Goal: Task Accomplishment & Management: Complete application form

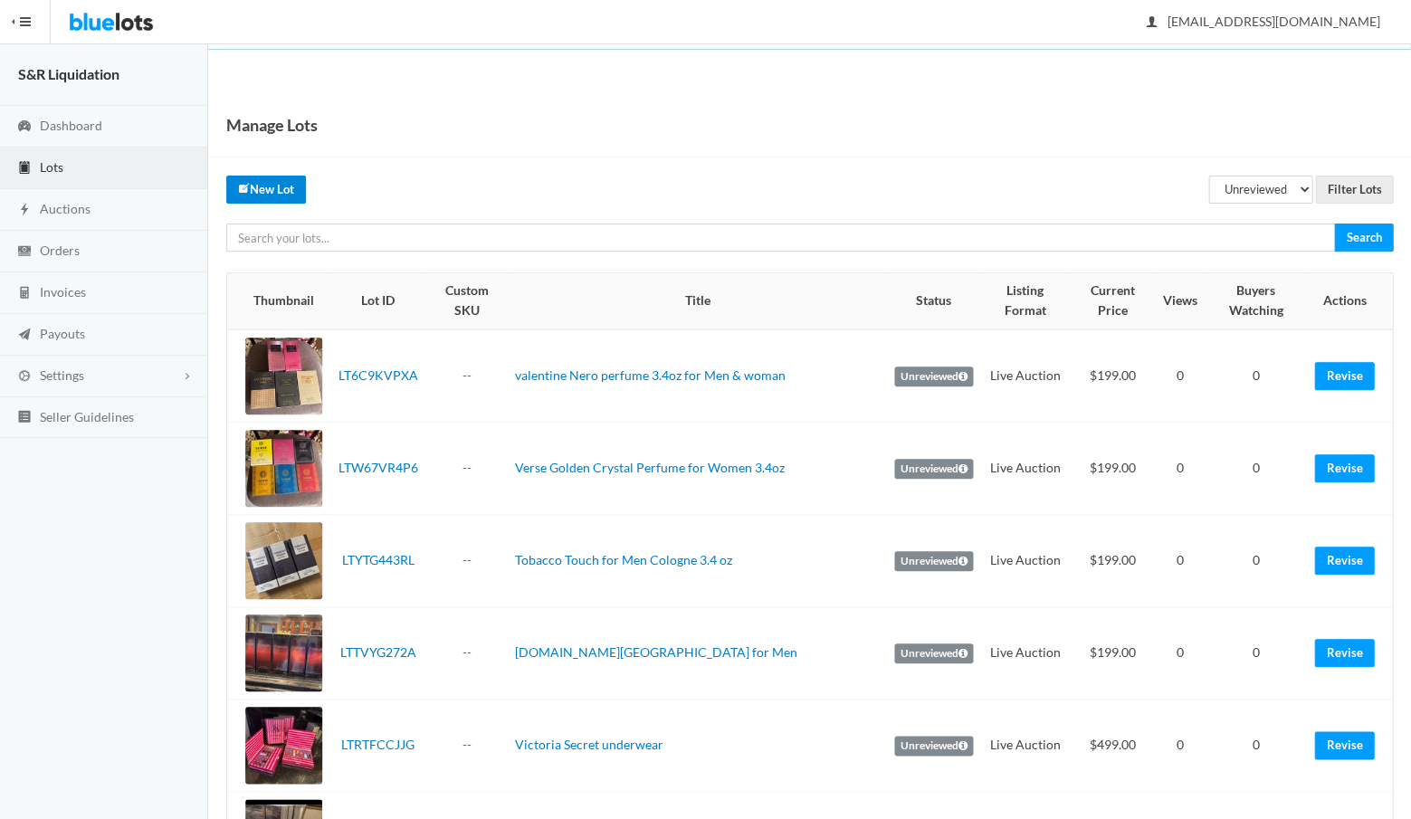
click at [263, 193] on link "New Lot" at bounding box center [266, 190] width 80 height 28
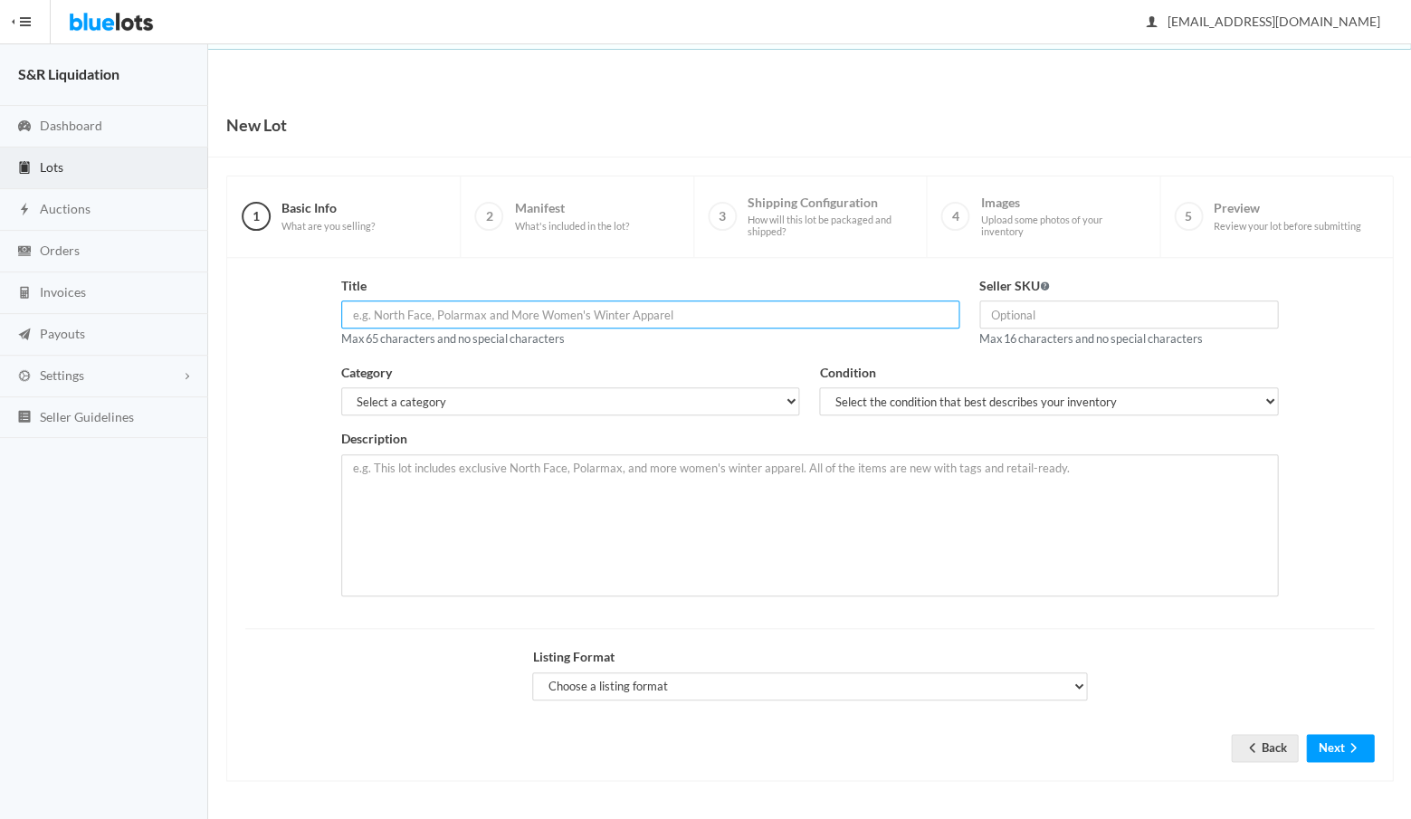
click at [585, 312] on input "text" at bounding box center [650, 314] width 618 height 28
paste input "Kids Authentic Galaxy Long Sleeve Uniform Shirts These all come i"
type input "Kids Authentic Galaxy Long Sleeve Uniform Shirts"
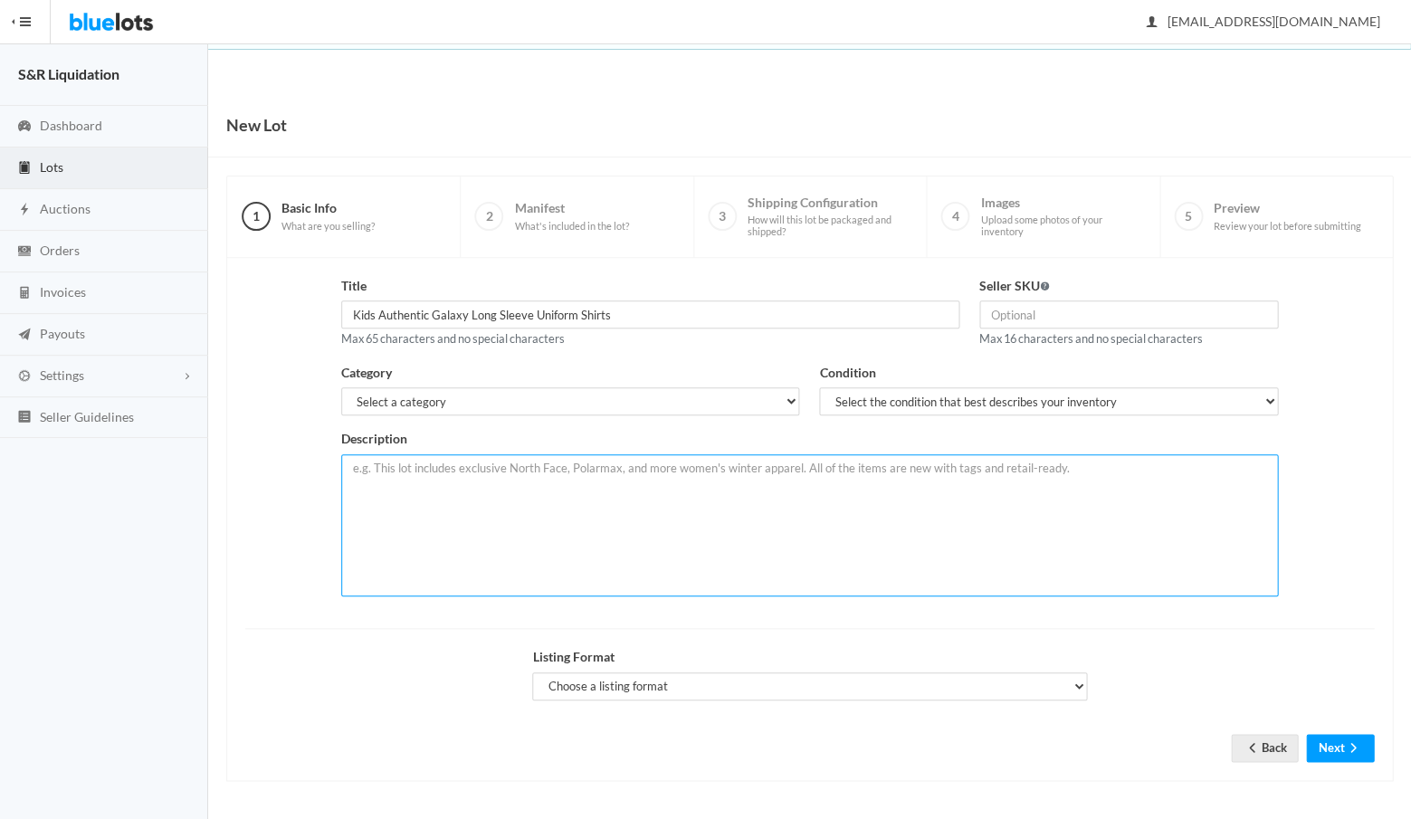
click at [491, 478] on textarea at bounding box center [809, 525] width 937 height 142
paste textarea "Kids Authentic Galaxy Long Sleeve Uniform Shirts These all come in Size 7"
type textarea "Kids Authentic Galaxy Long Sleeve Uniform Shirts These all come in Size 7"
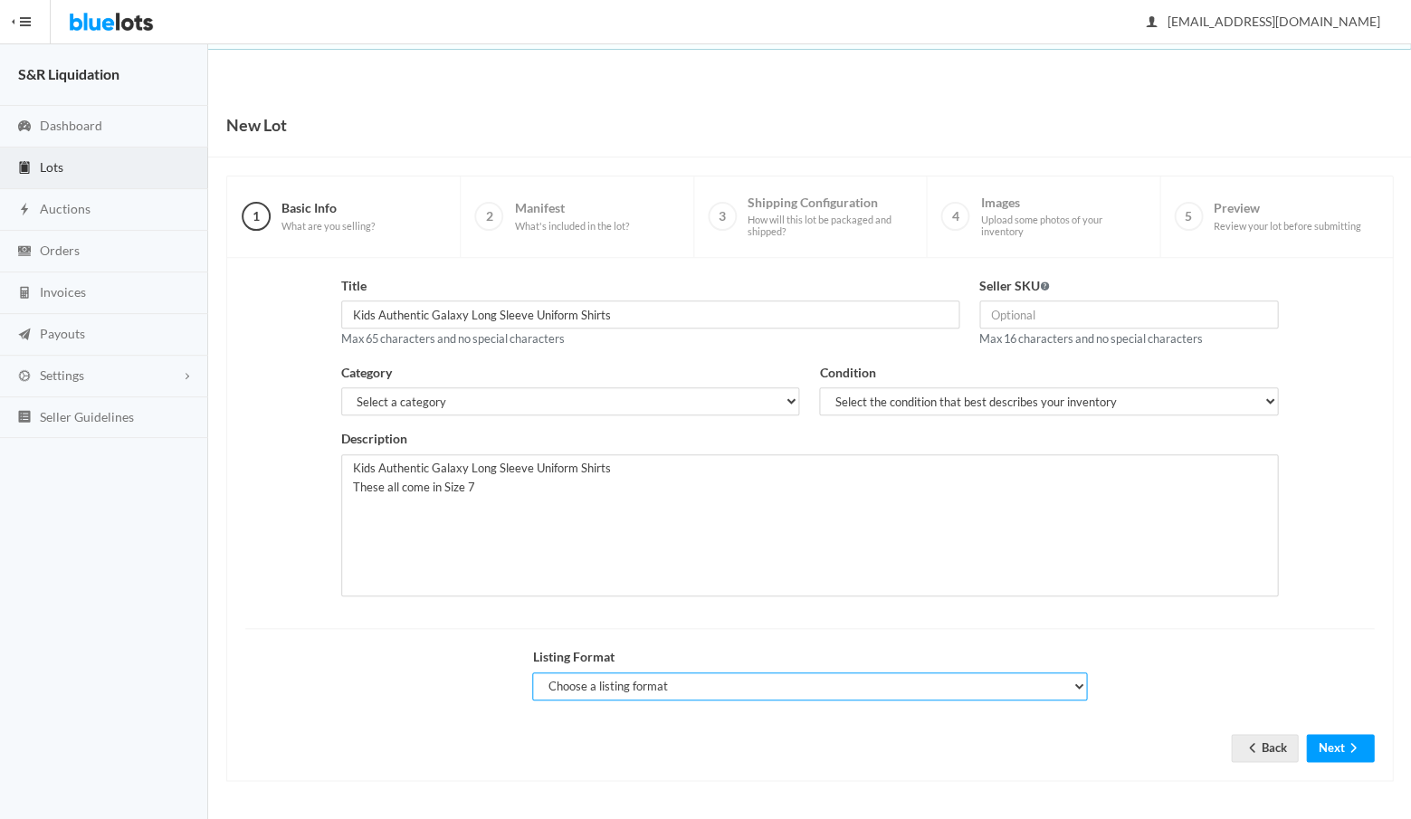
select select "true"
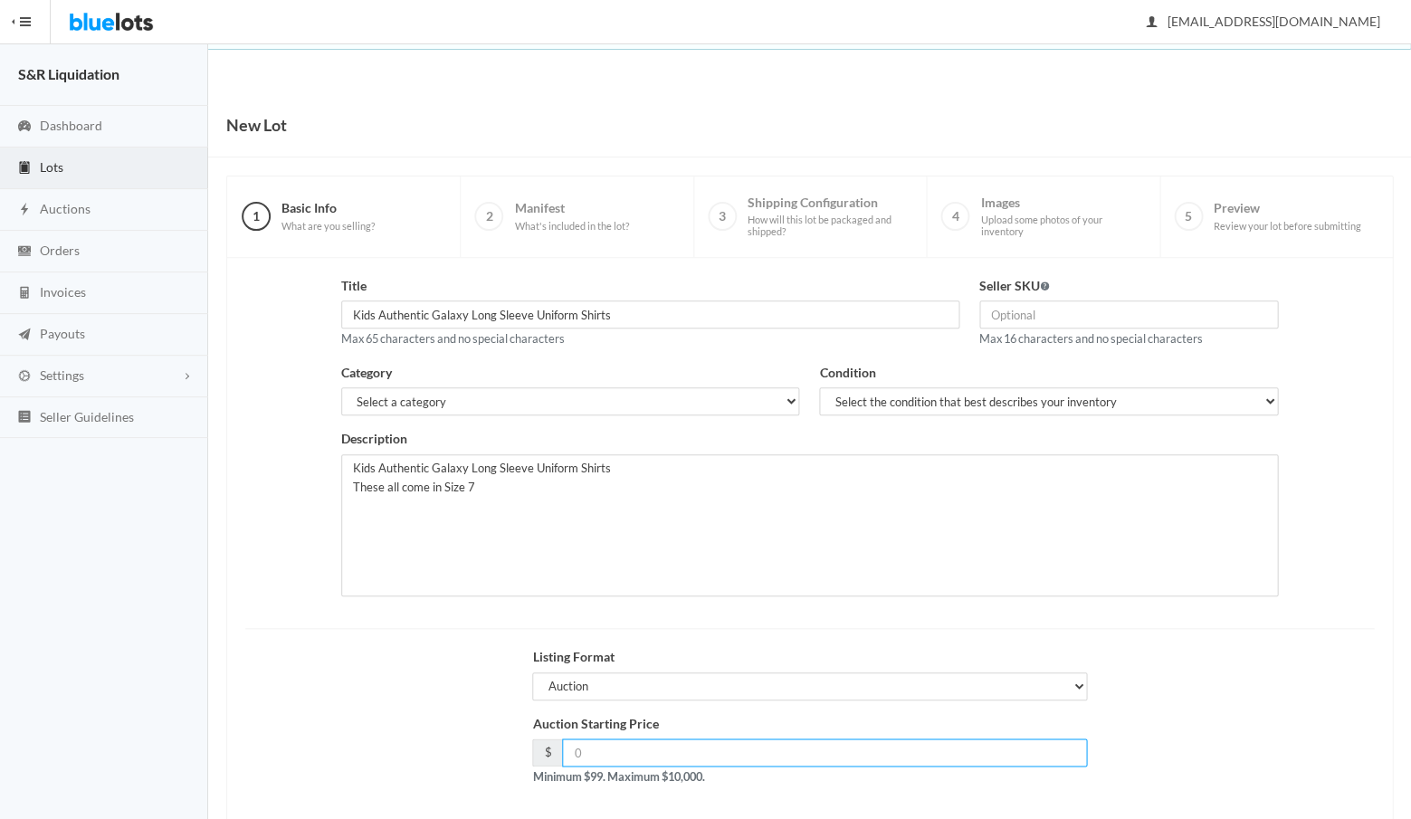
click at [615, 742] on input "number" at bounding box center [824, 752] width 525 height 28
type input "99"
click at [1118, 725] on div "Auction Starting Price $ 99 Minimum $99. Maximum $10,000." at bounding box center [809, 757] width 1148 height 87
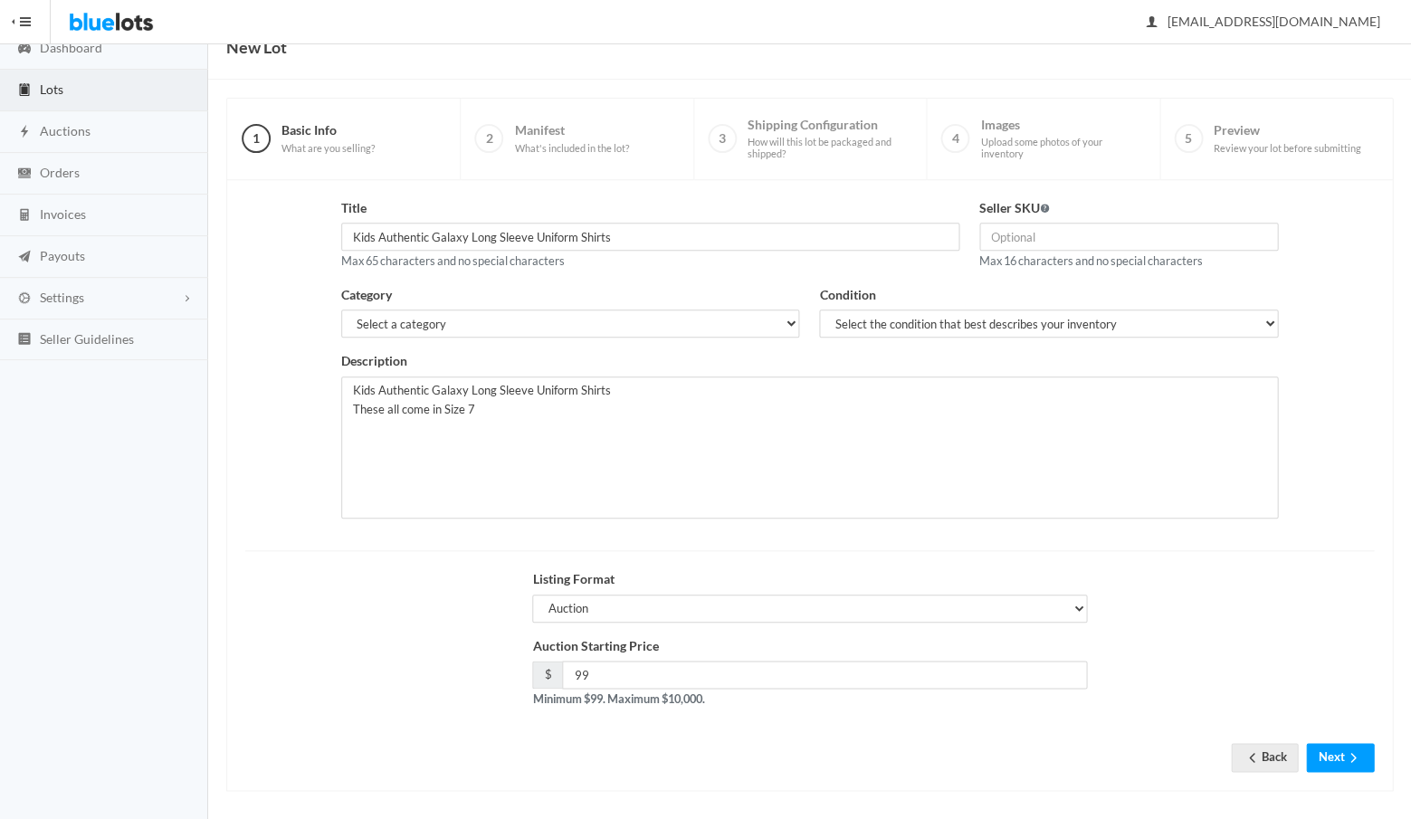
scroll to position [77, 0]
click at [1329, 751] on button "Next" at bounding box center [1340, 758] width 68 height 28
select select "1"
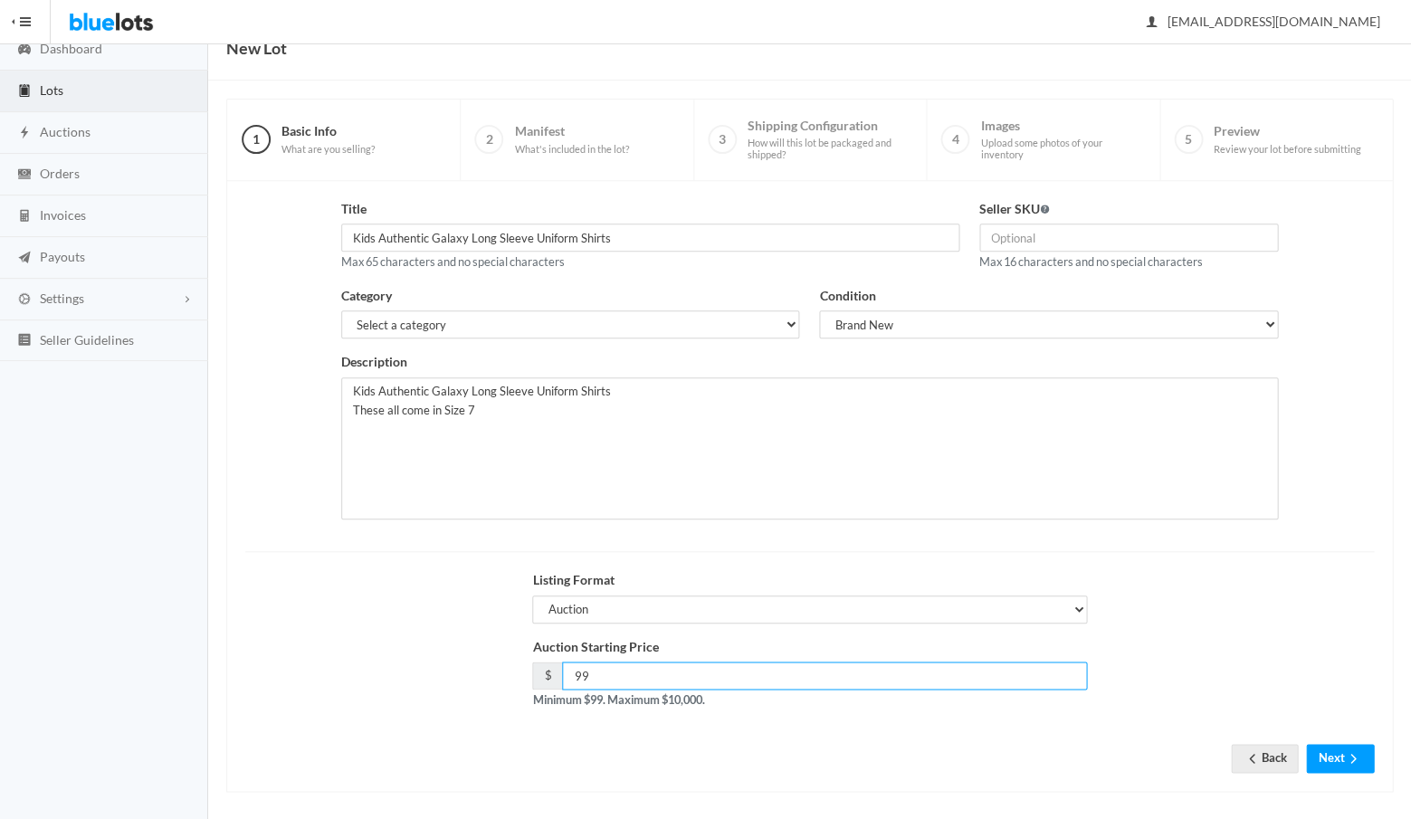
click at [607, 672] on input "99" at bounding box center [824, 676] width 525 height 28
type input "9"
type input "129"
click at [940, 766] on div "Title Kids Authentic Galaxy Long Sleeve Uniform Shirts Max 65 characters and no…" at bounding box center [809, 486] width 1167 height 611
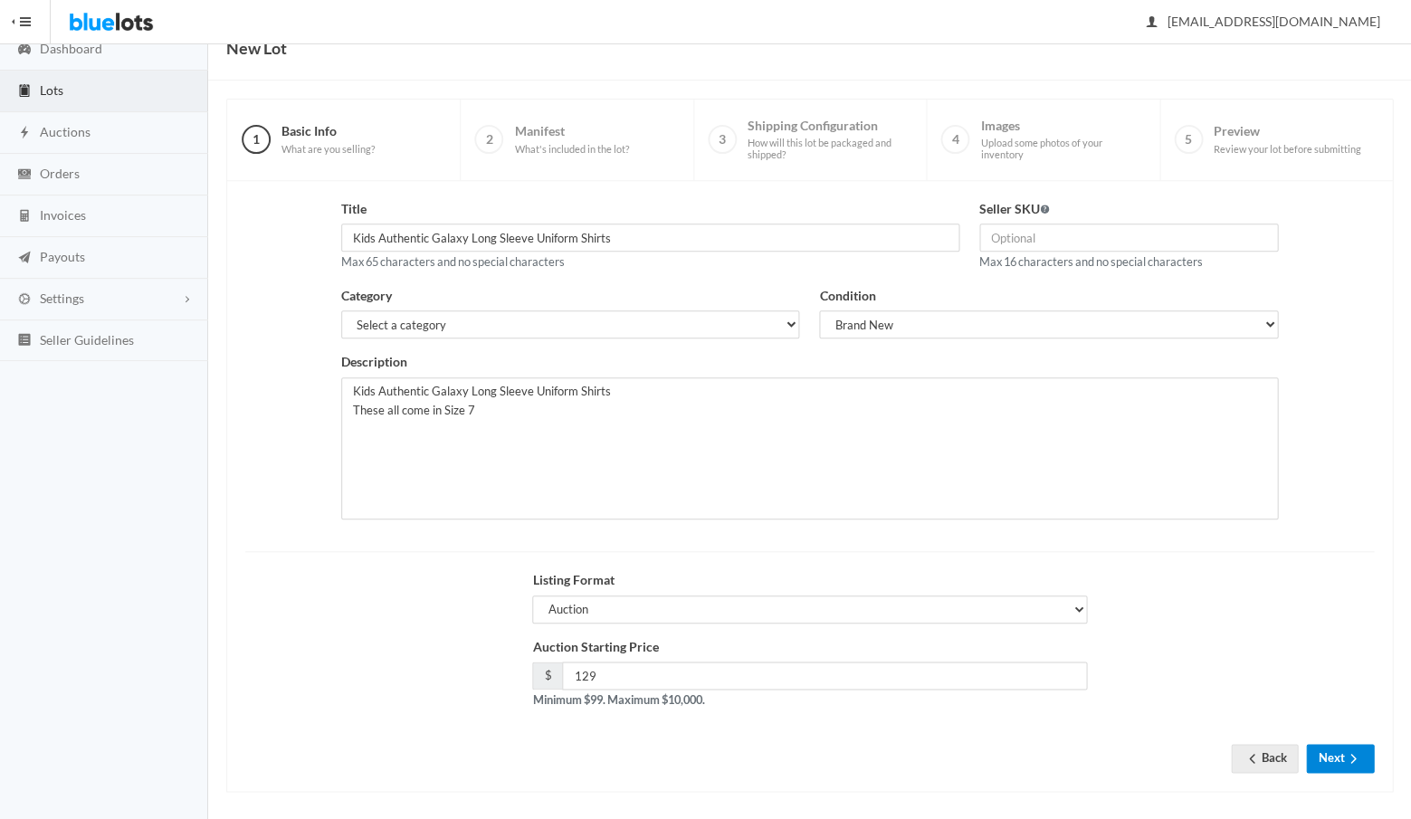
click at [1327, 754] on button "Next" at bounding box center [1340, 758] width 68 height 28
select select "2"
click at [1321, 746] on button "Next" at bounding box center [1340, 758] width 68 height 28
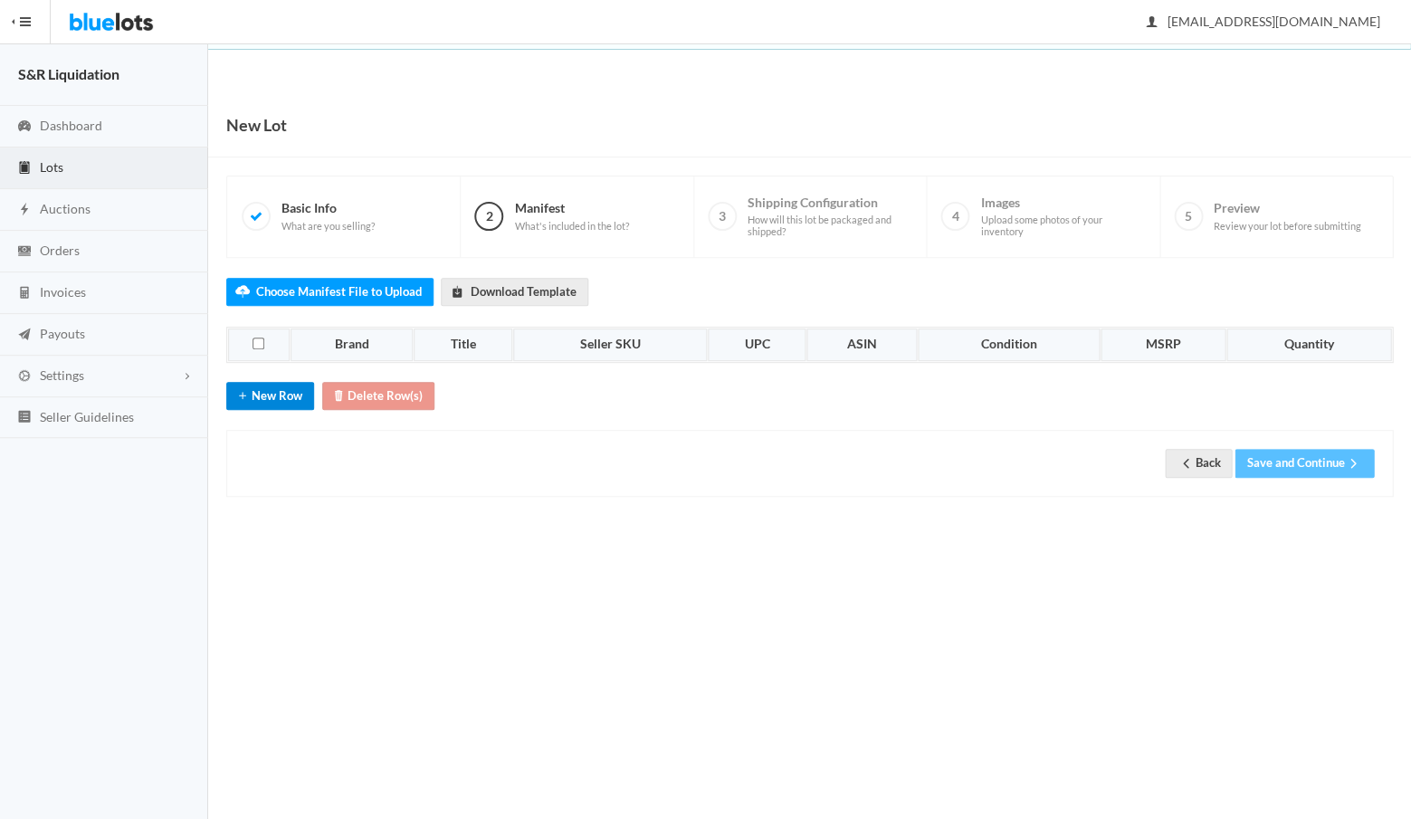
click at [268, 392] on button "New Row" at bounding box center [270, 396] width 88 height 28
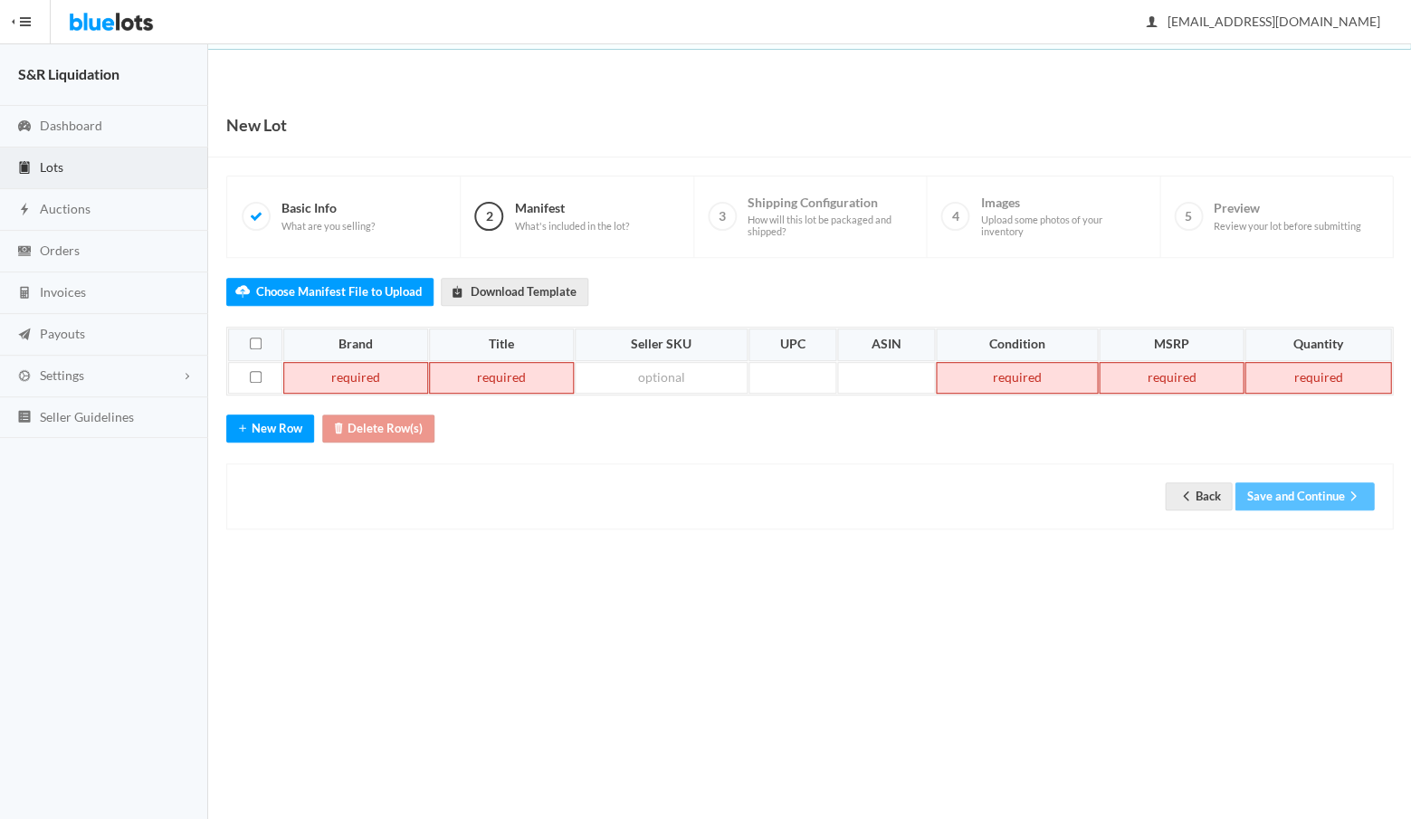
click at [462, 371] on td at bounding box center [501, 378] width 145 height 33
paste td
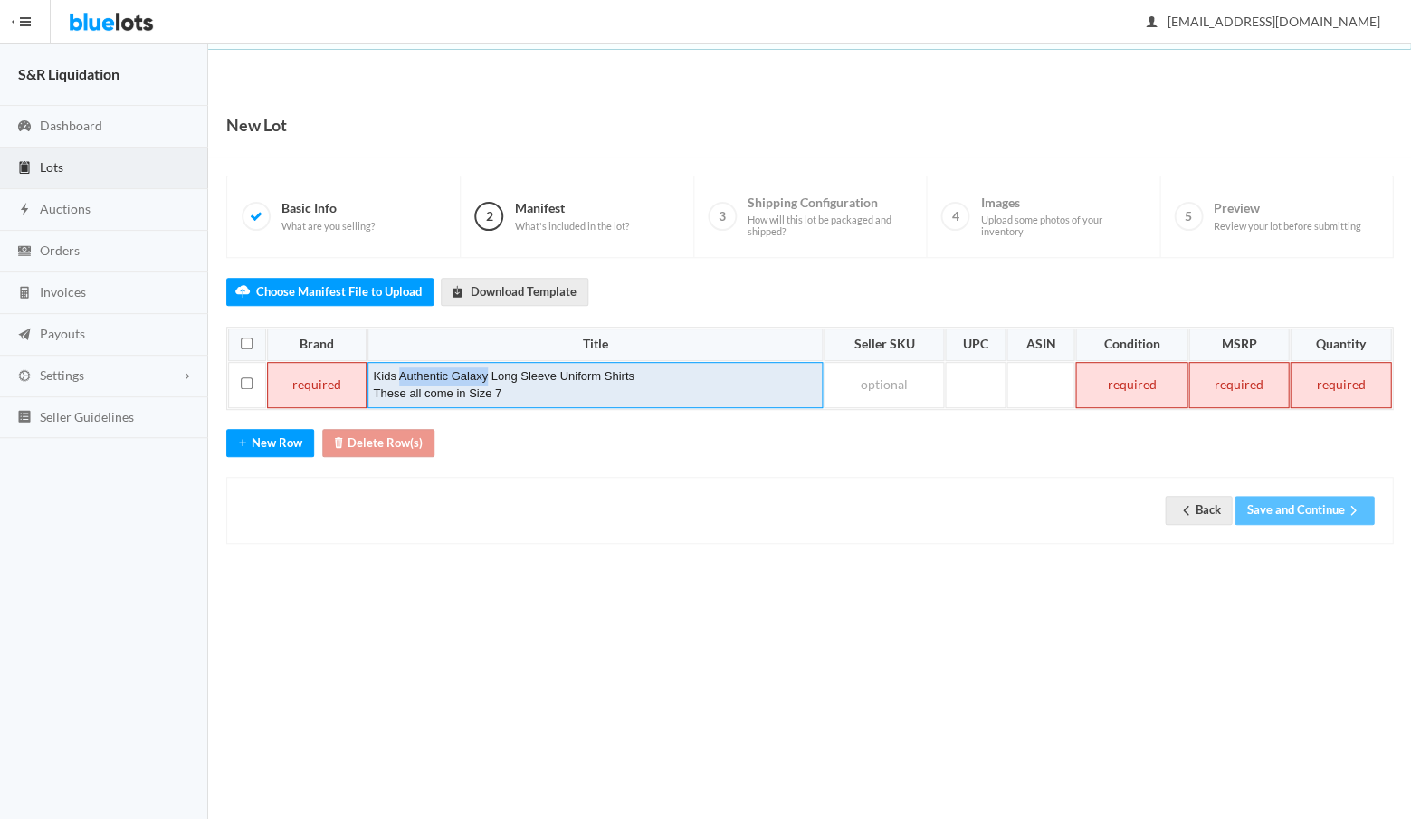
drag, startPoint x: 484, startPoint y: 368, endPoint x: 397, endPoint y: 363, distance: 87.1
click at [397, 367] on div "Kids Authentic Galaxy Long Sleeve Uniform Shirts" at bounding box center [595, 376] width 444 height 18
copy div "Authentic Galaxy"
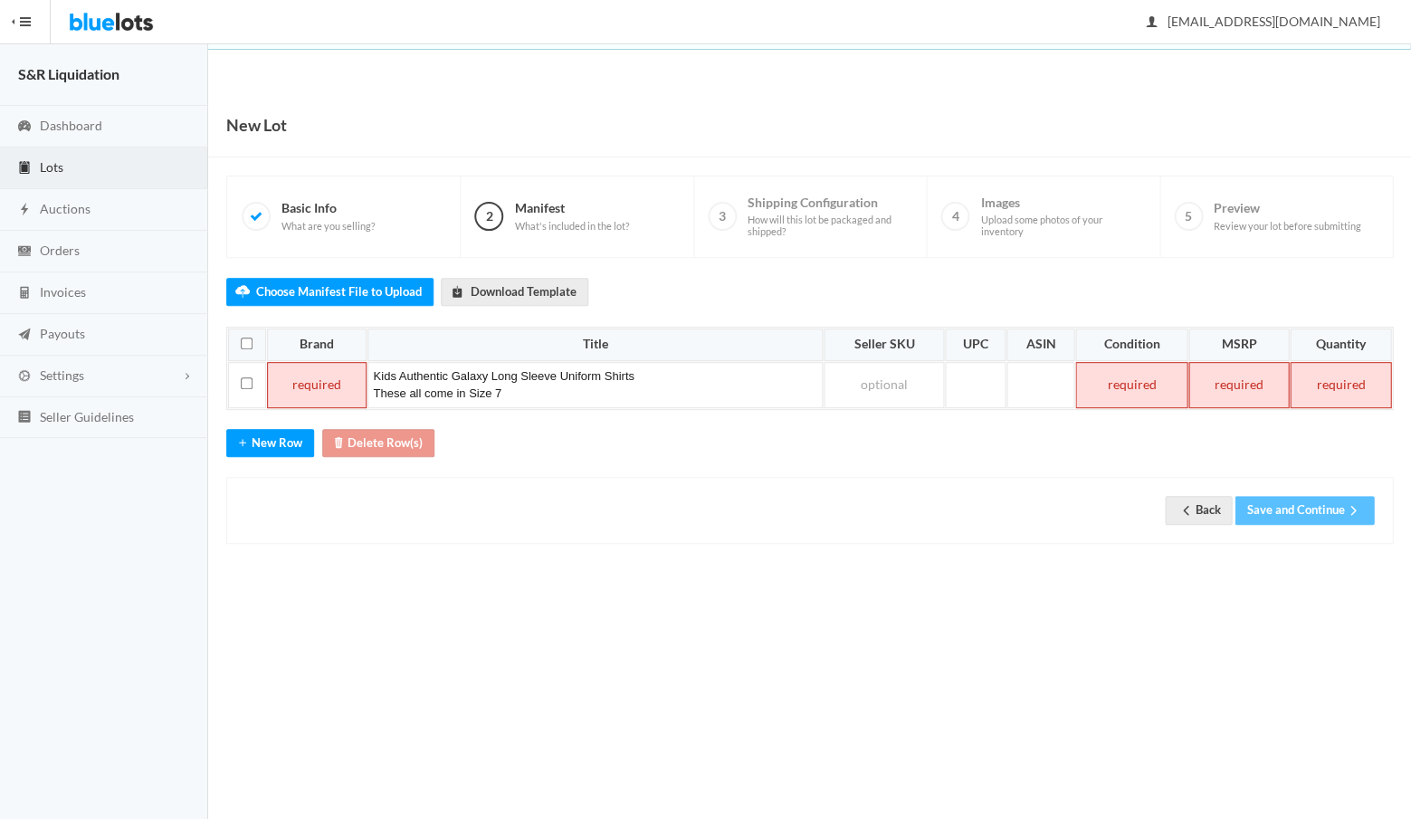
click at [332, 374] on td at bounding box center [317, 385] width 100 height 46
paste td
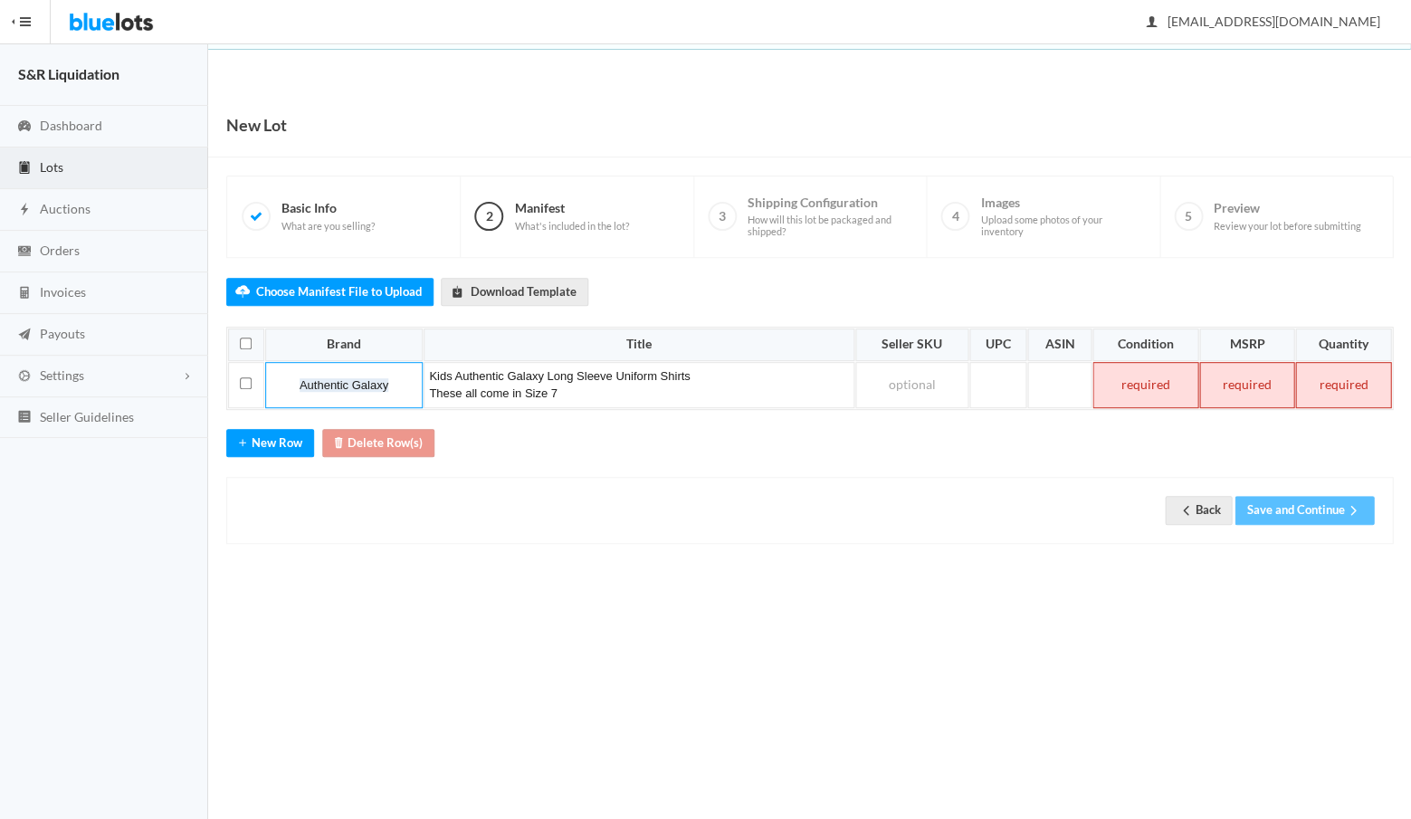
click at [1159, 386] on td at bounding box center [1145, 385] width 106 height 46
click at [1276, 382] on td at bounding box center [1246, 385] width 94 height 46
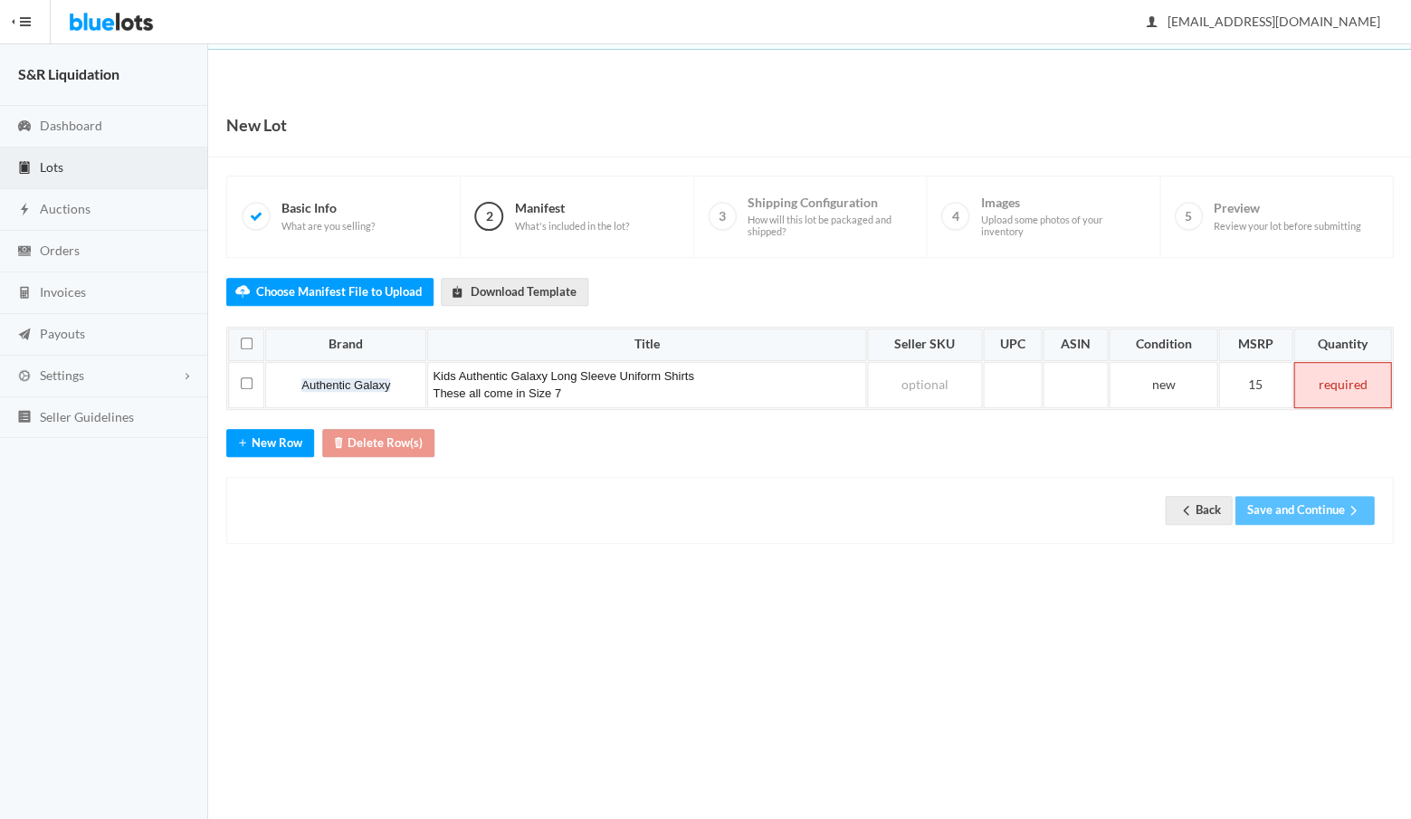
click at [1348, 381] on td at bounding box center [1342, 385] width 98 height 46
click at [1299, 501] on button "Save and Continue" at bounding box center [1303, 510] width 139 height 28
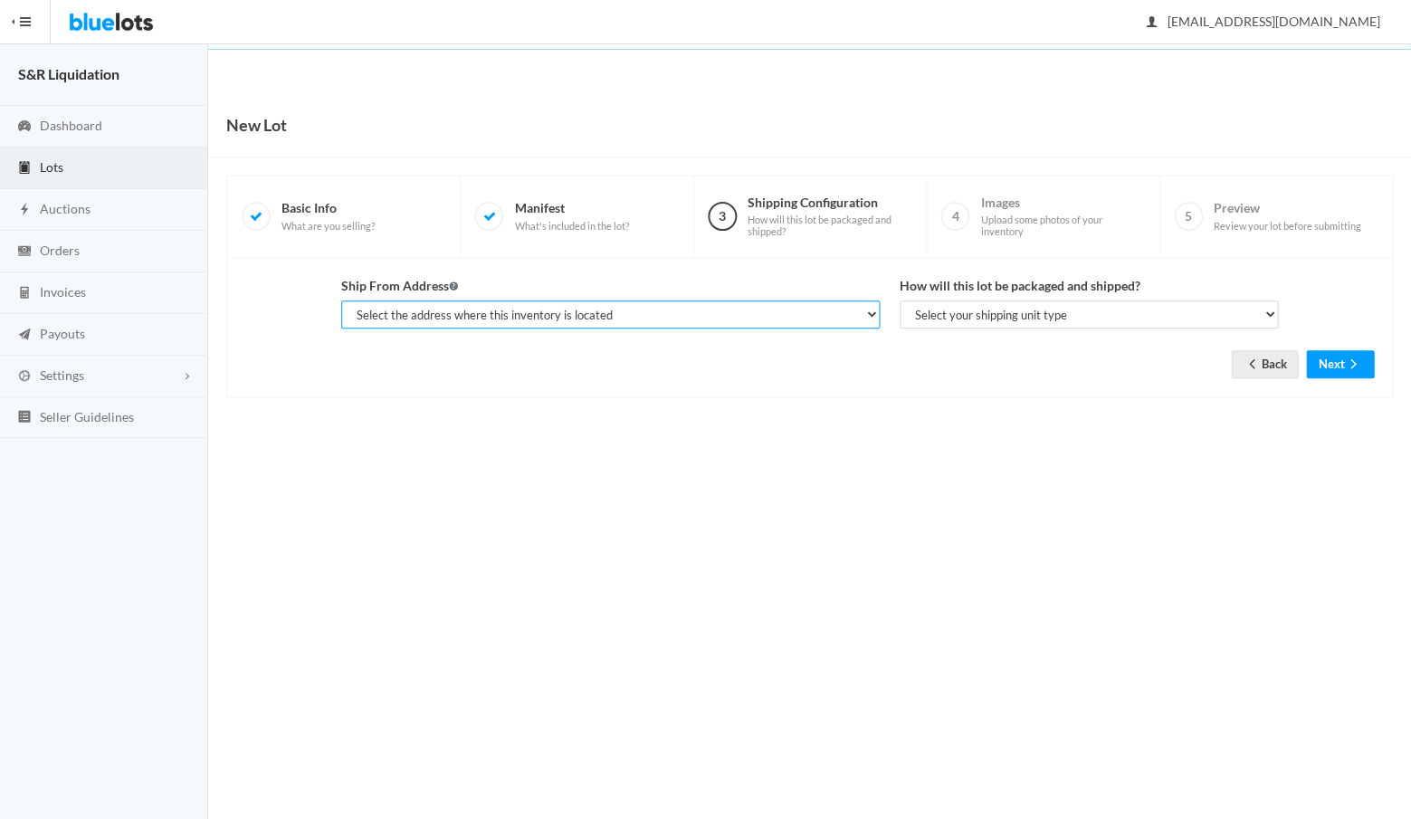
select select "14233"
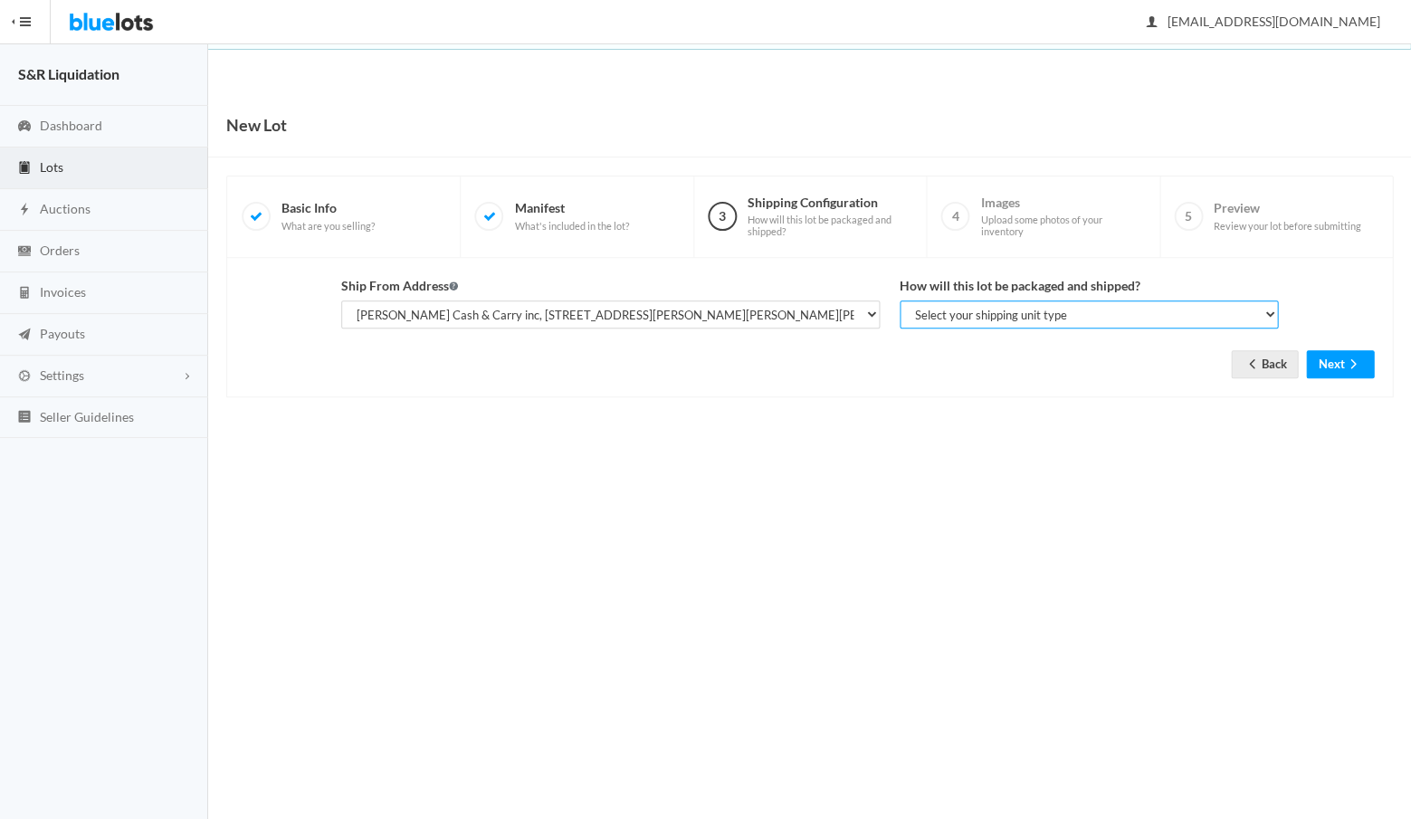
select select "parcel"
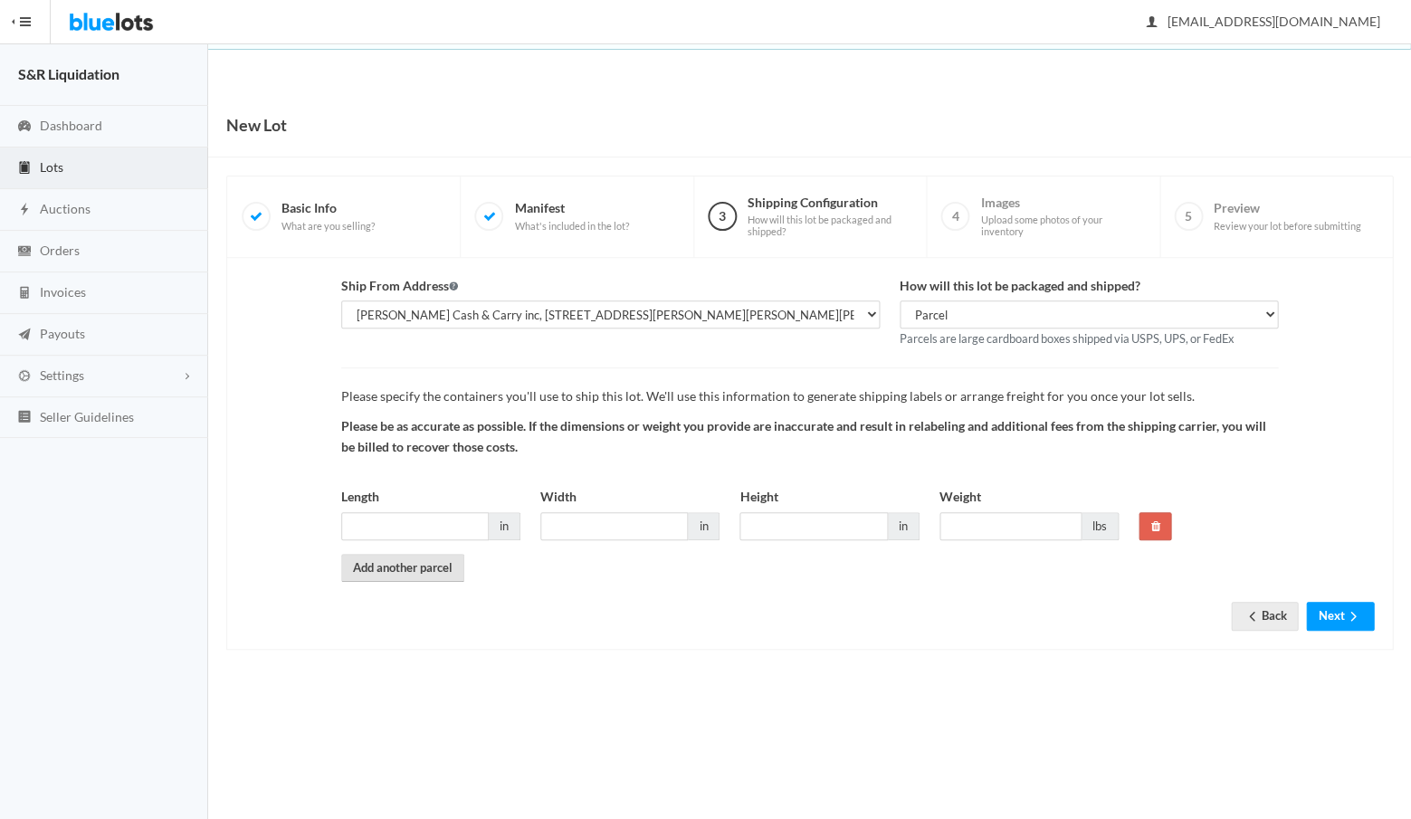
click at [422, 561] on link "Add another parcel" at bounding box center [402, 568] width 123 height 28
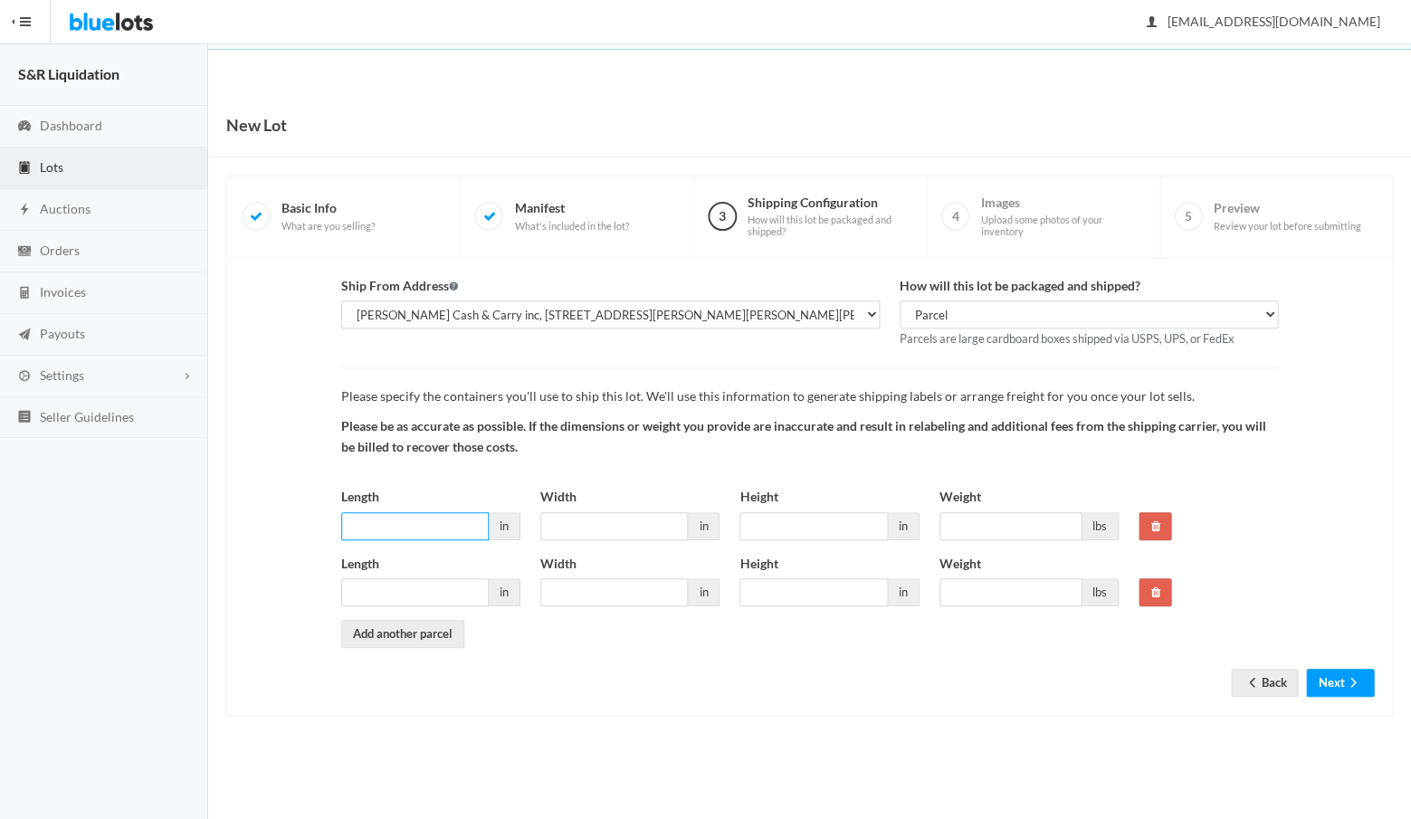
click at [430, 521] on input "Length" at bounding box center [415, 526] width 148 height 28
type input "28"
click at [609, 521] on input "Width" at bounding box center [614, 526] width 148 height 28
type input "13"
click at [772, 513] on input "Height" at bounding box center [813, 526] width 148 height 28
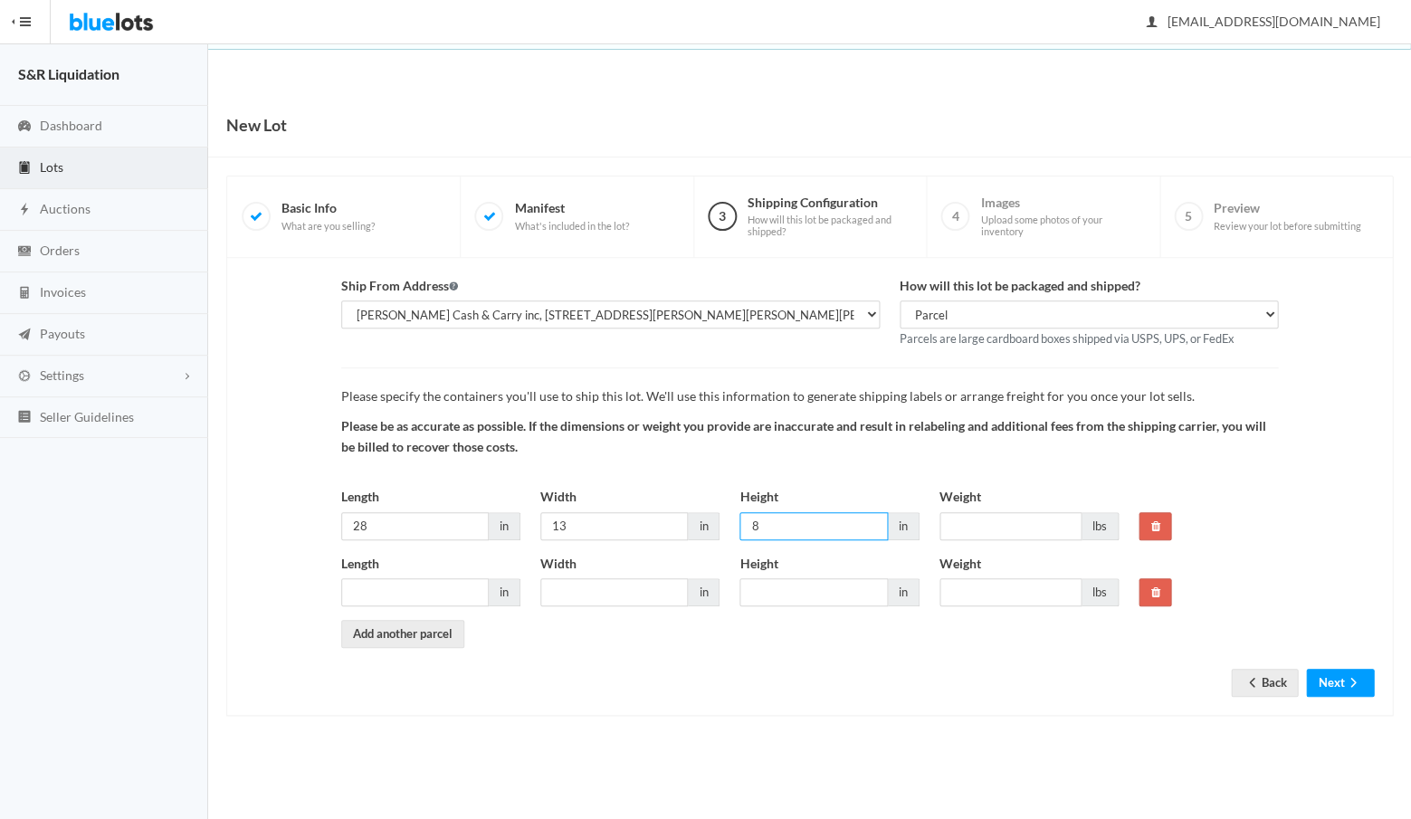
type input "8"
click at [967, 514] on input "Weight" at bounding box center [1010, 526] width 142 height 28
type input "20"
click at [457, 578] on input "Length" at bounding box center [415, 592] width 148 height 28
type input "28"
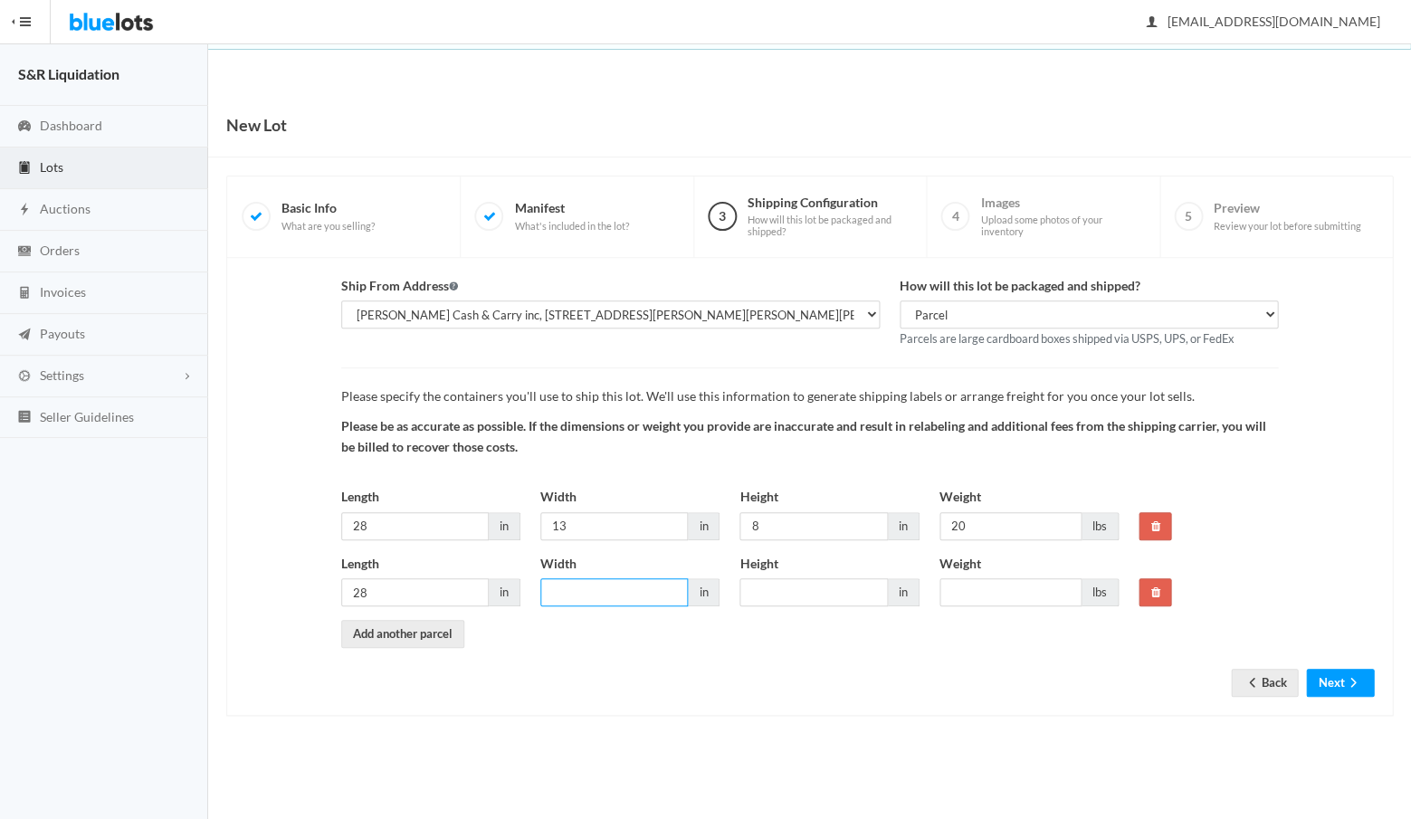
click at [592, 583] on input "Width" at bounding box center [614, 592] width 148 height 28
type input "13"
click at [773, 585] on input "Height" at bounding box center [813, 592] width 148 height 28
type input "8"
click at [998, 590] on input "Weight" at bounding box center [1010, 592] width 142 height 28
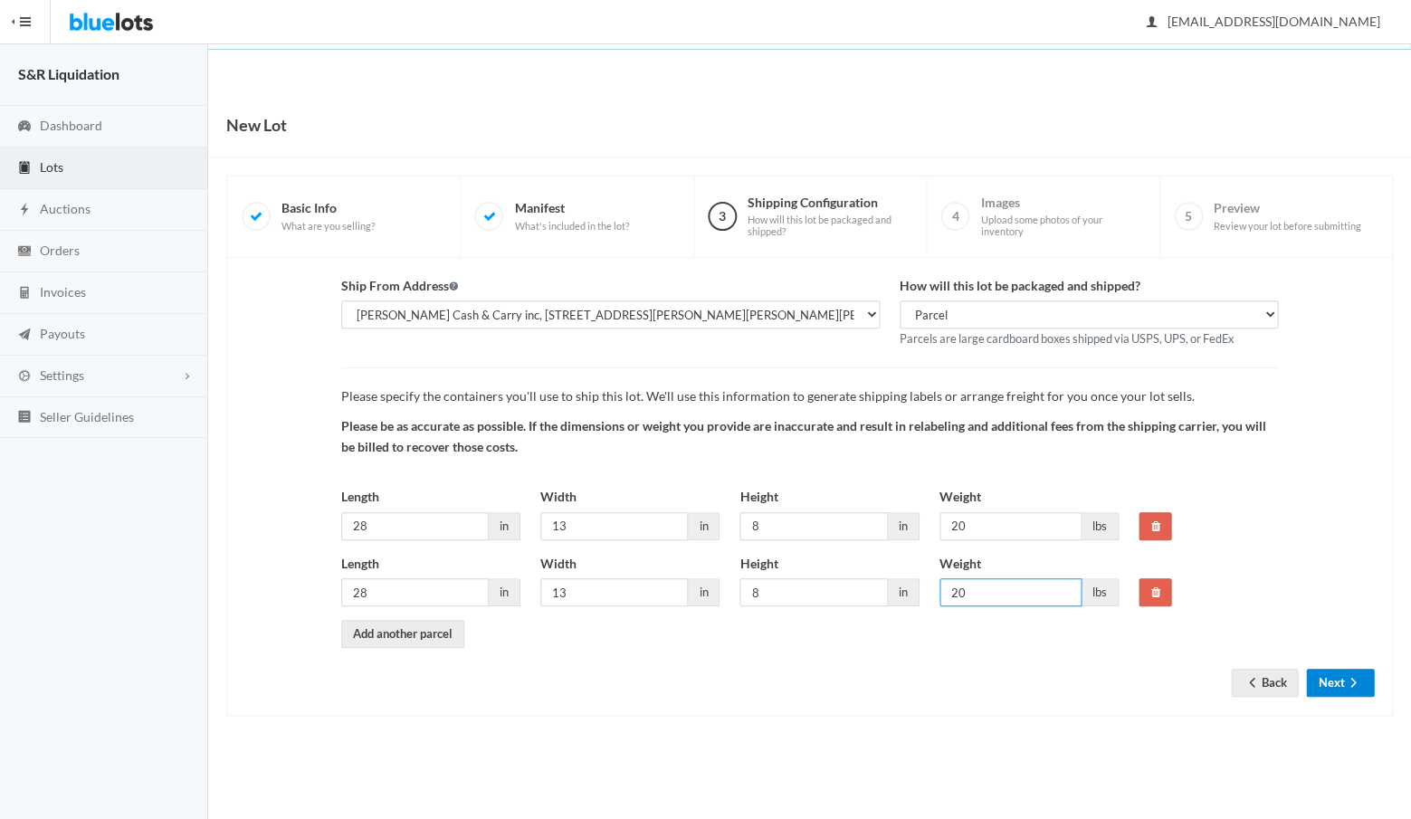
type input "20"
click at [1327, 675] on button "Next" at bounding box center [1340, 683] width 68 height 28
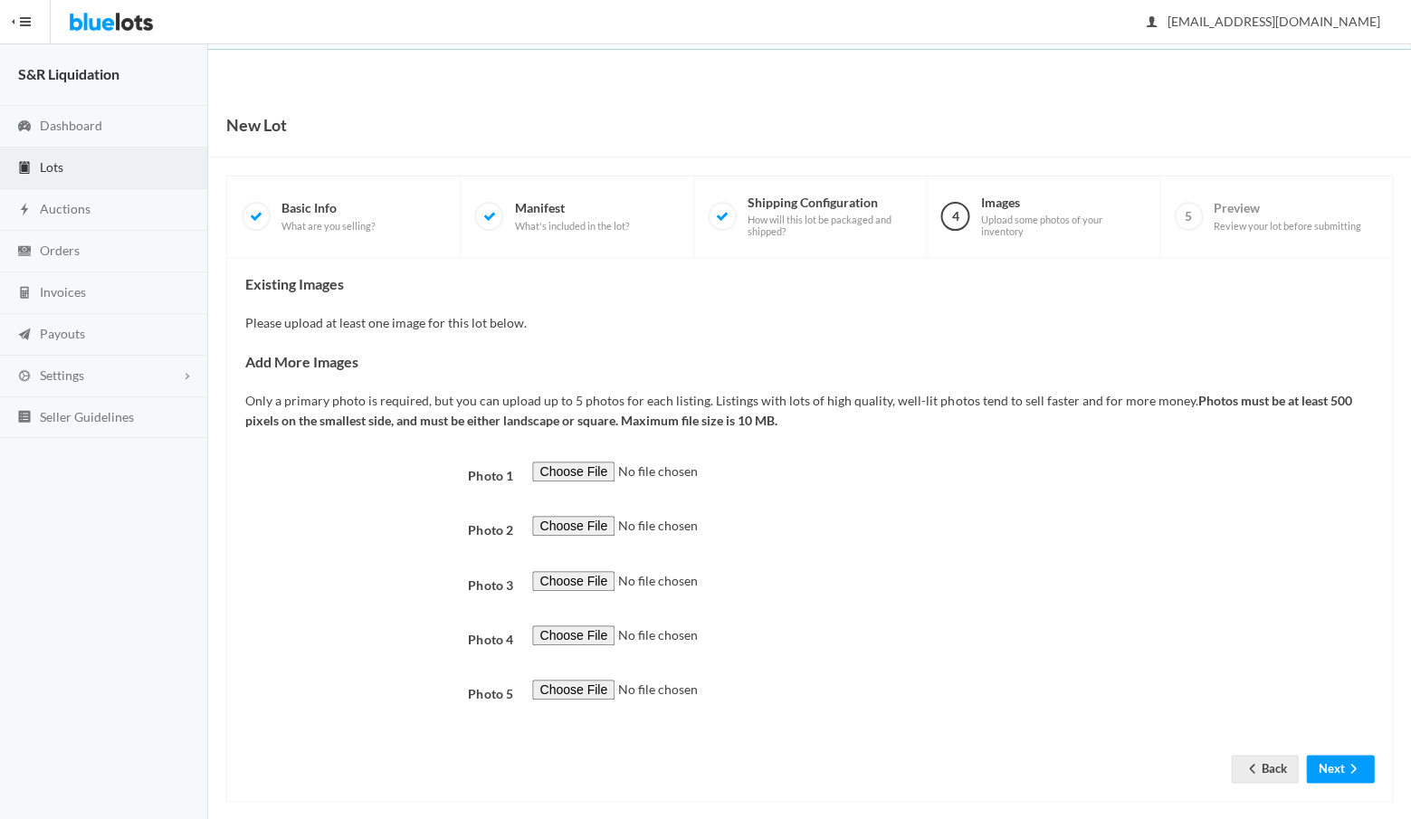
click at [561, 468] on input "file" at bounding box center [655, 472] width 246 height 21
type input "C:\fakepath\18db1b65-b521-485c-a4ea-a7ce37269313.JPG"
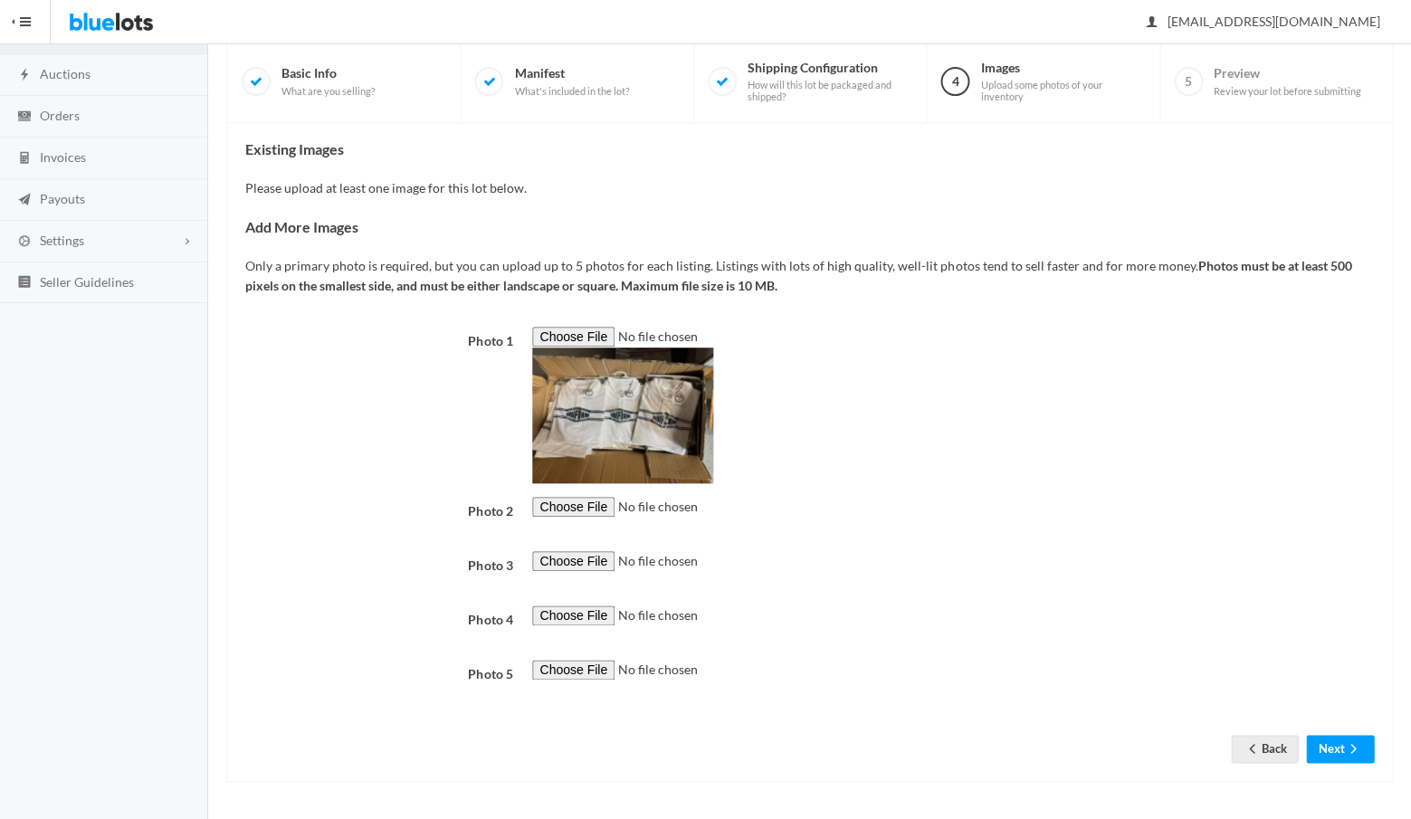
scroll to position [588, 0]
click at [1329, 749] on button "Next" at bounding box center [1340, 749] width 68 height 28
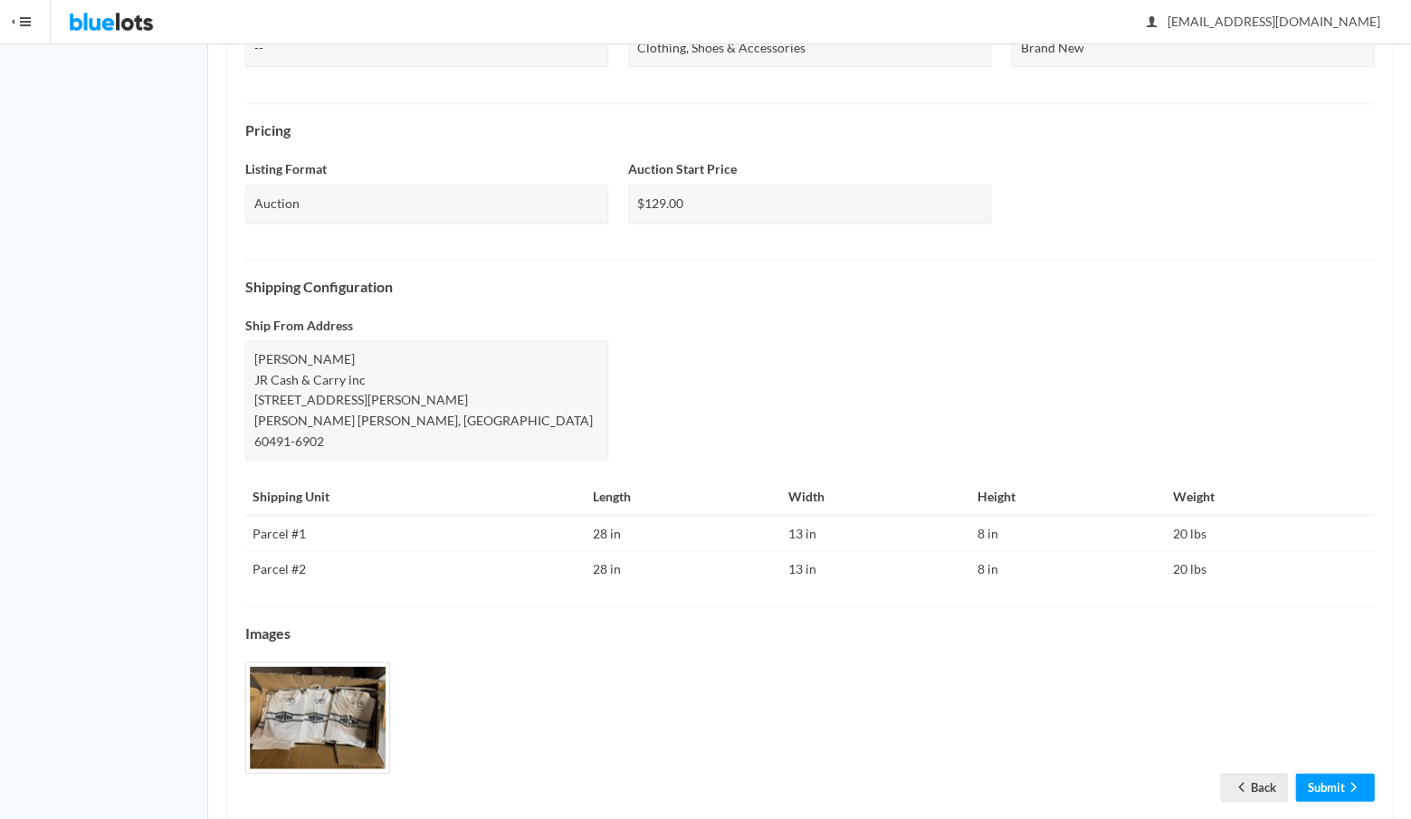
scroll to position [499, 0]
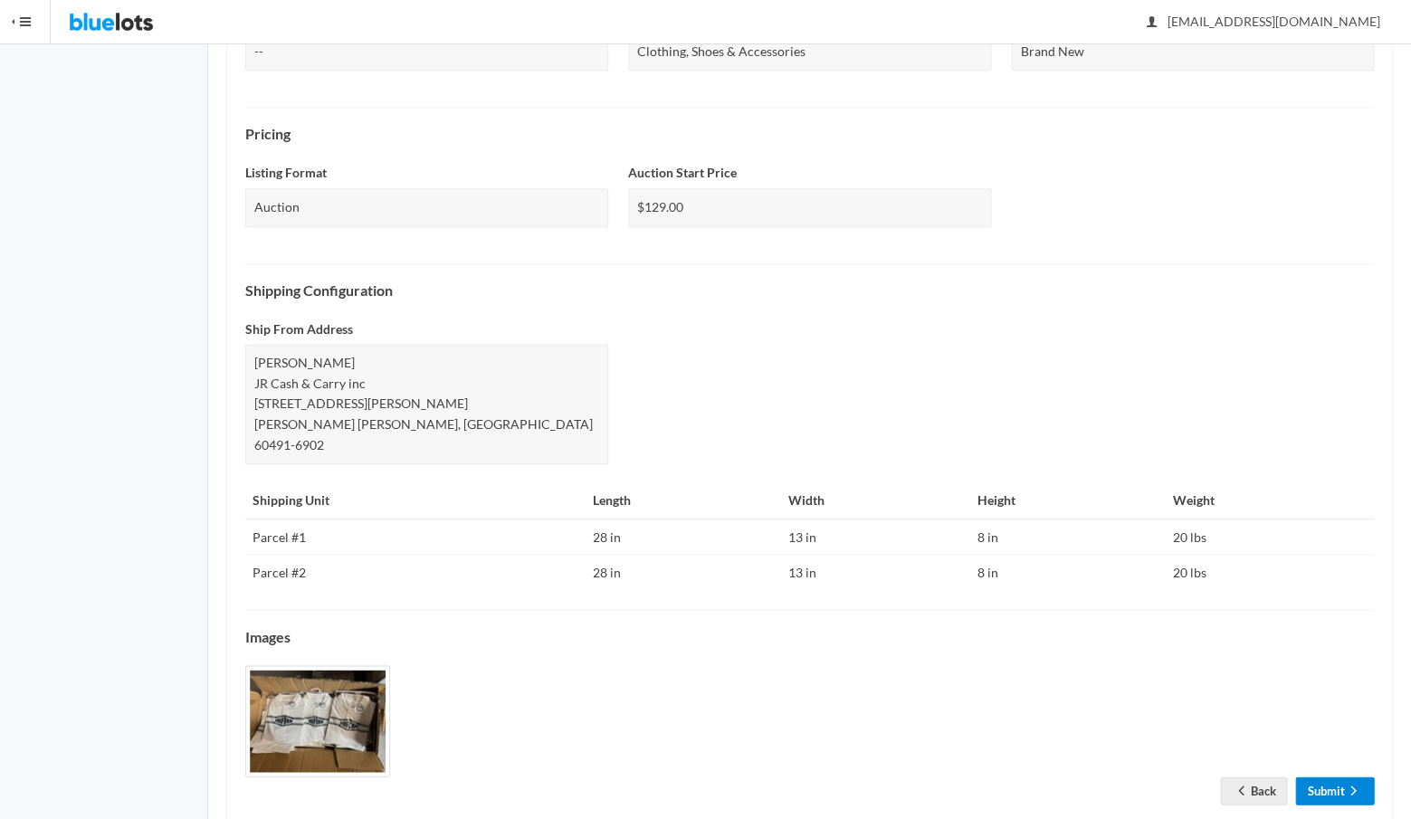
click at [1331, 777] on link "Submit" at bounding box center [1334, 791] width 79 height 28
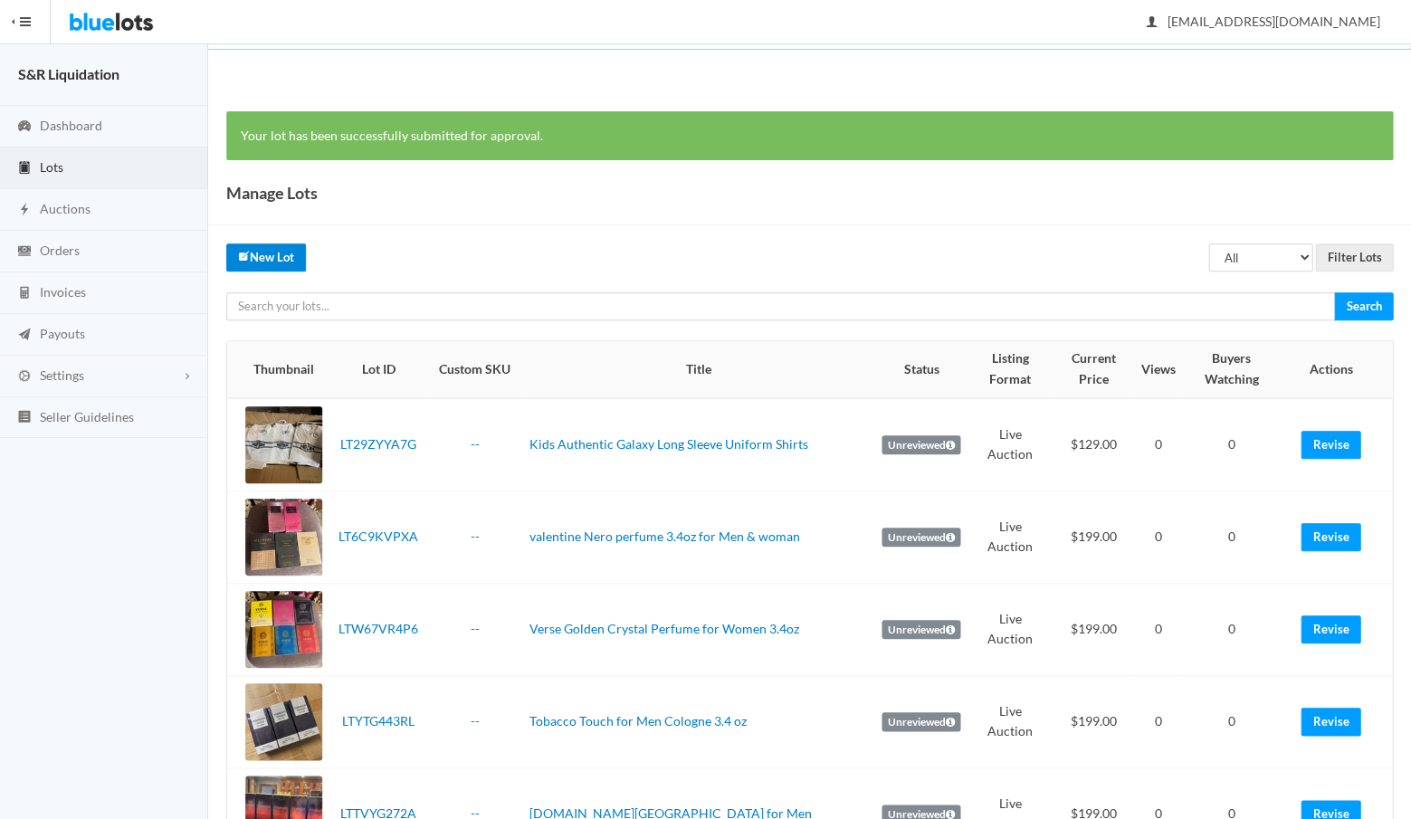
click at [262, 257] on link "New Lot" at bounding box center [266, 257] width 80 height 28
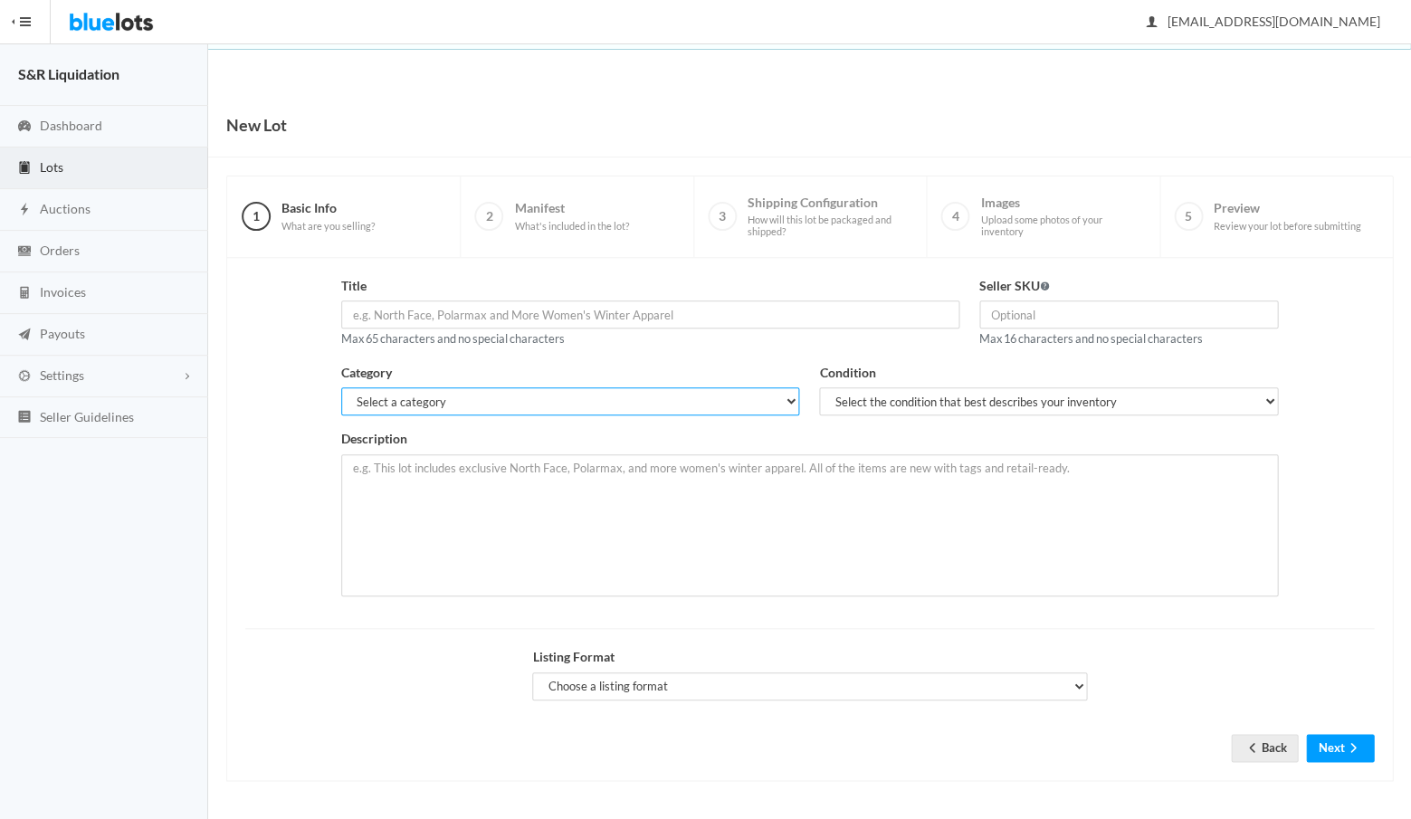
select select "2"
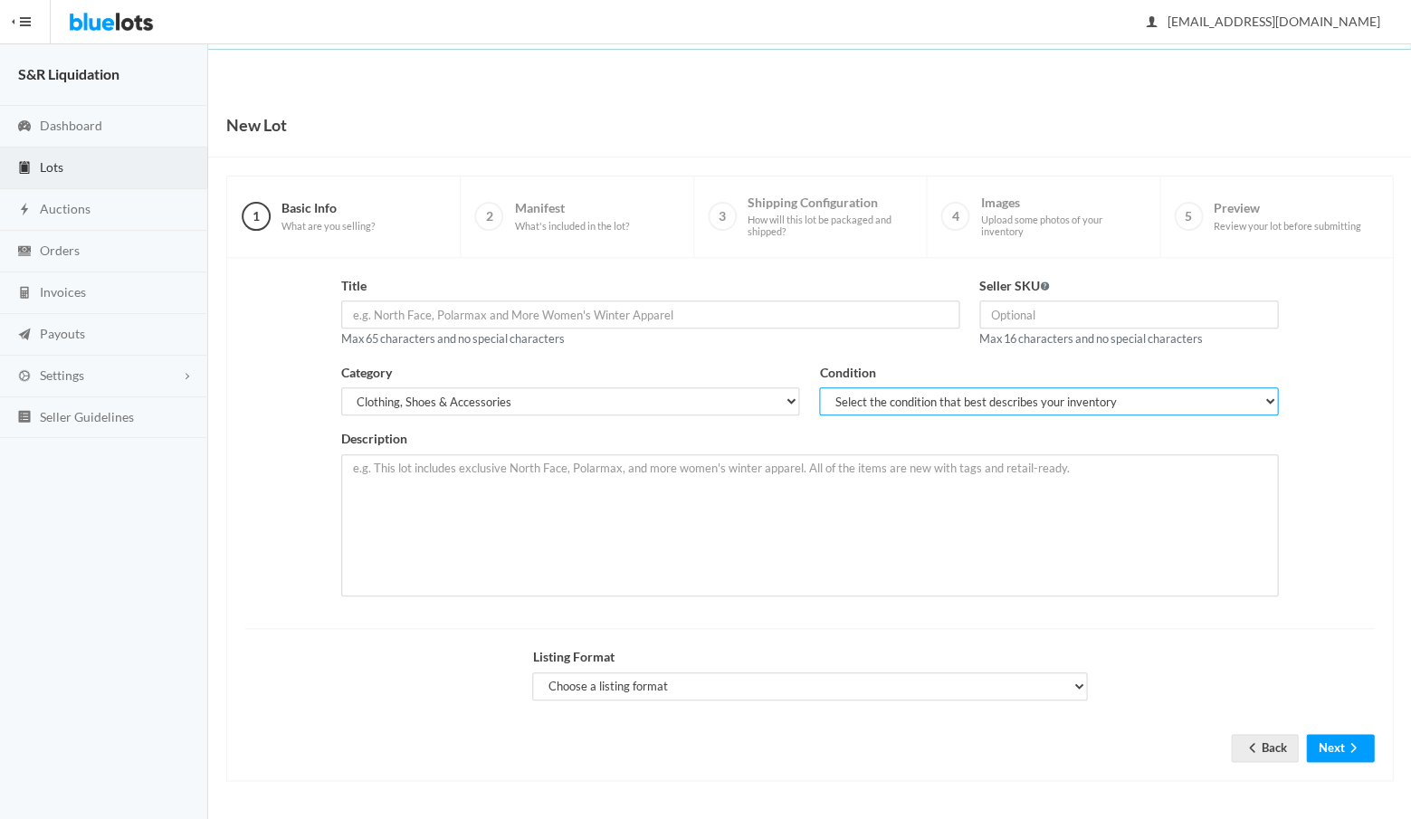
select select "1"
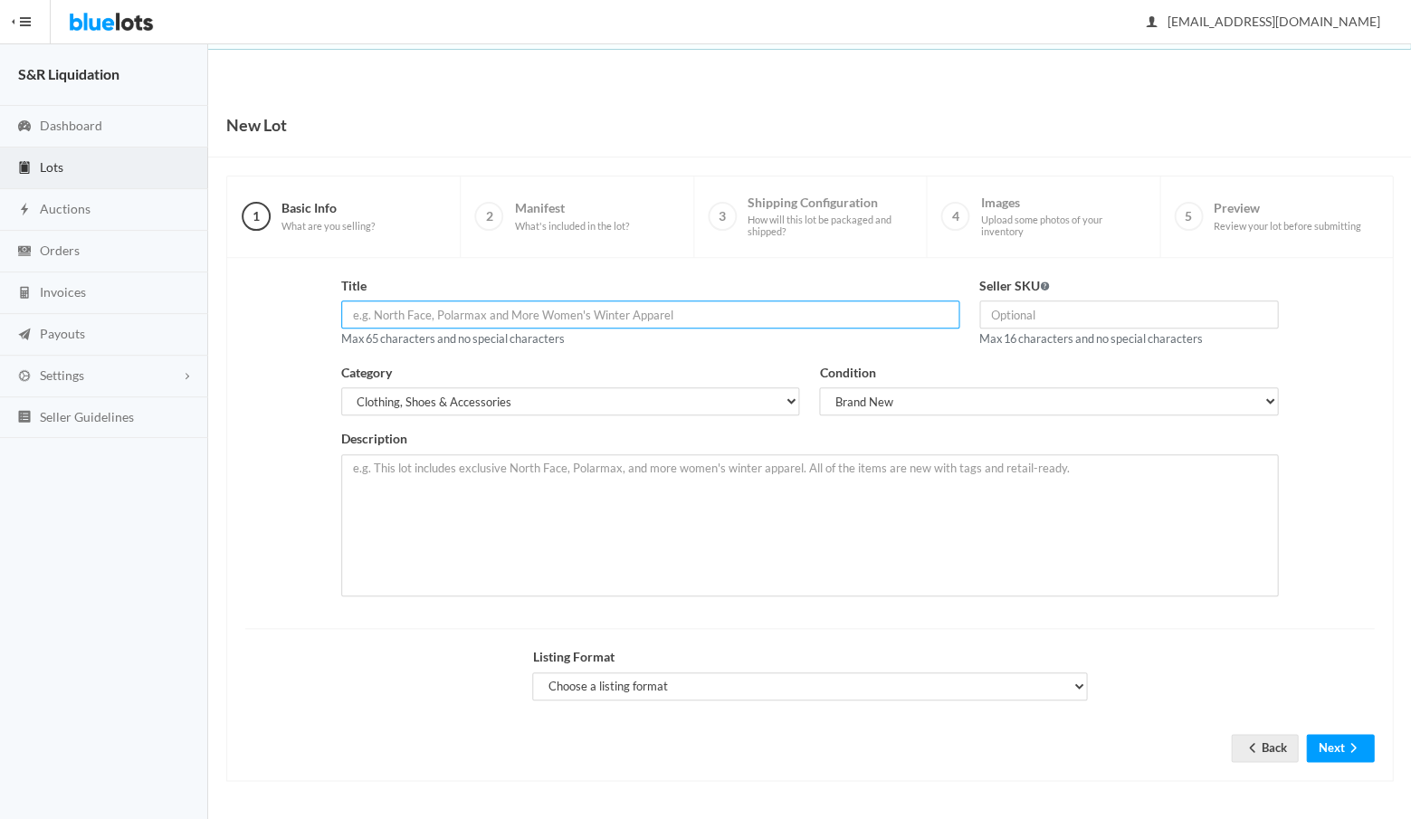
click at [488, 314] on input "text" at bounding box center [650, 314] width 618 height 28
drag, startPoint x: 496, startPoint y: 308, endPoint x: 344, endPoint y: 308, distance: 152.0
click at [344, 308] on input "pepe jeans men shirts" at bounding box center [650, 314] width 618 height 28
type input "pepe jeans men shirts"
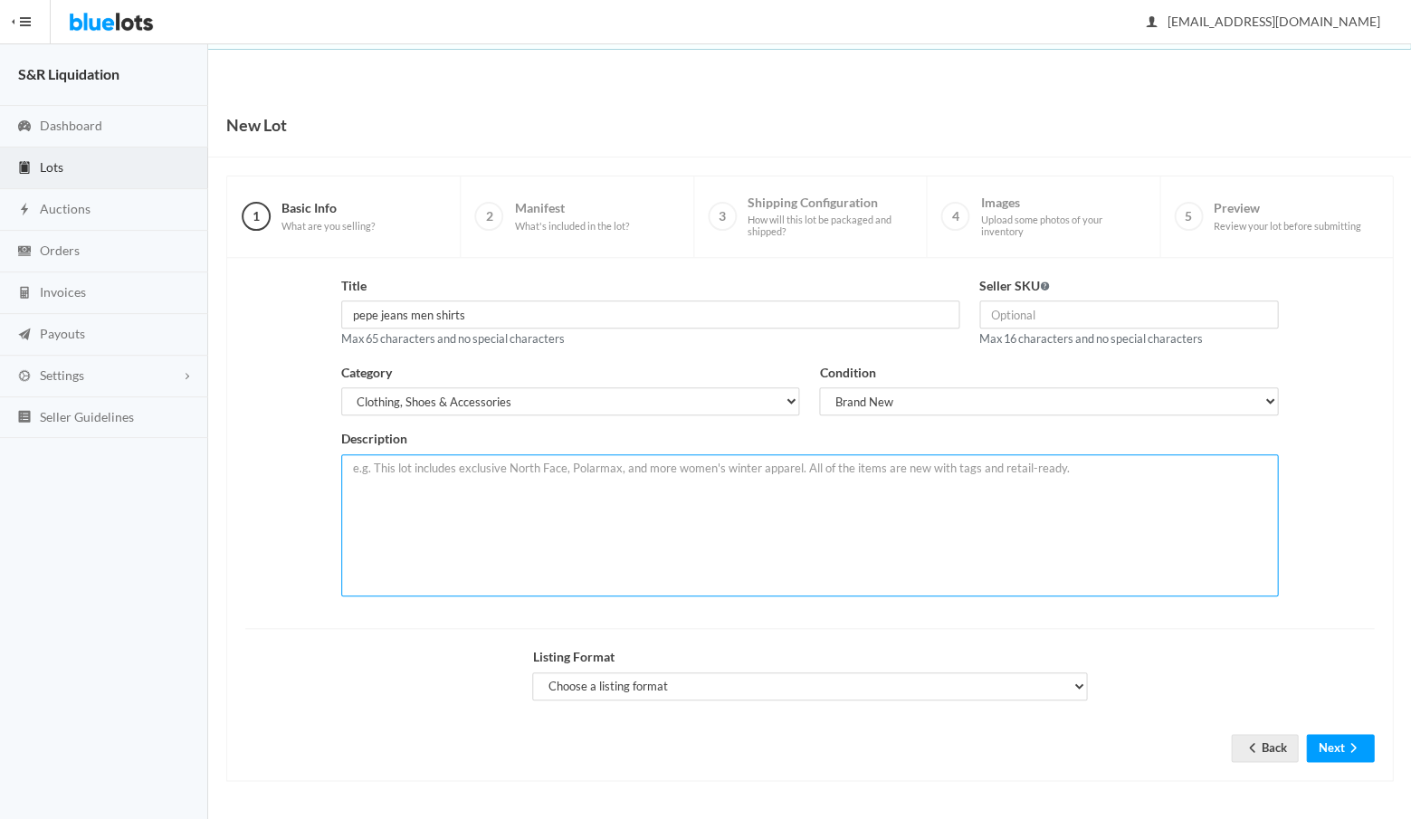
click at [400, 476] on textarea at bounding box center [809, 525] width 937 height 142
paste textarea "pepe jeans men shirts"
type textarea "pepe jeans men shirts sizes S,M,L,XL"
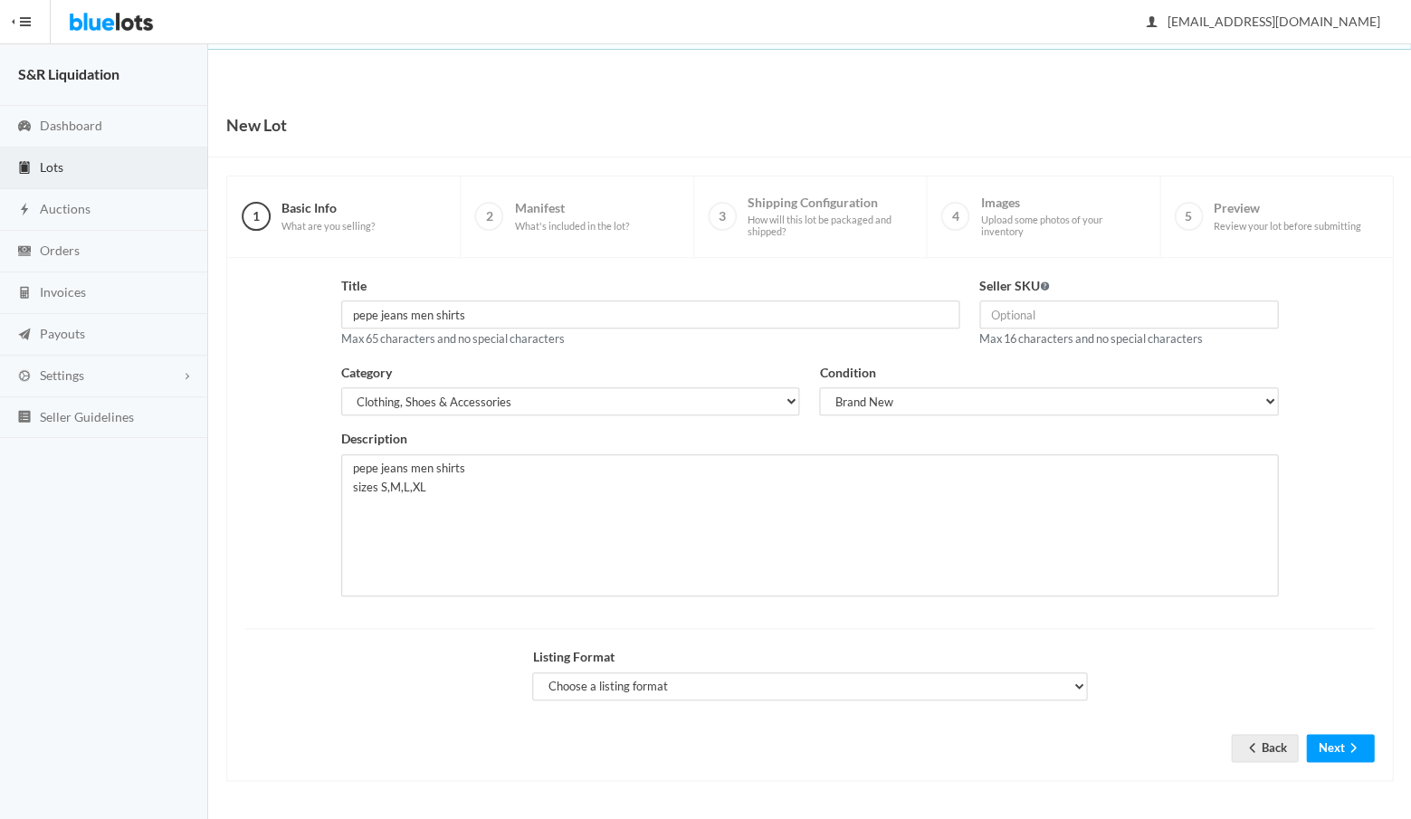
click at [402, 615] on form "Title pepe jeans men shirts Max 65 characters and no special characters Seller …" at bounding box center [809, 505] width 1129 height 459
drag, startPoint x: 450, startPoint y: 481, endPoint x: 352, endPoint y: 461, distance: 99.7
click at [352, 461] on textarea "pepe jeans men shirts sizes S,M,L,XL" at bounding box center [809, 525] width 937 height 142
select select "true"
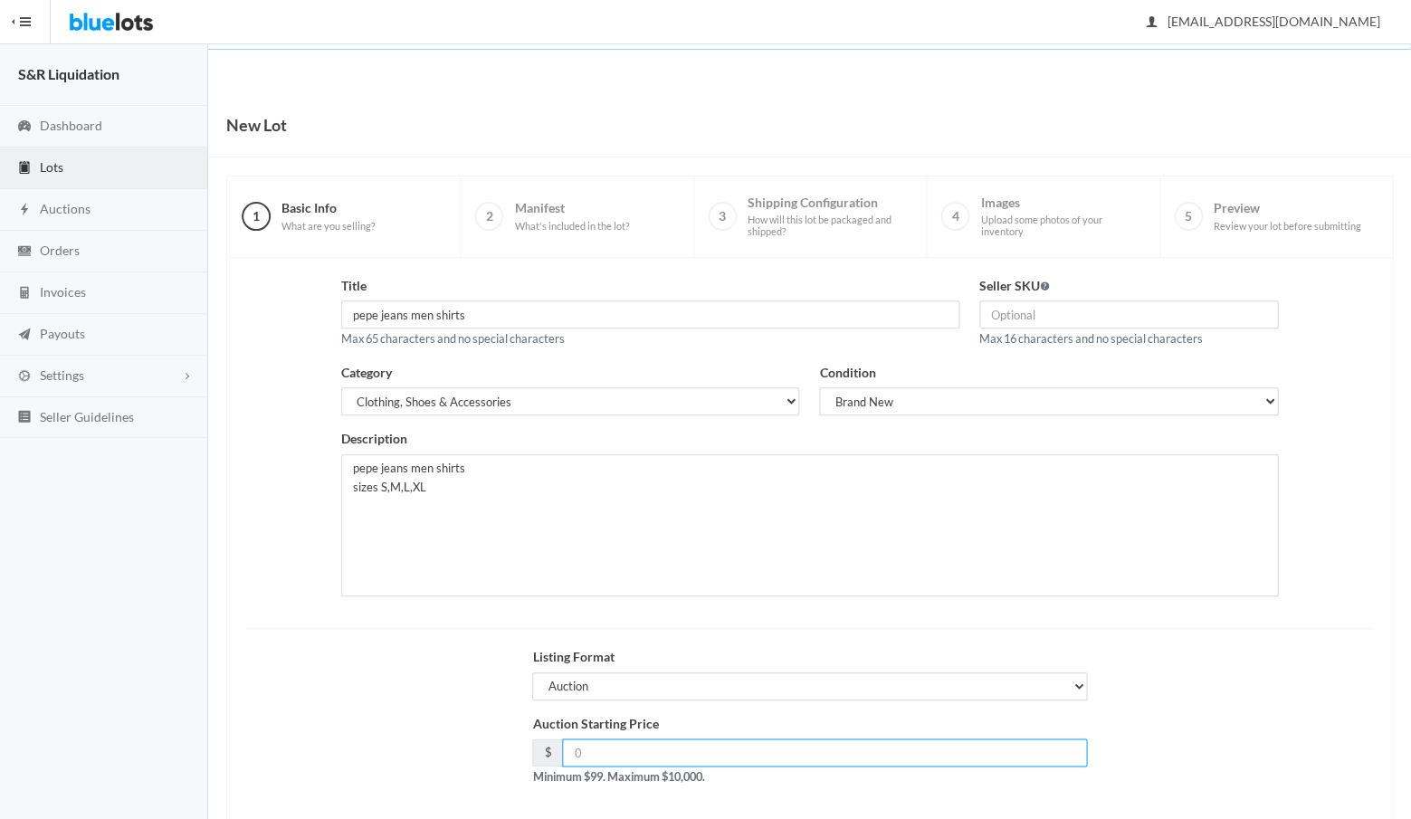
click at [593, 745] on input "number" at bounding box center [824, 752] width 525 height 28
type input "199"
click at [1134, 730] on div "Auction Starting Price $ 199 Minimum $99. Maximum $10,000." at bounding box center [809, 757] width 1148 height 87
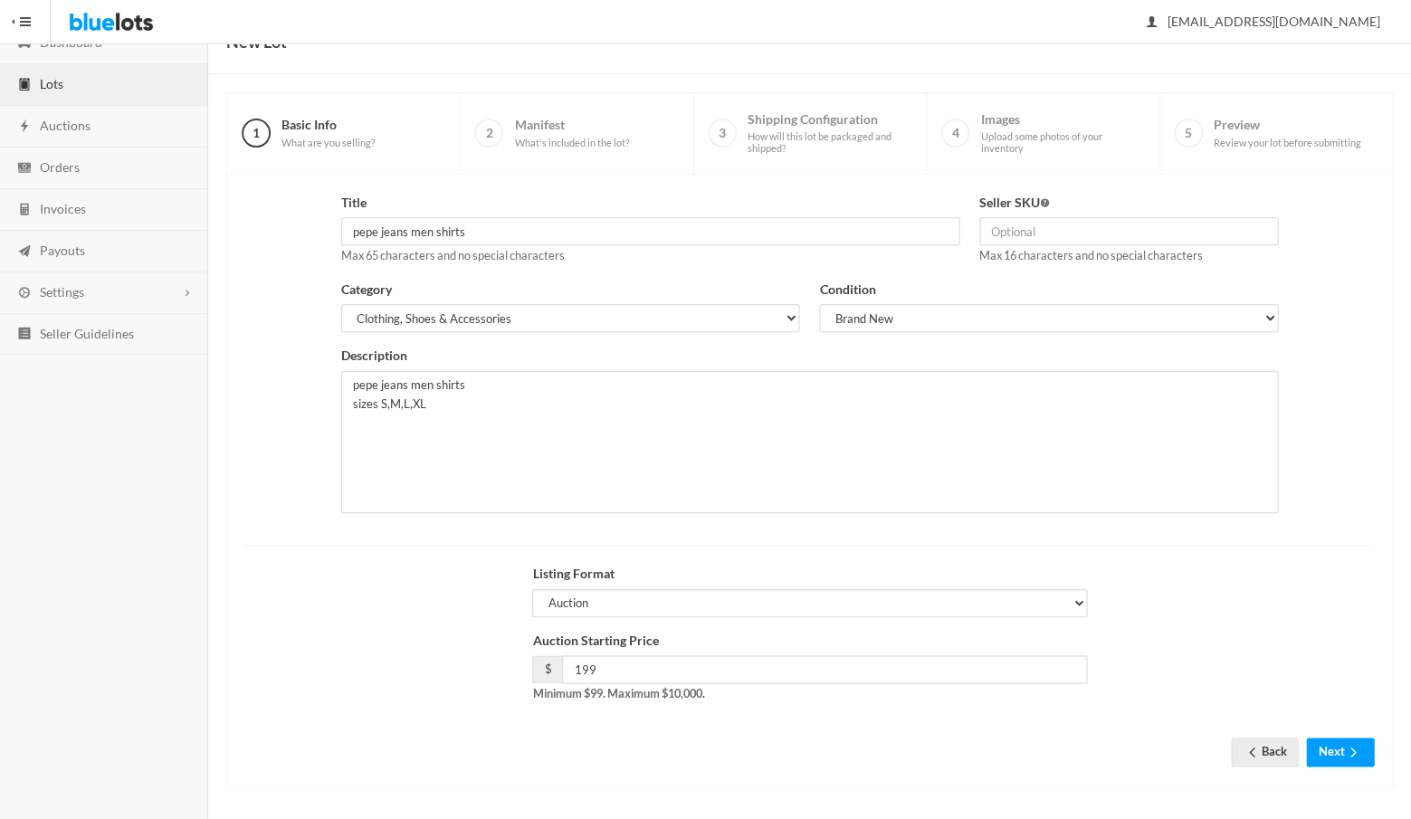
scroll to position [77, 0]
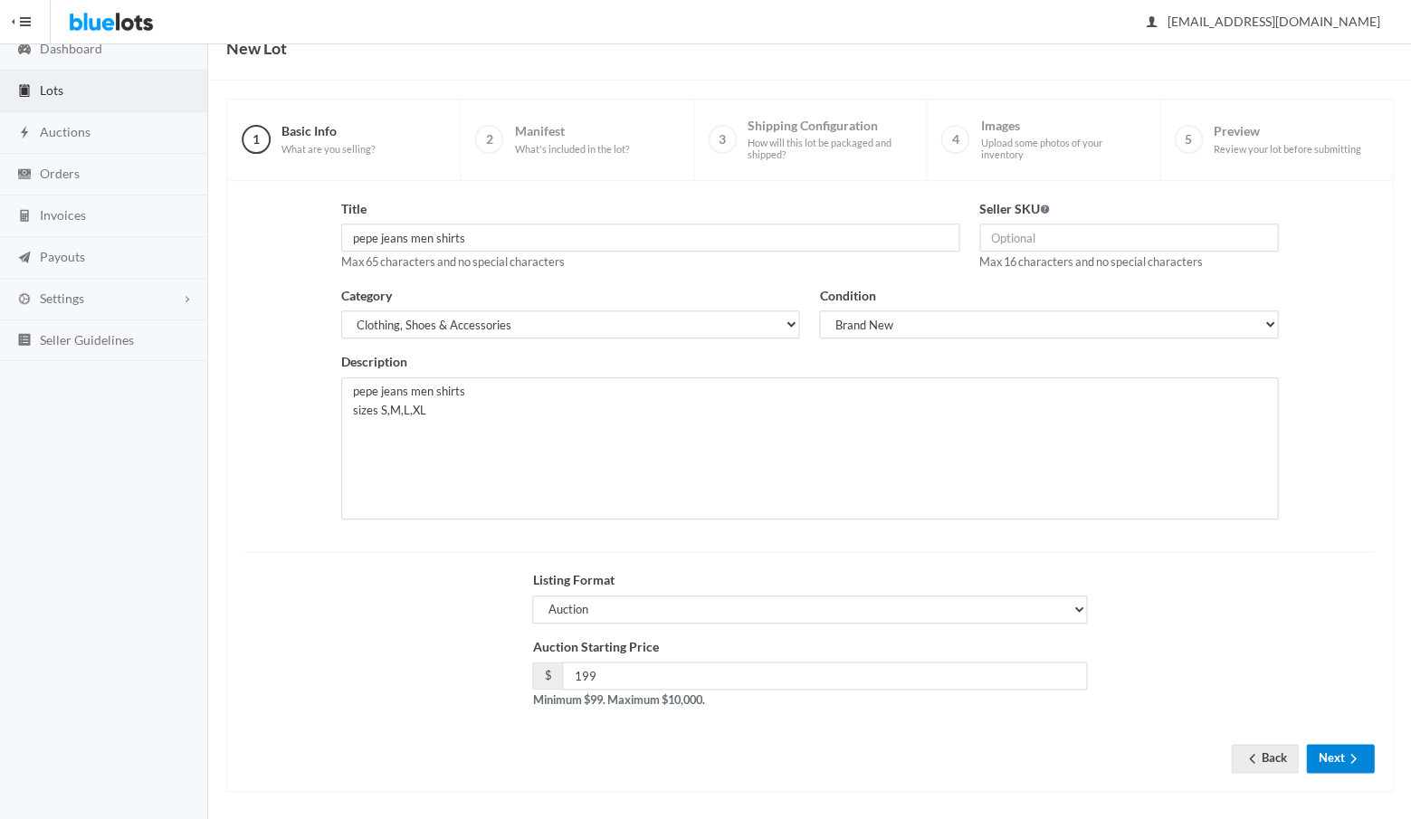
click at [1326, 748] on button "Next" at bounding box center [1340, 758] width 68 height 28
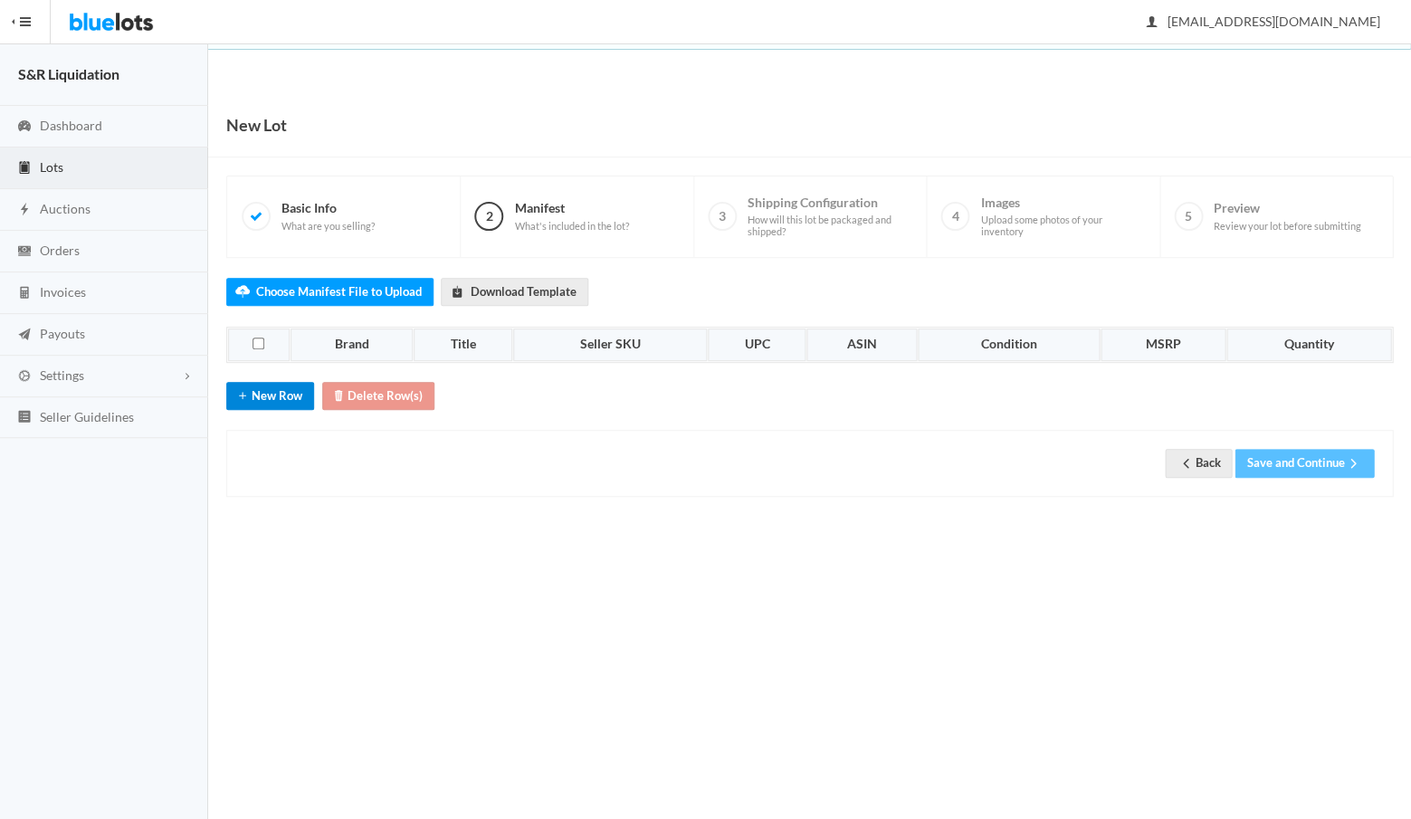
click at [278, 390] on button "New Row" at bounding box center [270, 396] width 88 height 28
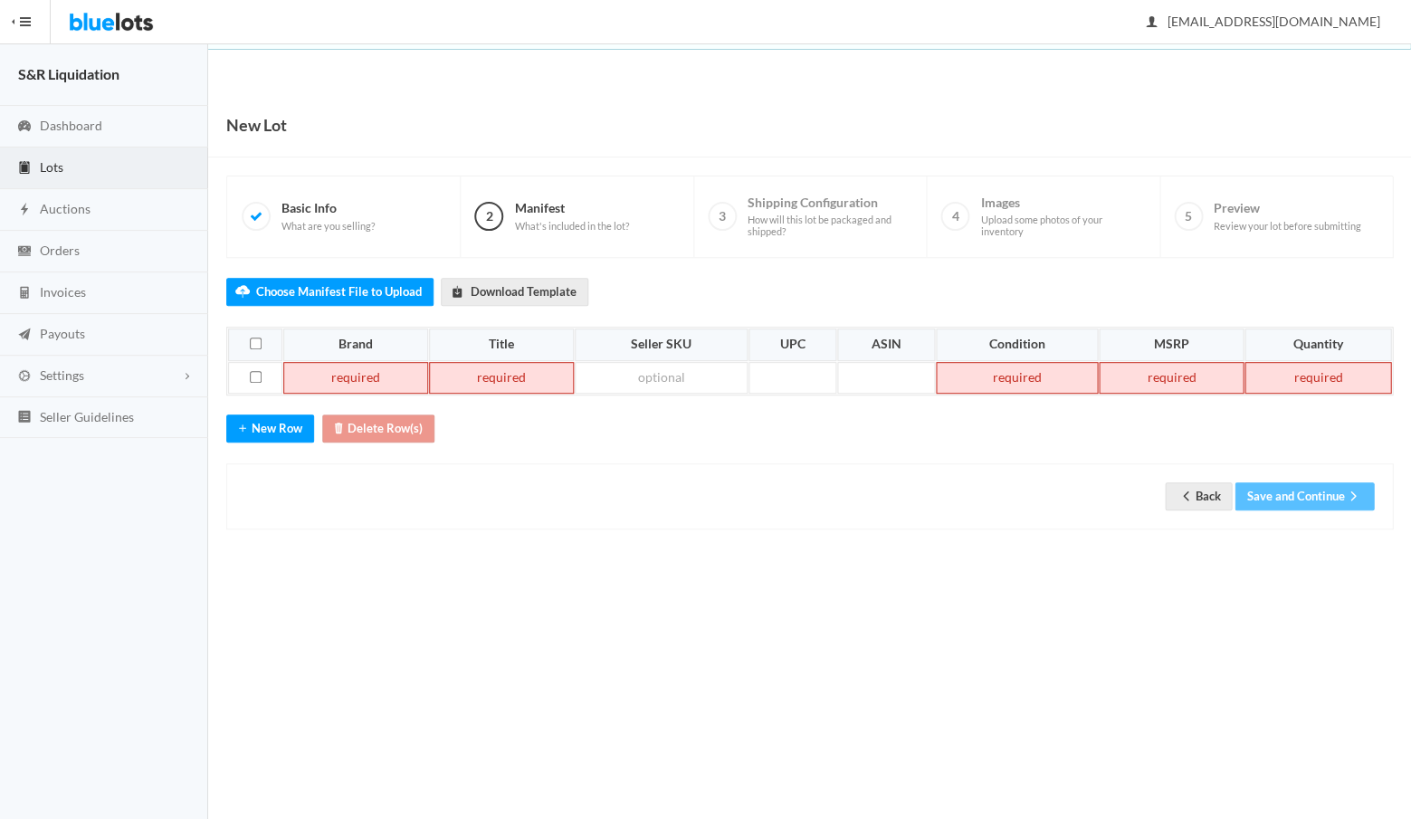
click at [344, 376] on td at bounding box center [355, 378] width 145 height 33
paste td
click at [485, 373] on td at bounding box center [519, 378] width 141 height 33
paste td
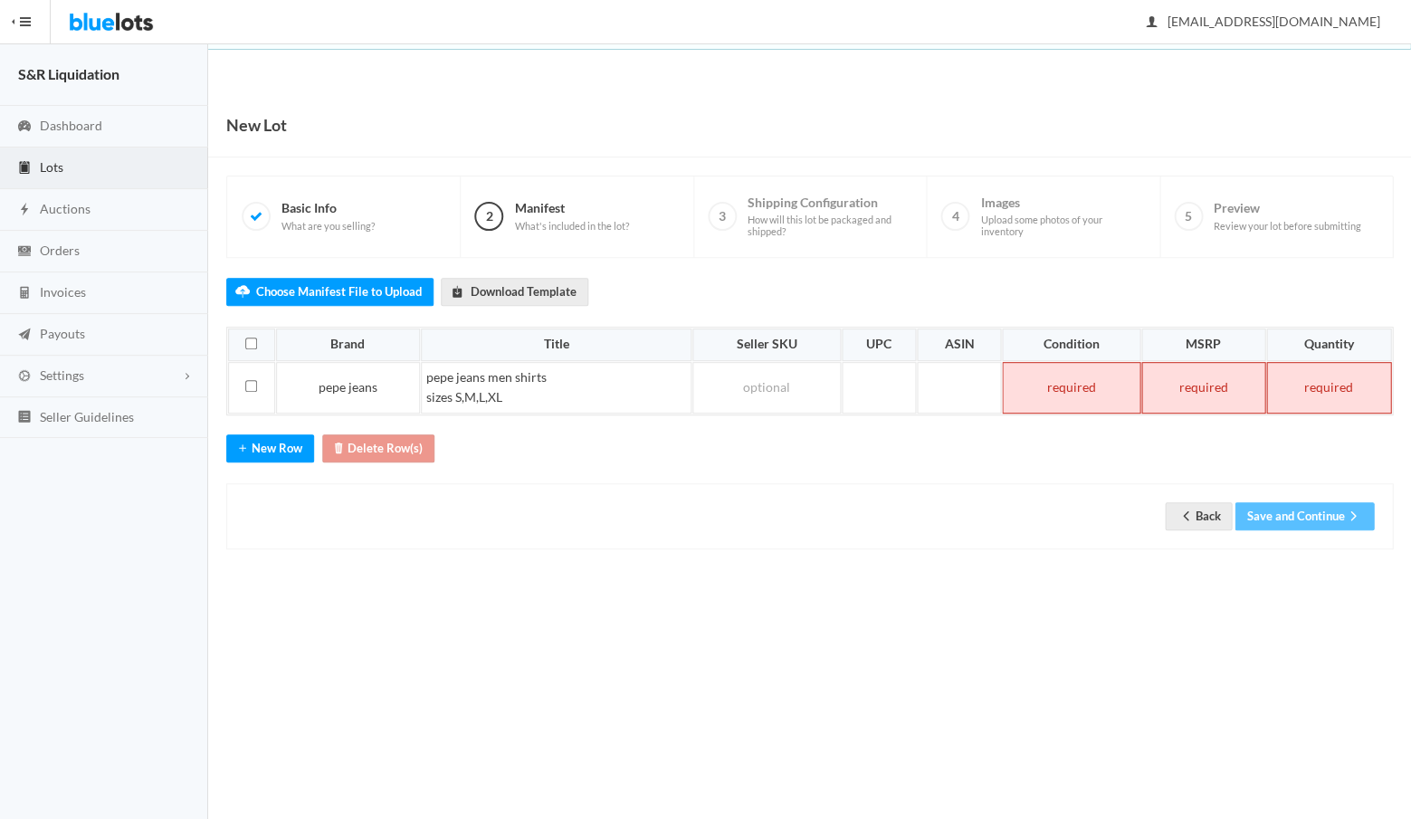
click at [1061, 383] on td at bounding box center [1071, 388] width 138 height 52
click at [1203, 380] on td at bounding box center [1202, 388] width 123 height 52
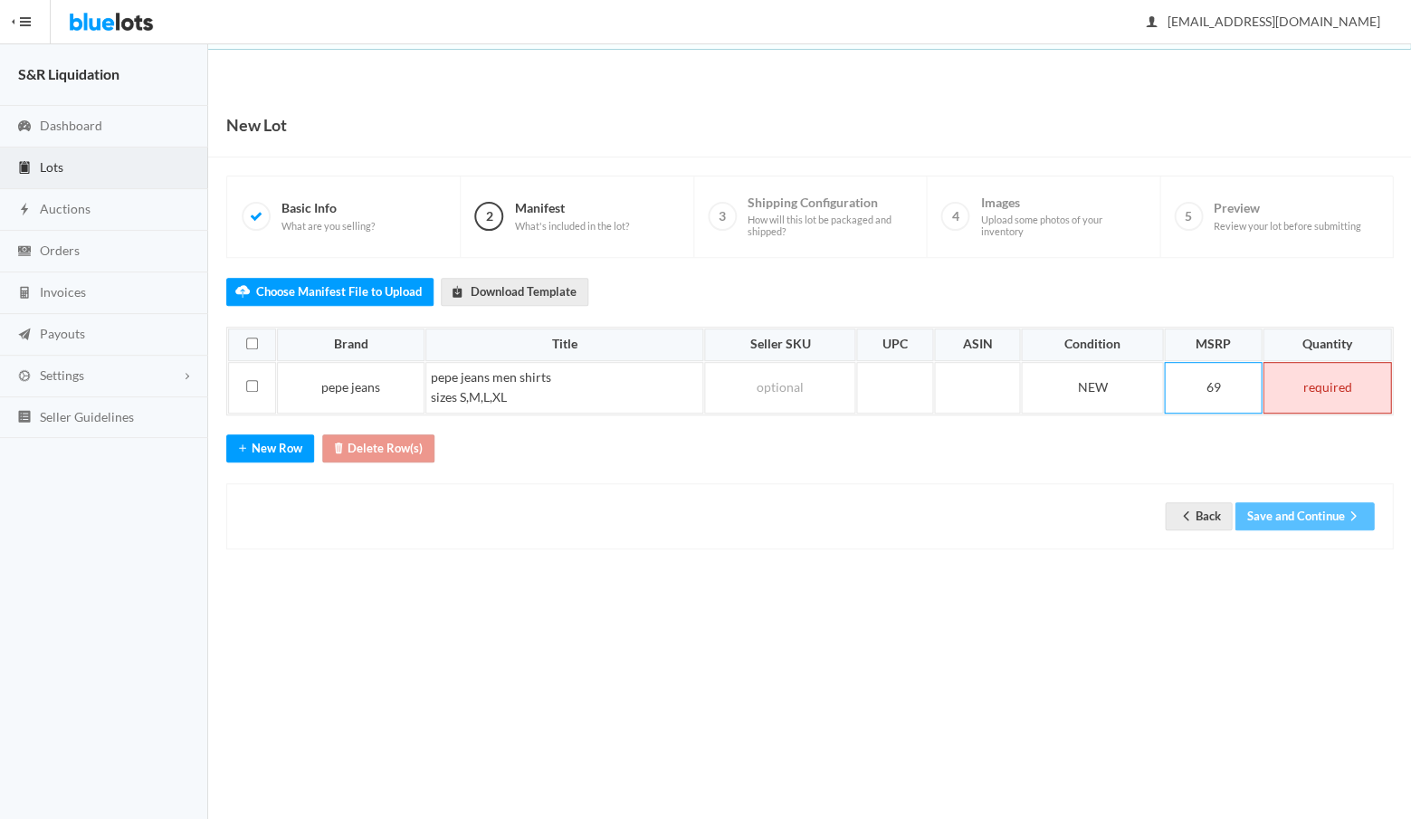
click at [1299, 389] on td at bounding box center [1327, 388] width 129 height 52
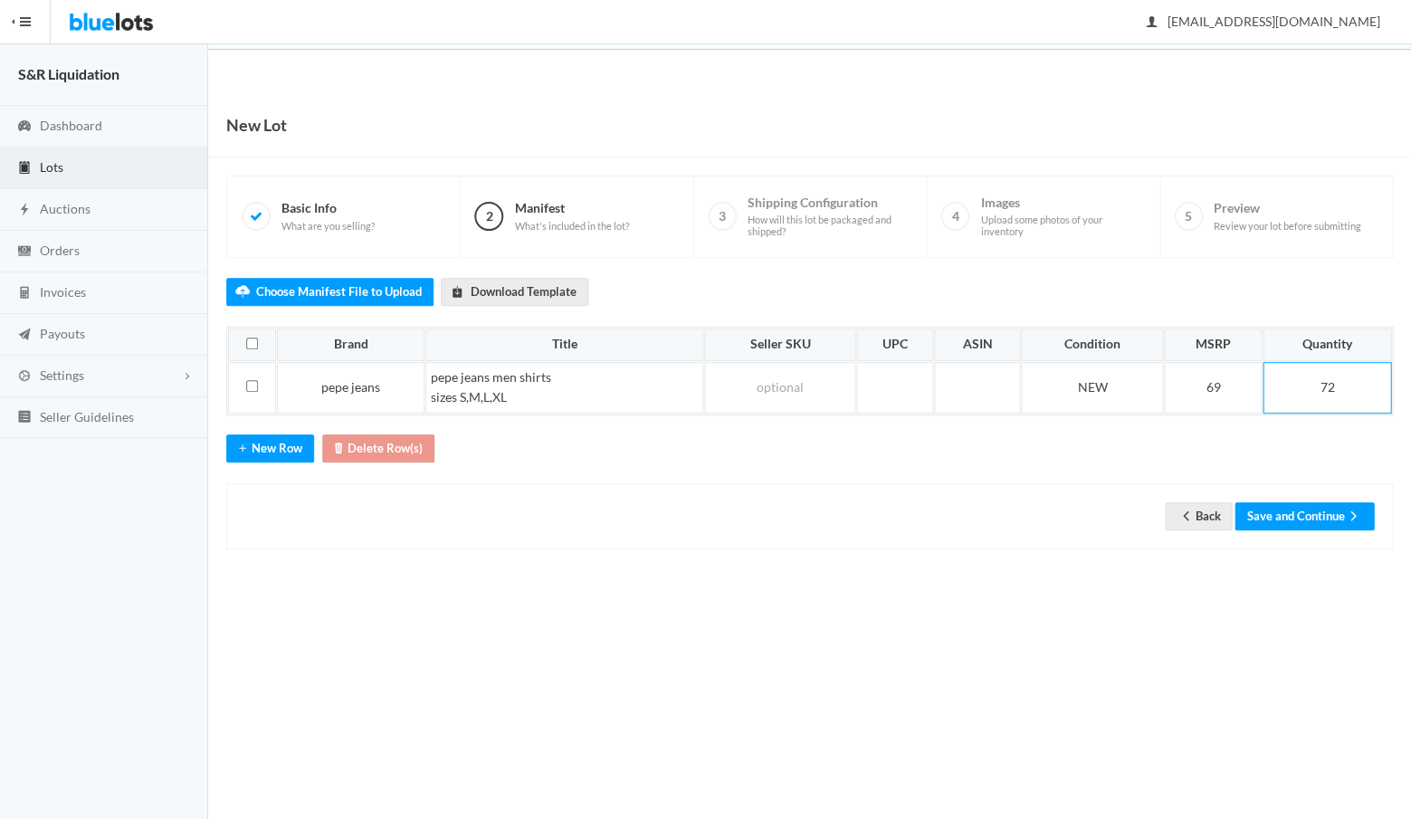
click at [1303, 568] on div "New Lot 1 Basic Info What are you selling? 2 Manifest What's included in the lo…" at bounding box center [809, 339] width 1203 height 493
click at [1297, 508] on button "Save and Continue" at bounding box center [1303, 516] width 139 height 28
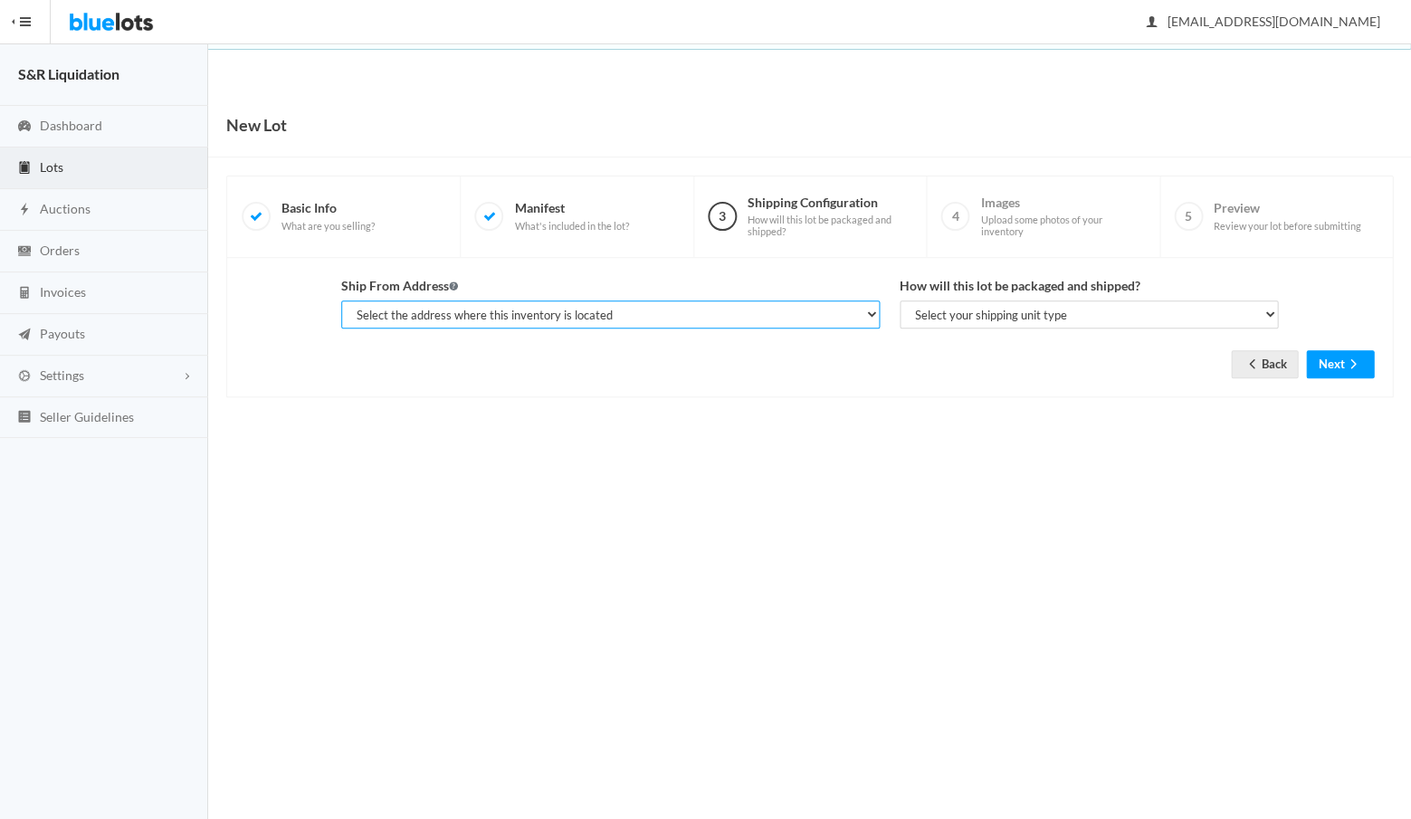
select select "14233"
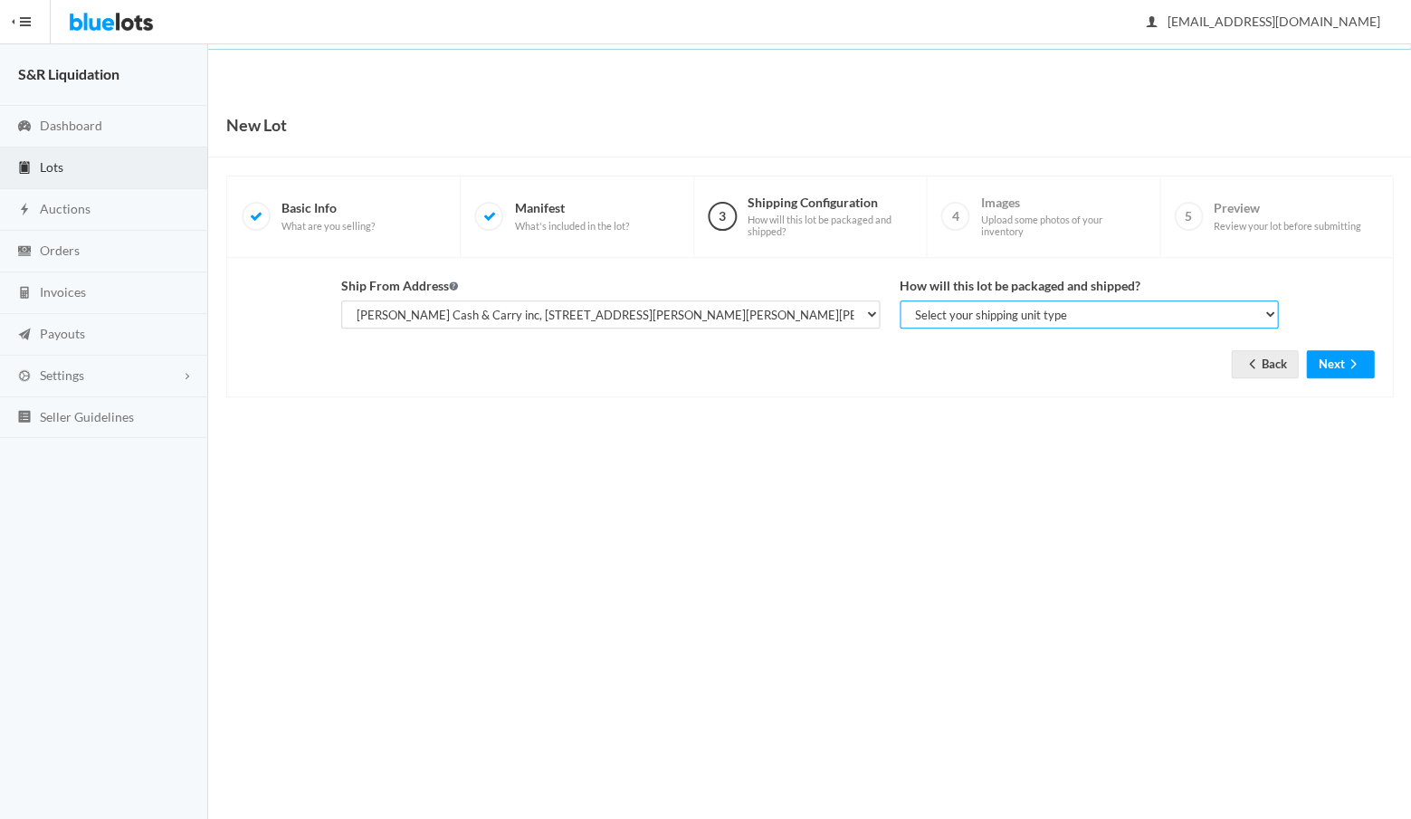
select select "parcel"
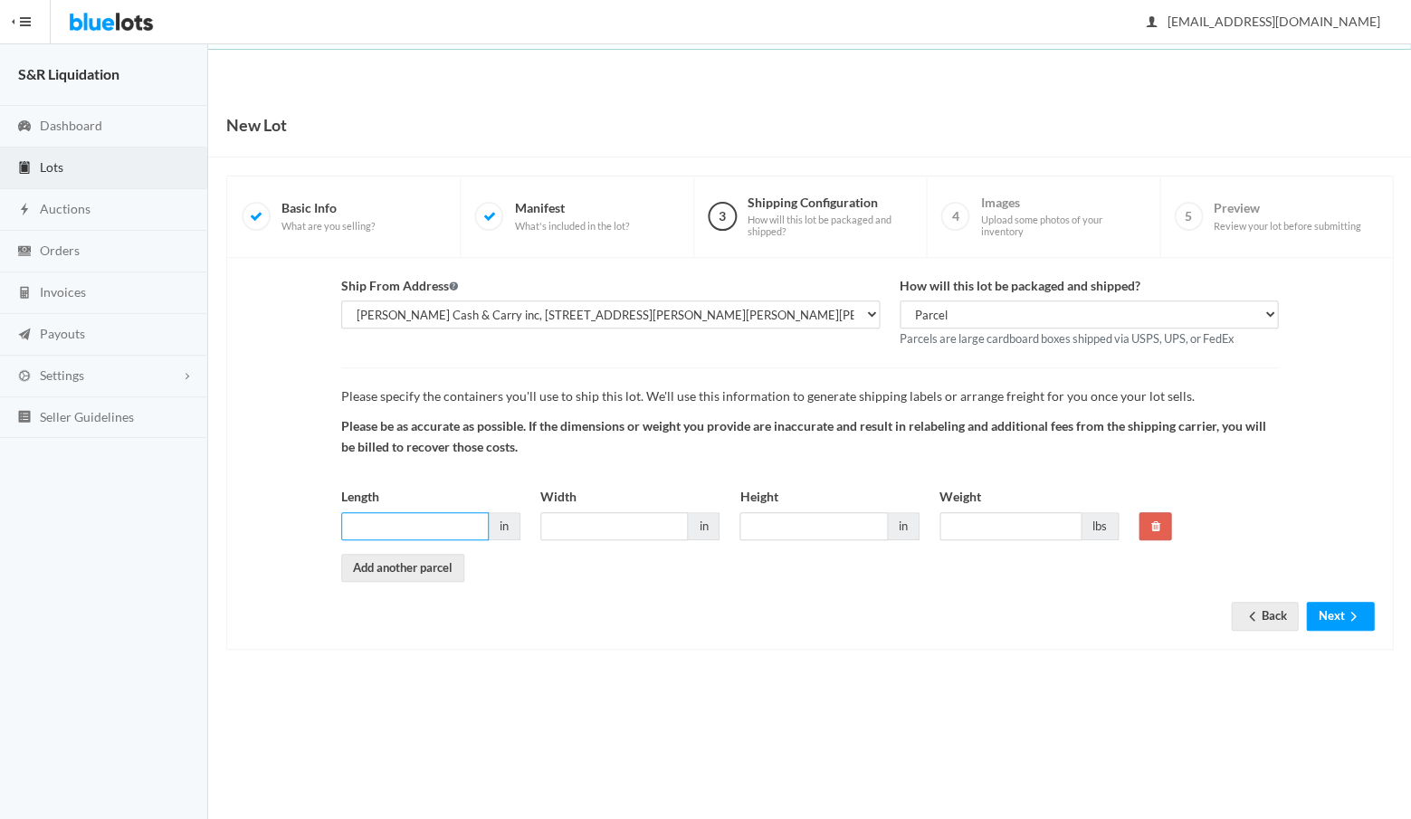
click at [459, 517] on input "Length" at bounding box center [415, 526] width 148 height 28
type input "18"
click at [608, 527] on input "Width" at bounding box center [614, 526] width 148 height 28
type input "18"
click at [778, 514] on input "Height" at bounding box center [813, 526] width 148 height 28
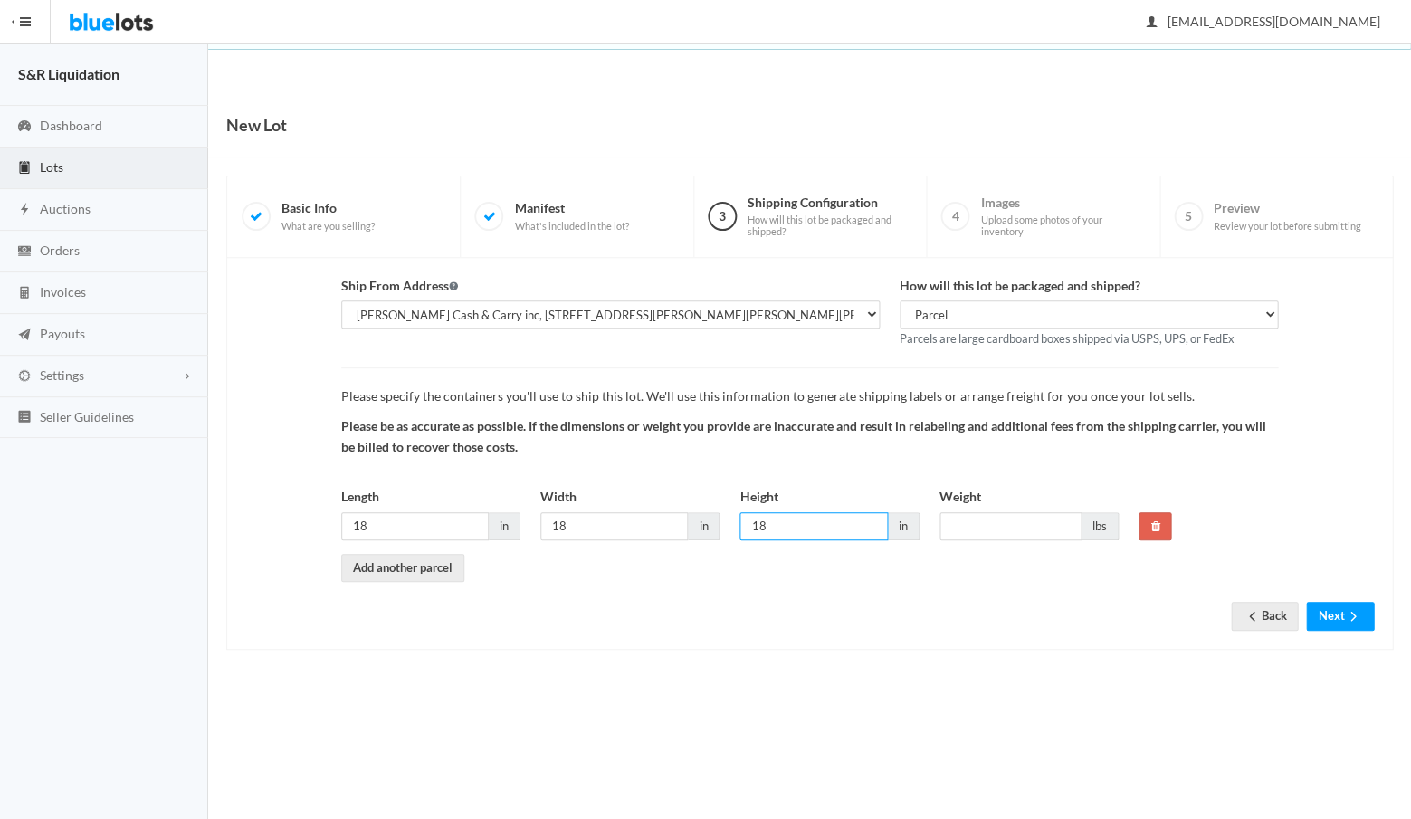
type input "18"
click at [971, 519] on input "Weight" at bounding box center [1010, 526] width 142 height 28
type input "35"
click at [1330, 604] on button "Next" at bounding box center [1340, 616] width 68 height 28
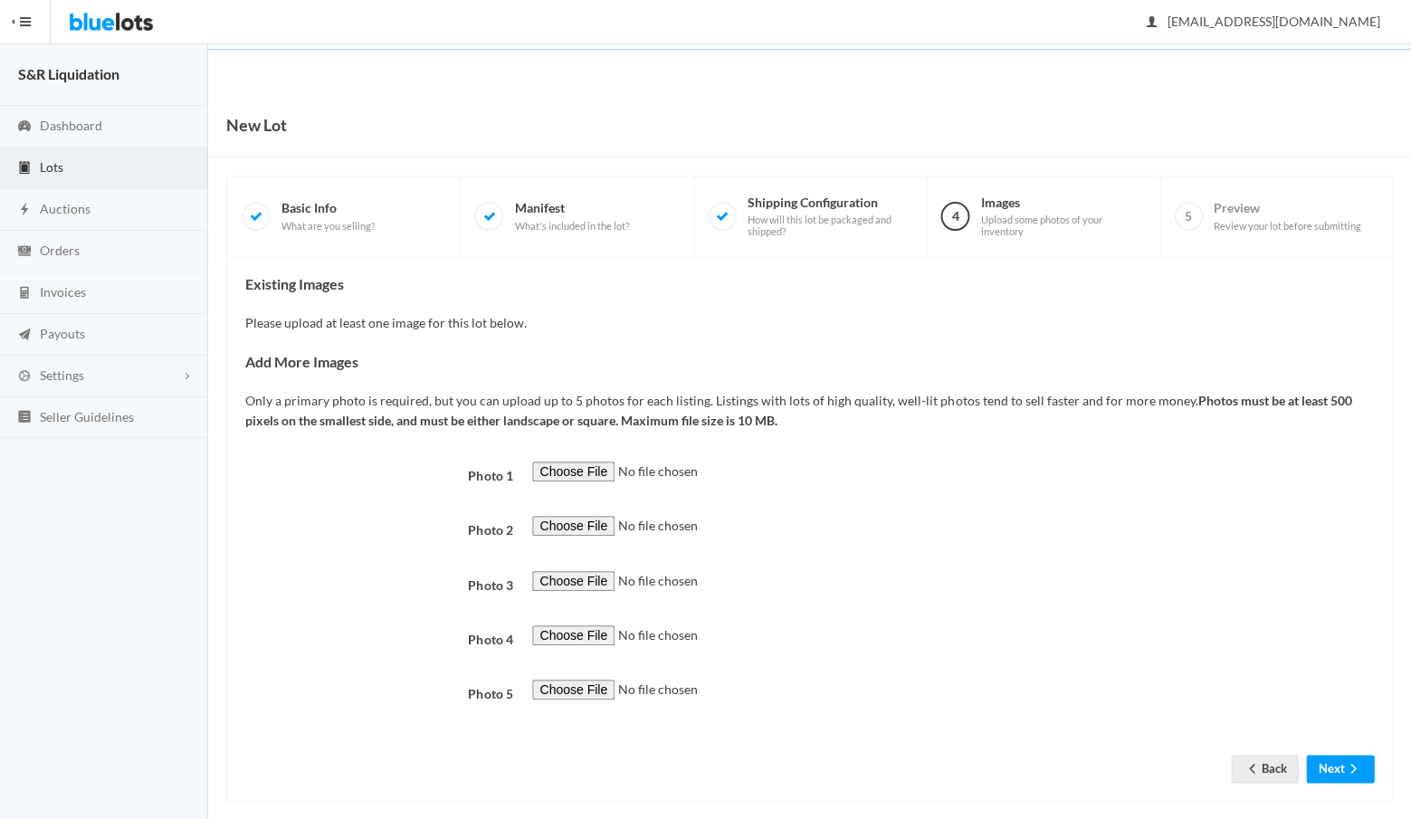
click at [567, 465] on input "file" at bounding box center [655, 472] width 246 height 21
type input "C:\fakepath\472af742-9448-4c54-8fac-d22483db104e.JPG"
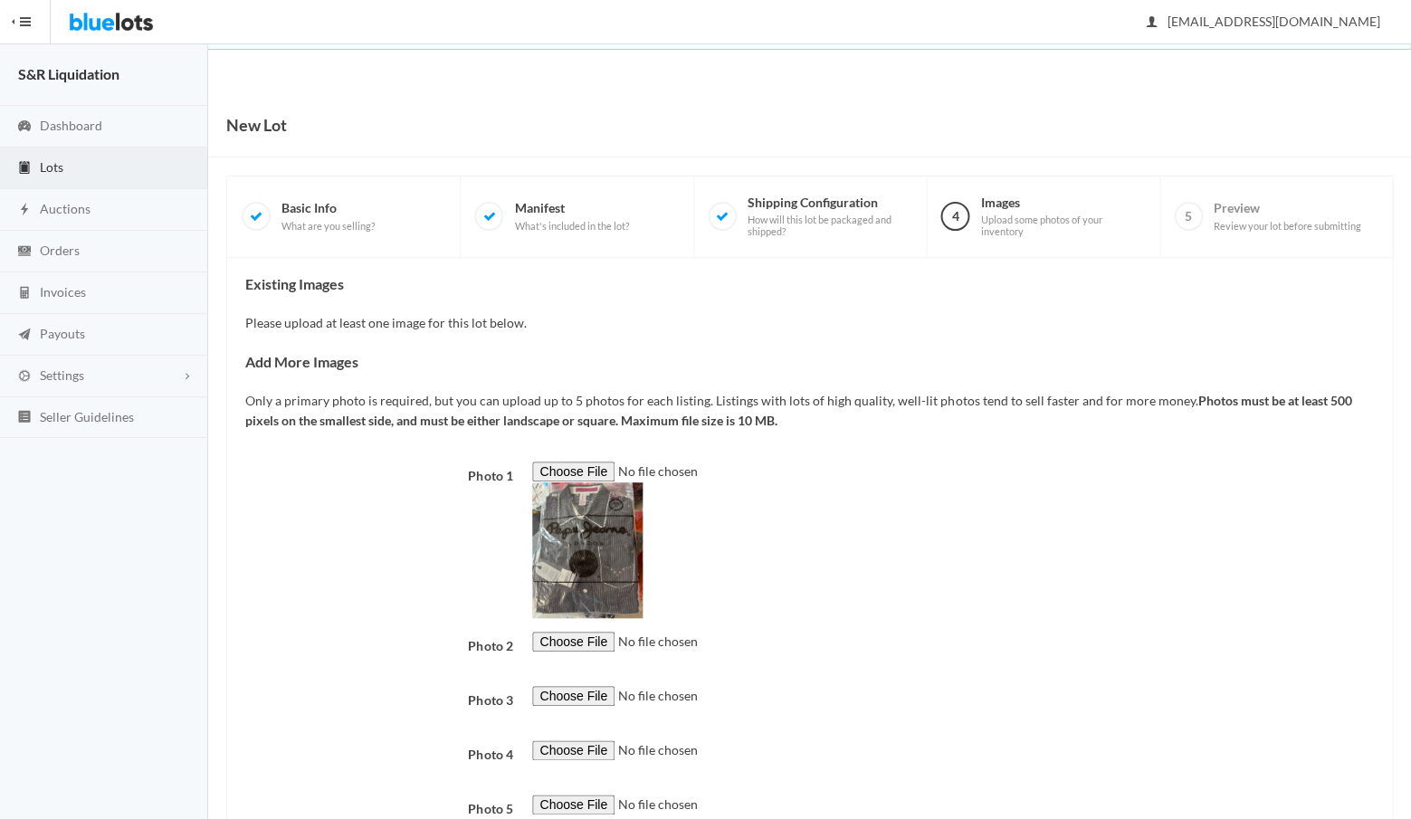
click at [560, 632] on input "file" at bounding box center [655, 642] width 246 height 21
type input "C:\fakepath\E2B34A05-4DBC-4531-AF7C-4672601EBDC5.JPG"
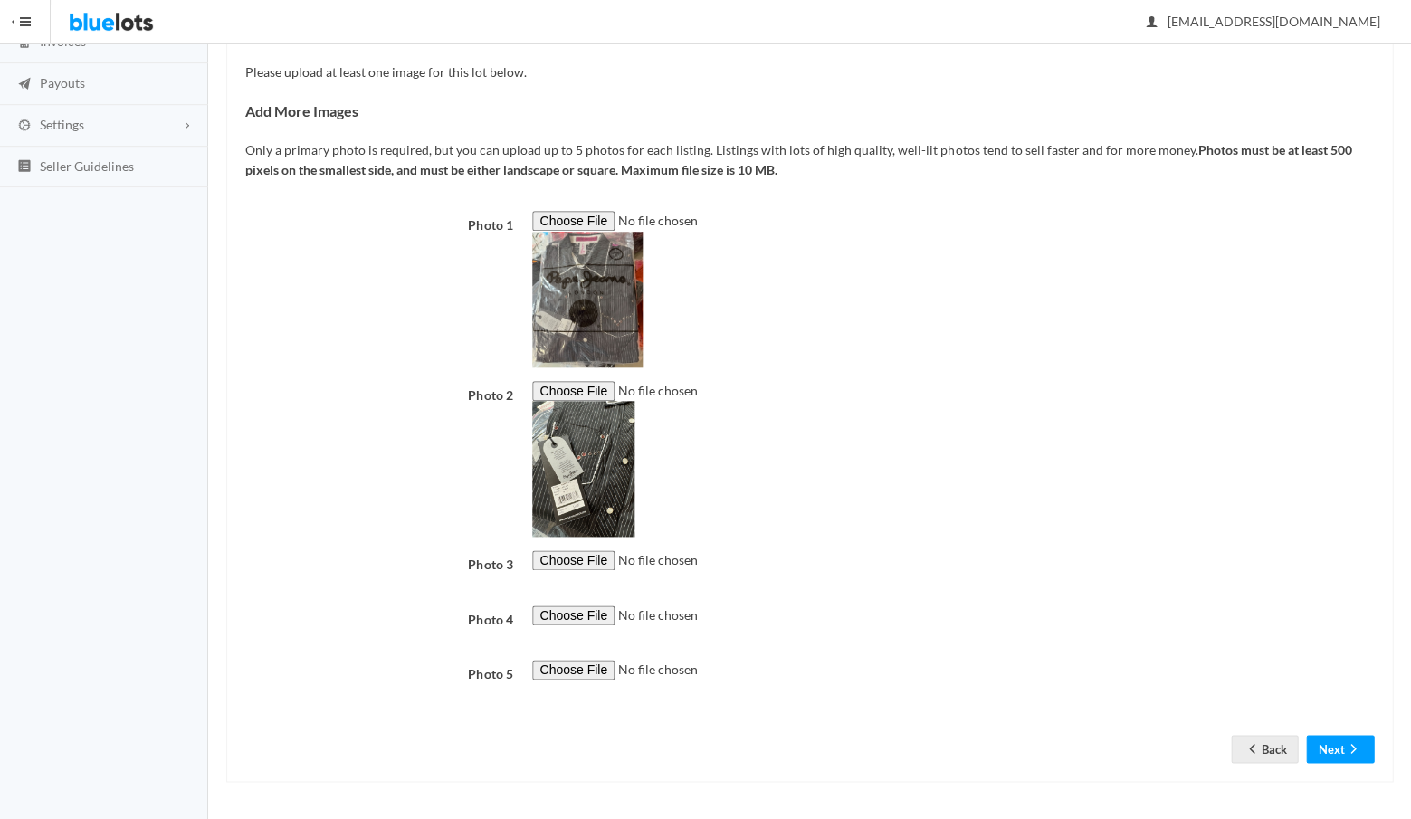
scroll to position [588, 0]
click at [1330, 748] on button "Next" at bounding box center [1340, 749] width 68 height 28
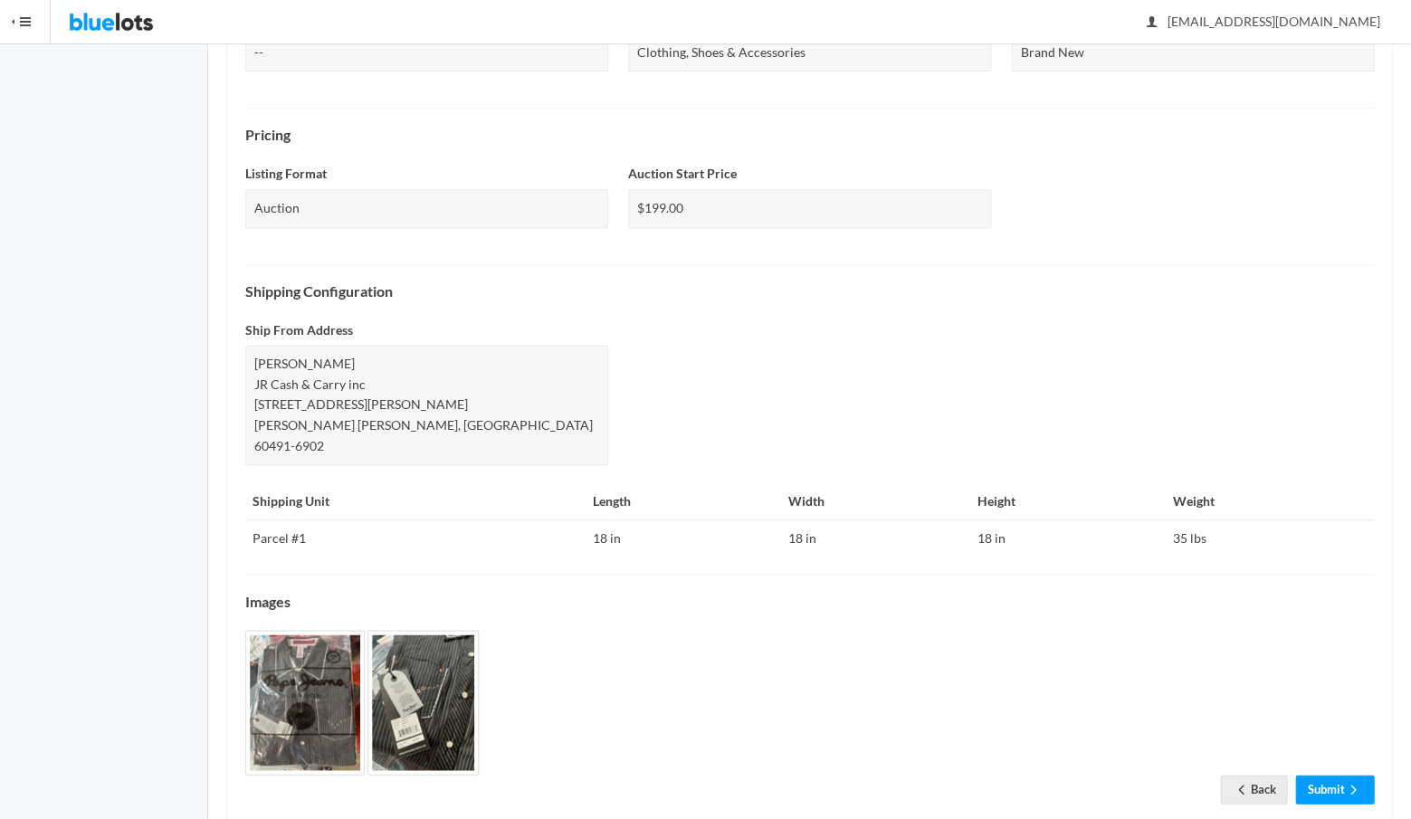
scroll to position [497, 0]
click at [1332, 776] on link "Submit" at bounding box center [1334, 790] width 79 height 28
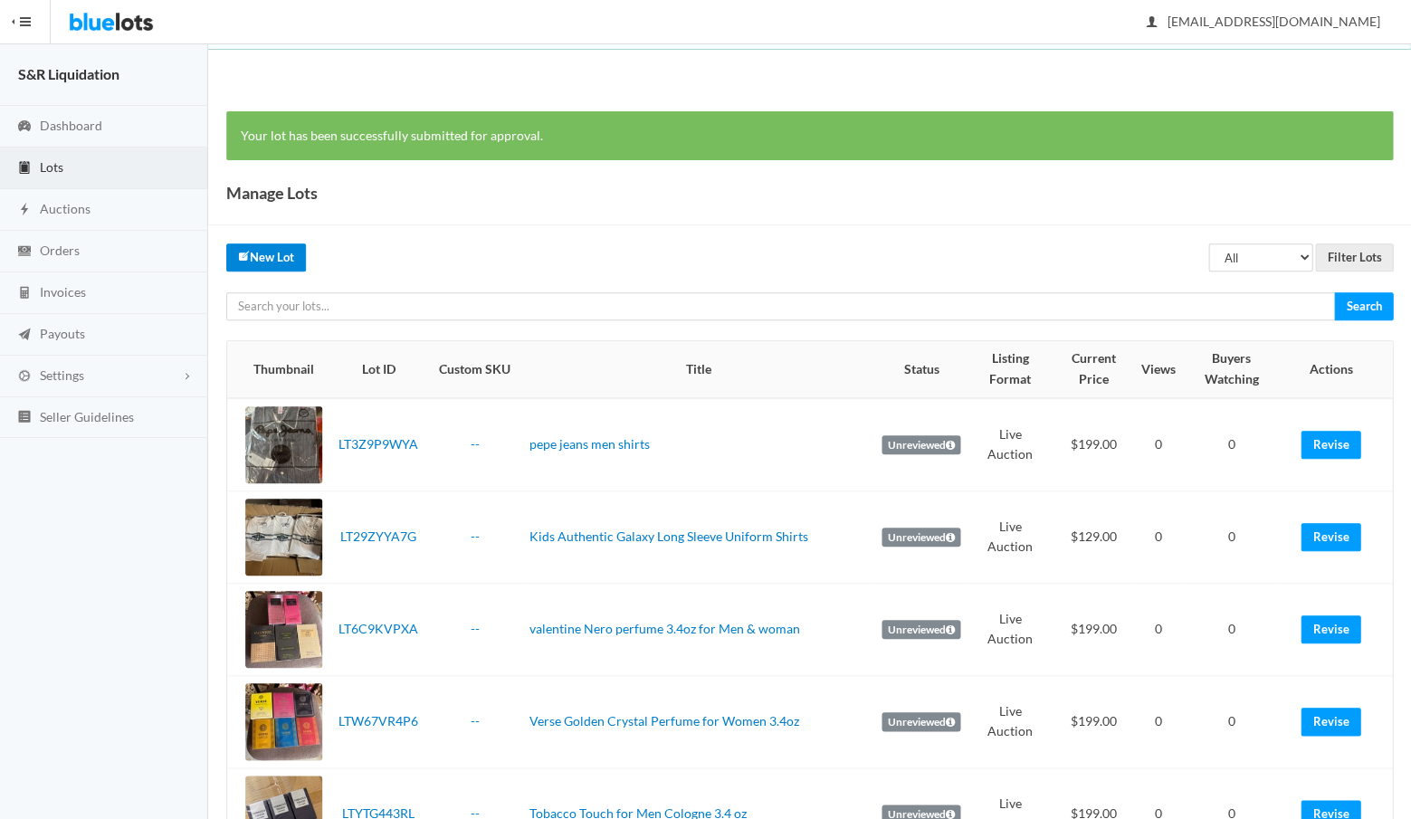
click at [258, 262] on link "New Lot" at bounding box center [266, 257] width 80 height 28
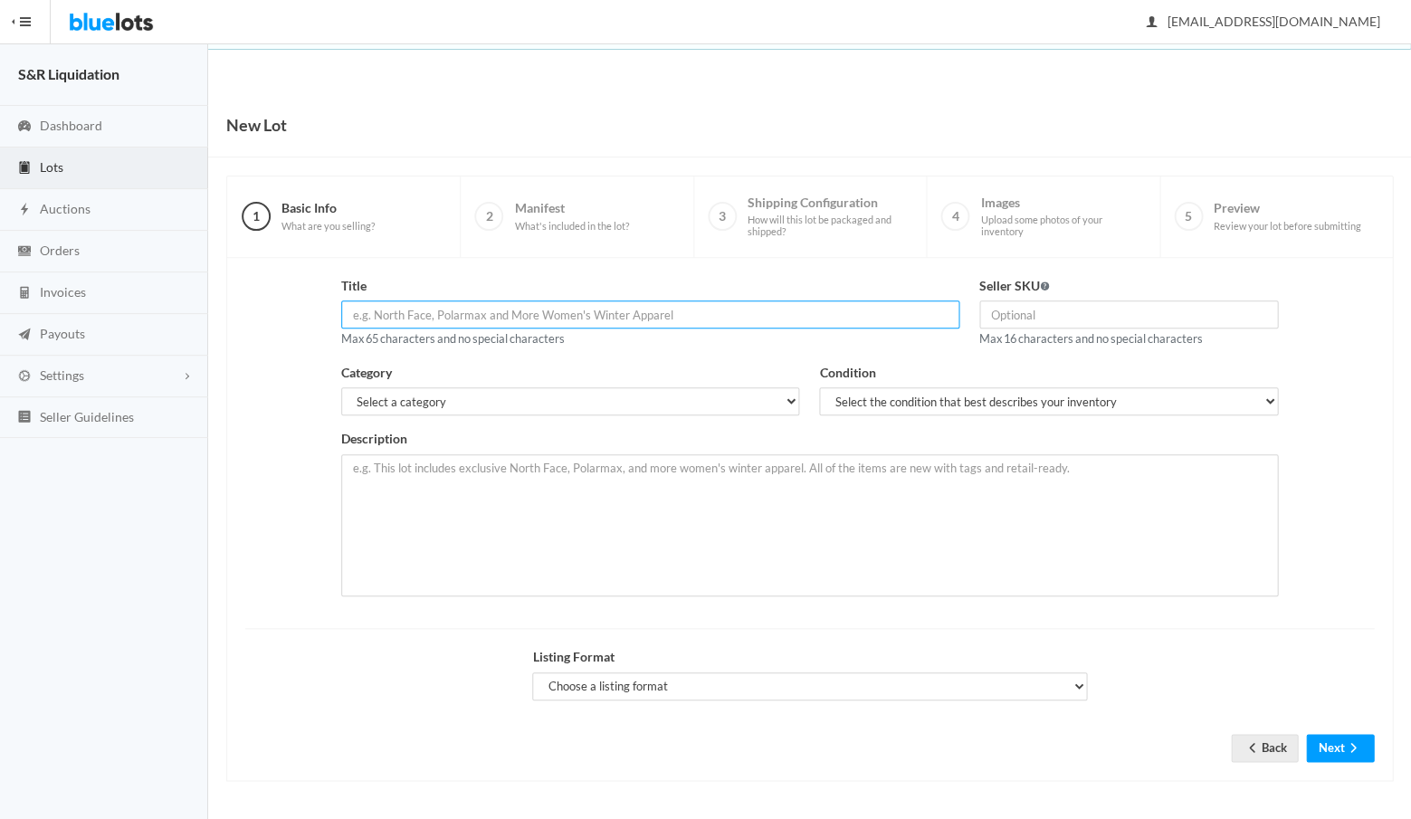
click at [487, 318] on input "text" at bounding box center [650, 314] width 618 height 28
paste input "pepe jeans men shirts sizes S,M,L,XL"
click at [431, 313] on input "pepe jeans men shirts sizes S,M,L,XL" at bounding box center [650, 314] width 618 height 28
drag, startPoint x: 573, startPoint y: 317, endPoint x: 346, endPoint y: 308, distance: 227.3
click at [346, 308] on input "pepe jeans women shirts sizes S,M,L,XL" at bounding box center [650, 314] width 618 height 28
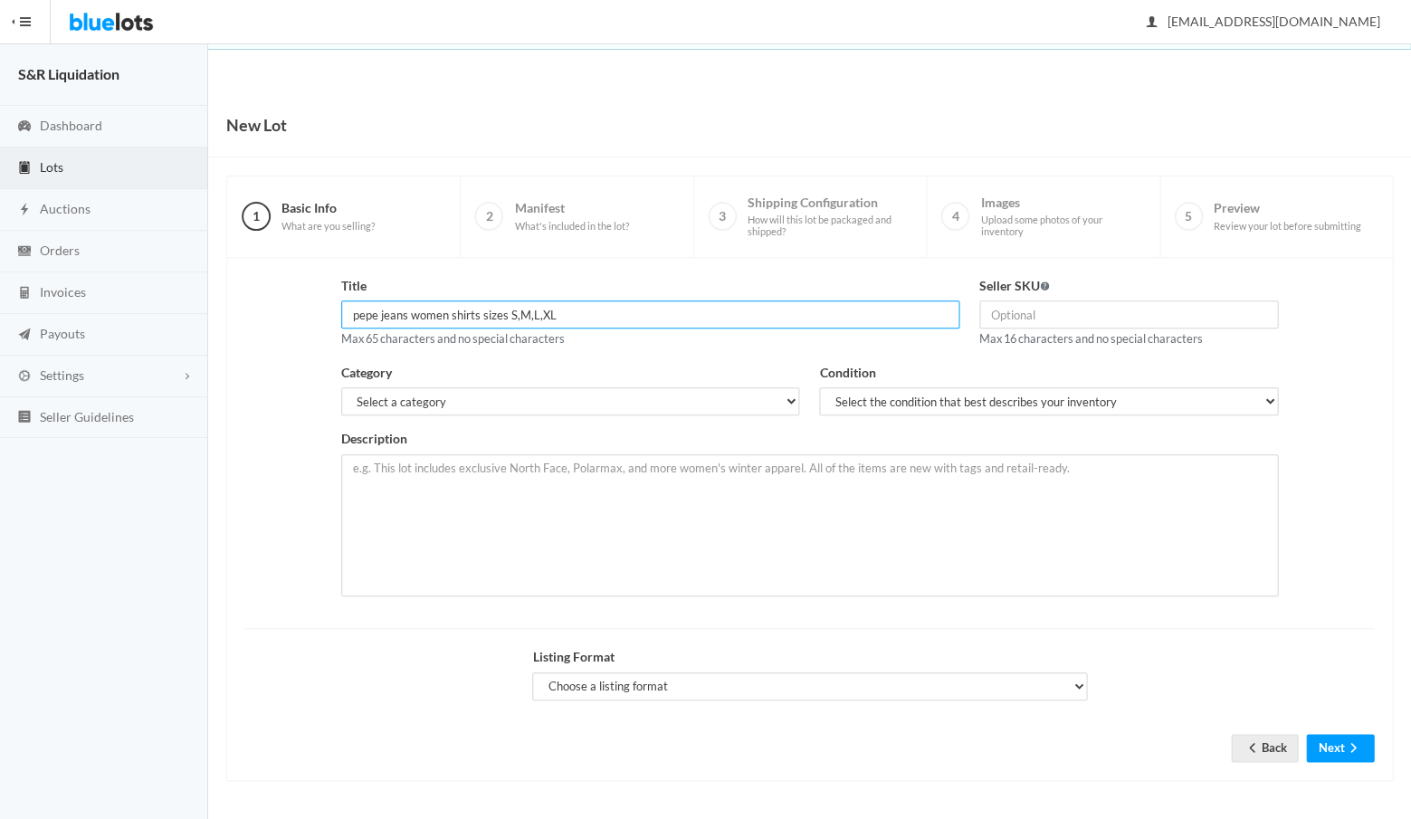
type input "pepe jeans women shirts sizes S,M,L,XL"
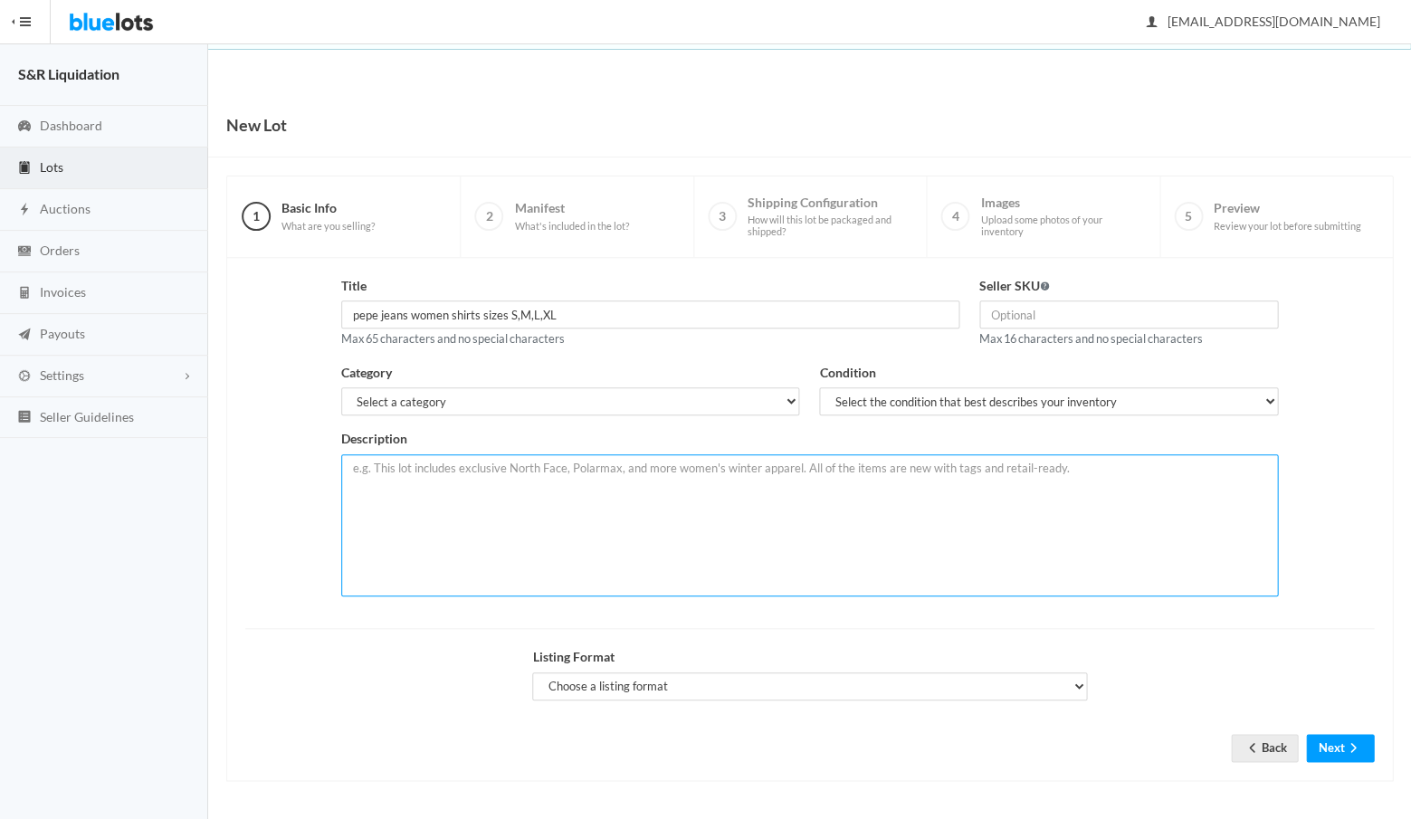
click at [453, 477] on textarea at bounding box center [809, 525] width 937 height 142
paste textarea "pepe jeans women shirts sizes S,M,L,XL"
type textarea "pepe jeans women shirts sizes S,M,L,XL"
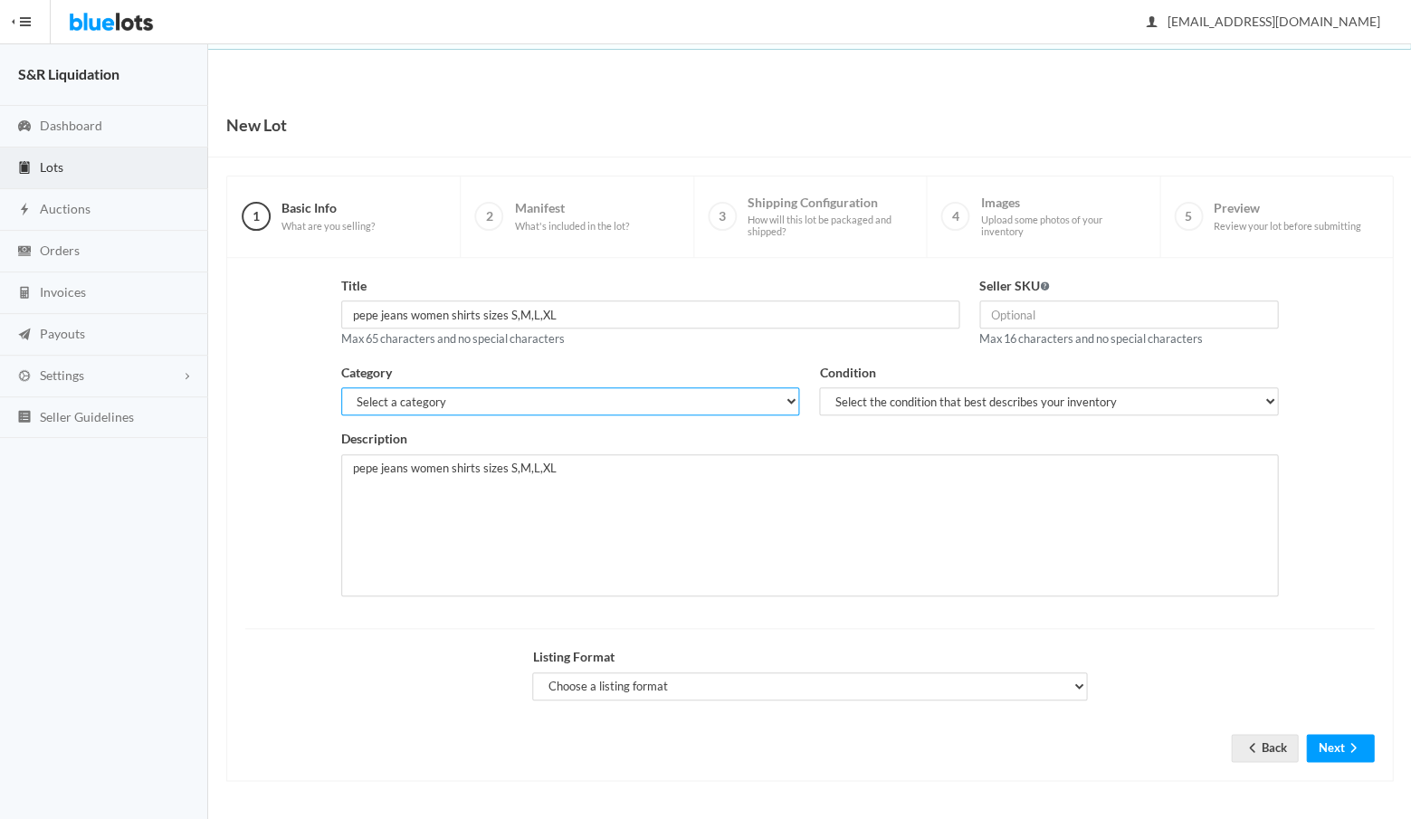
select select "2"
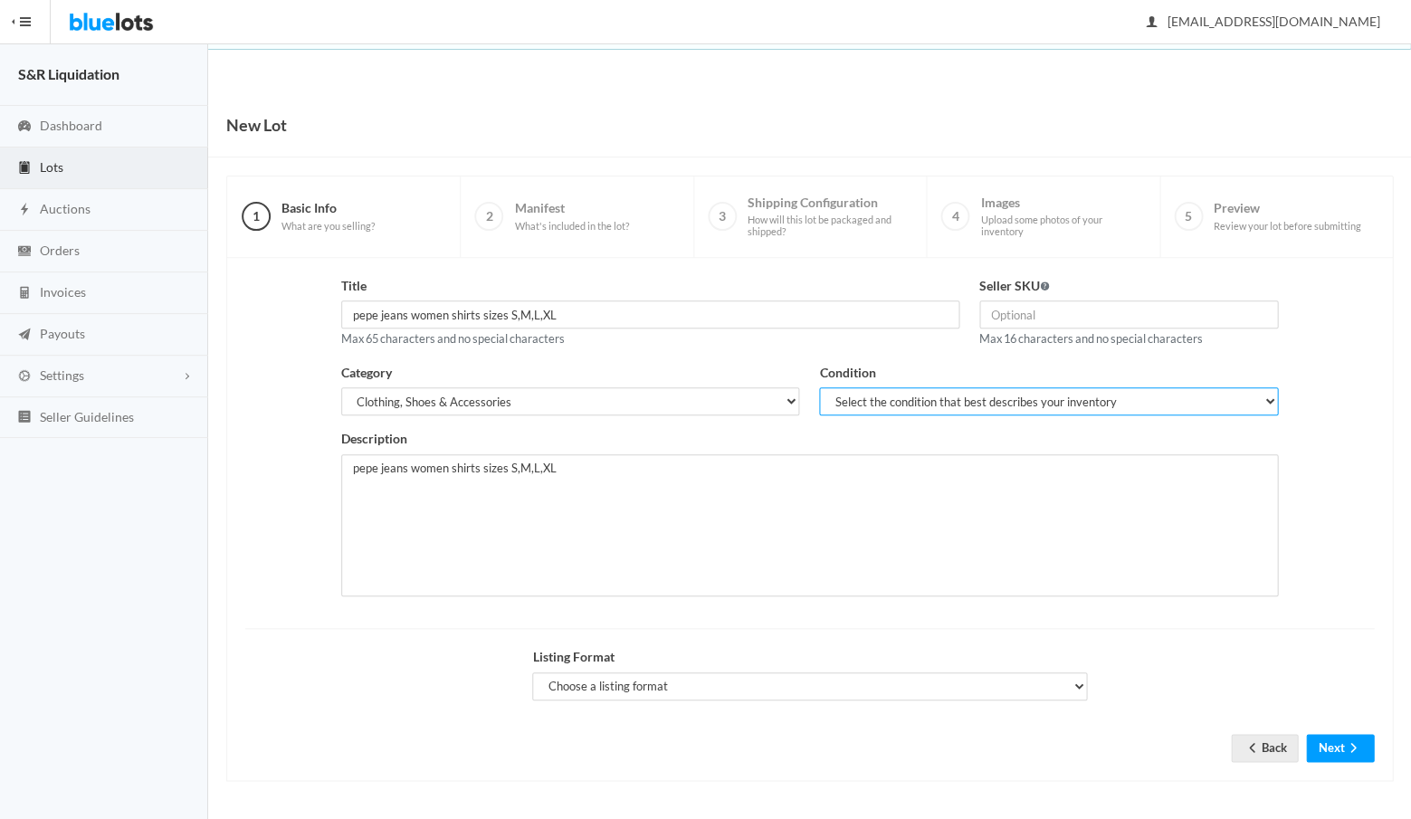
select select "1"
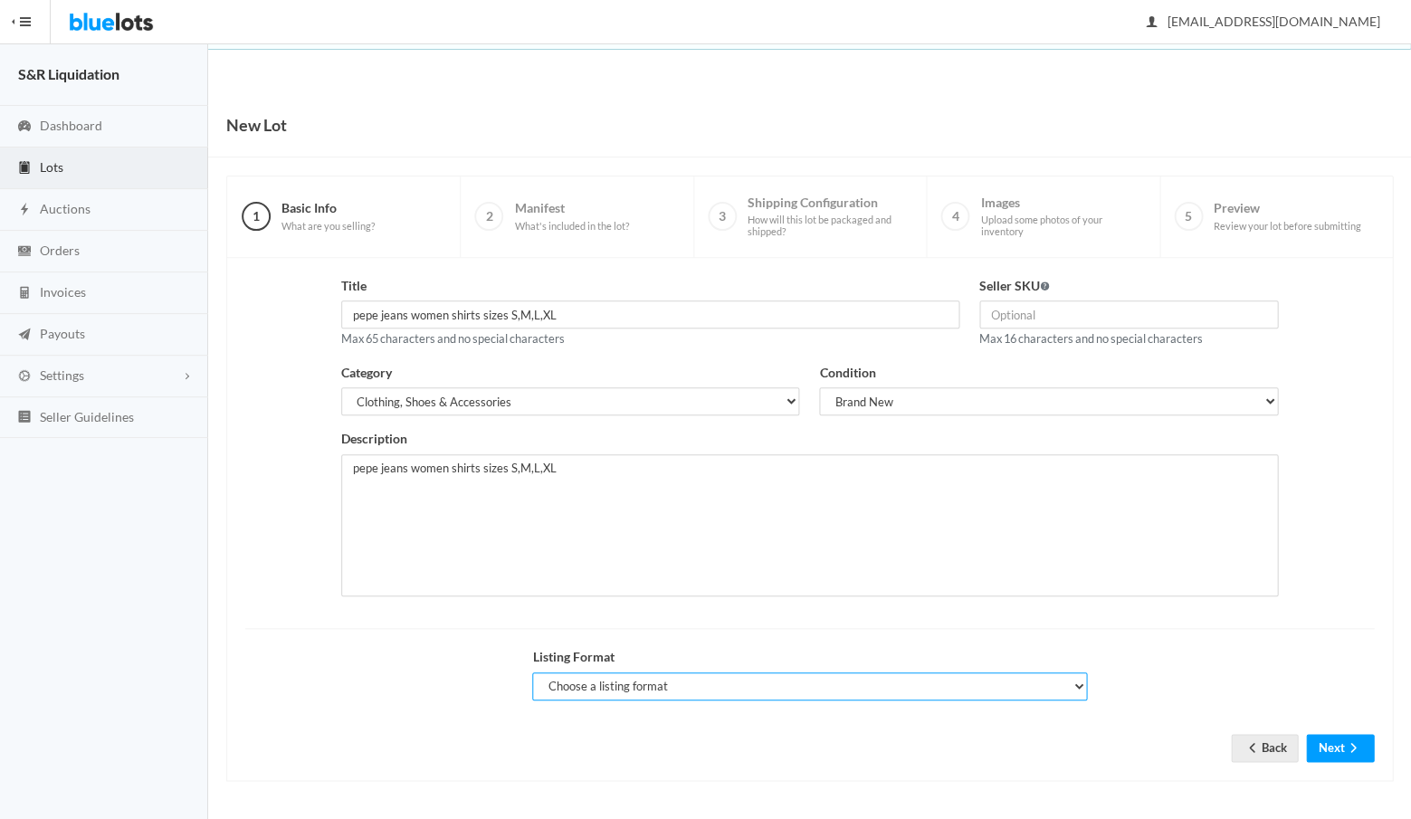
select select "true"
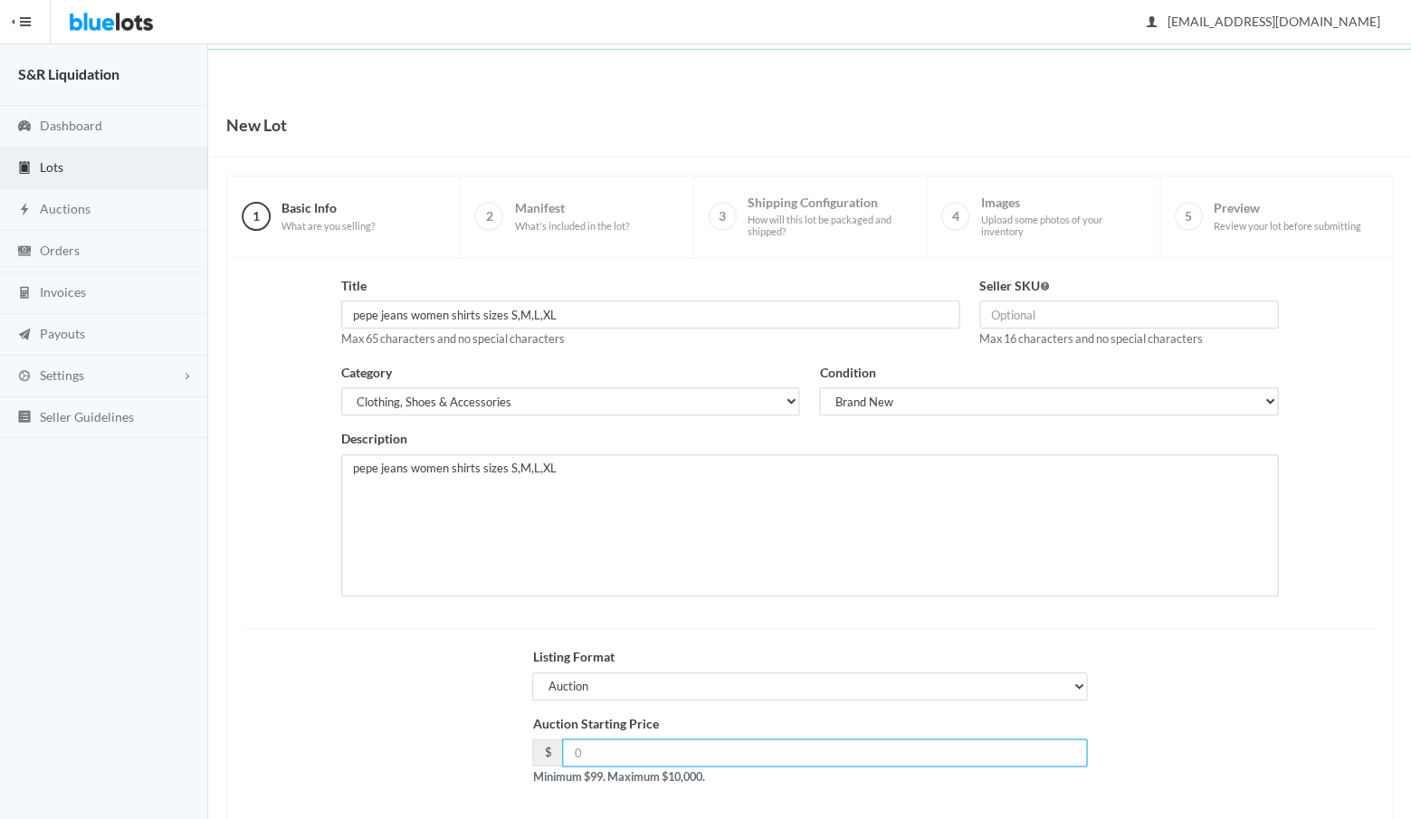
click at [634, 748] on input "number" at bounding box center [824, 752] width 525 height 28
type input "199"
click at [1189, 761] on div "Auction Starting Price $ 199 Minimum $99. Maximum $10,000." at bounding box center [809, 757] width 1148 height 87
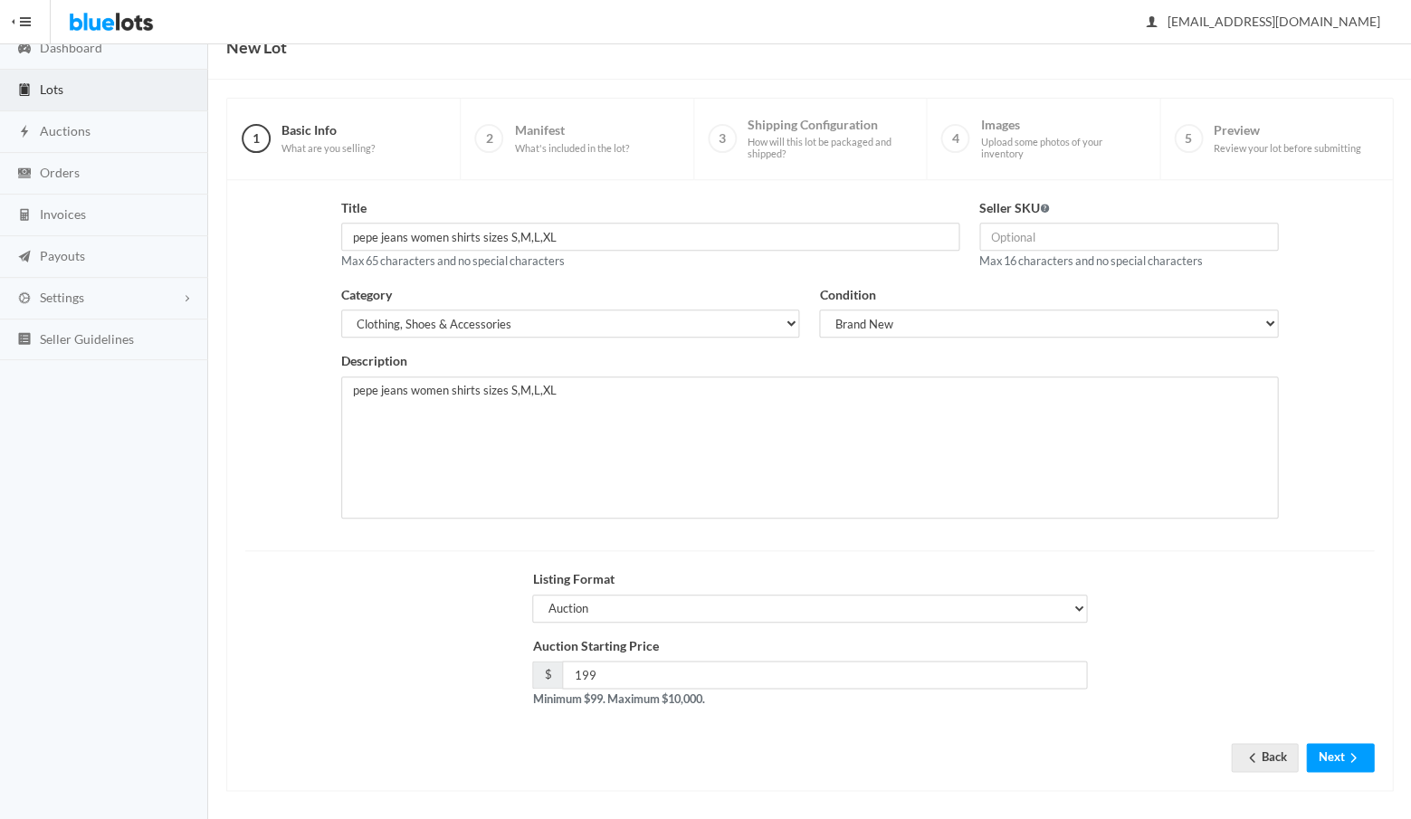
scroll to position [77, 0]
click at [1332, 756] on button "Next" at bounding box center [1340, 758] width 68 height 28
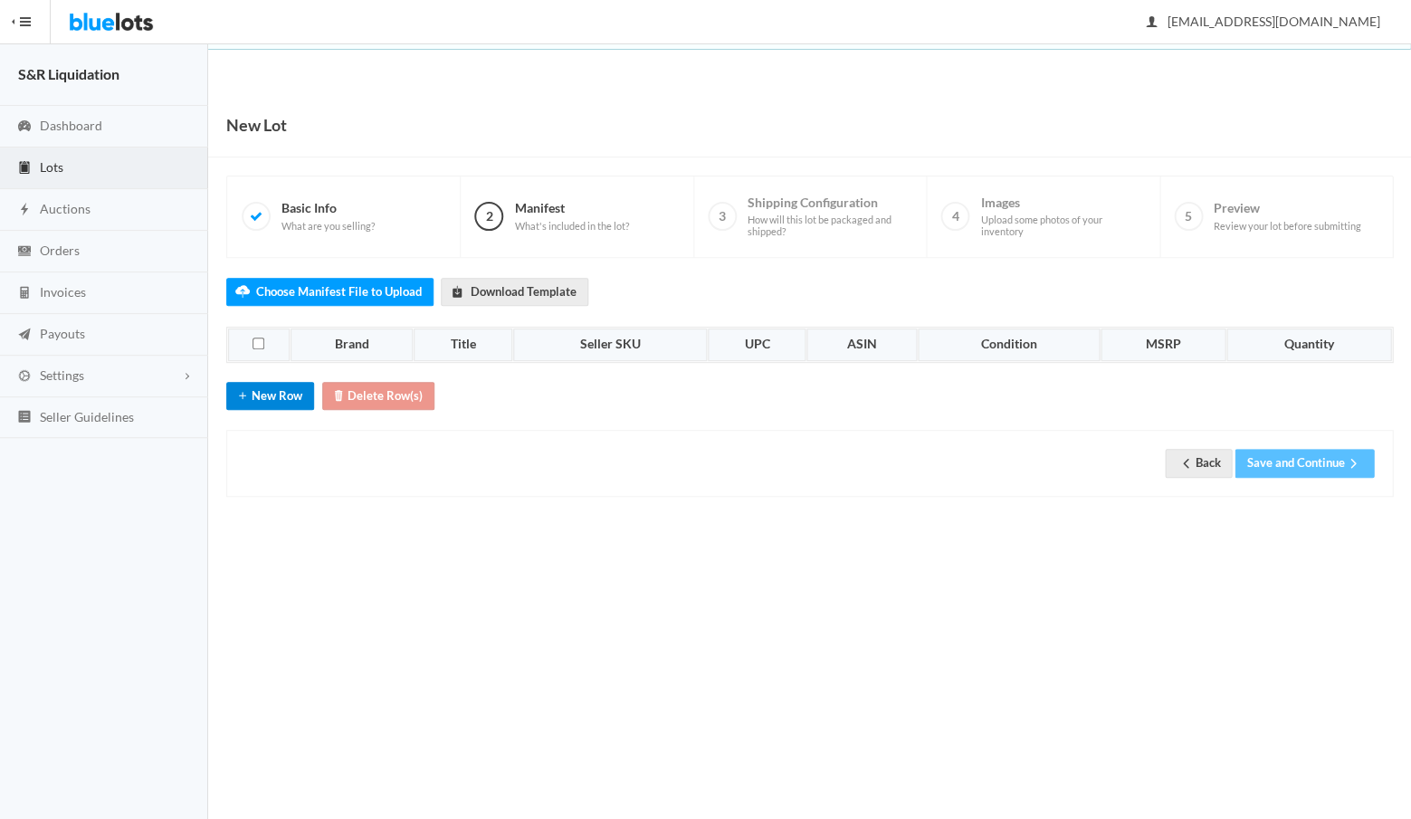
click at [268, 388] on button "New Row" at bounding box center [270, 396] width 88 height 28
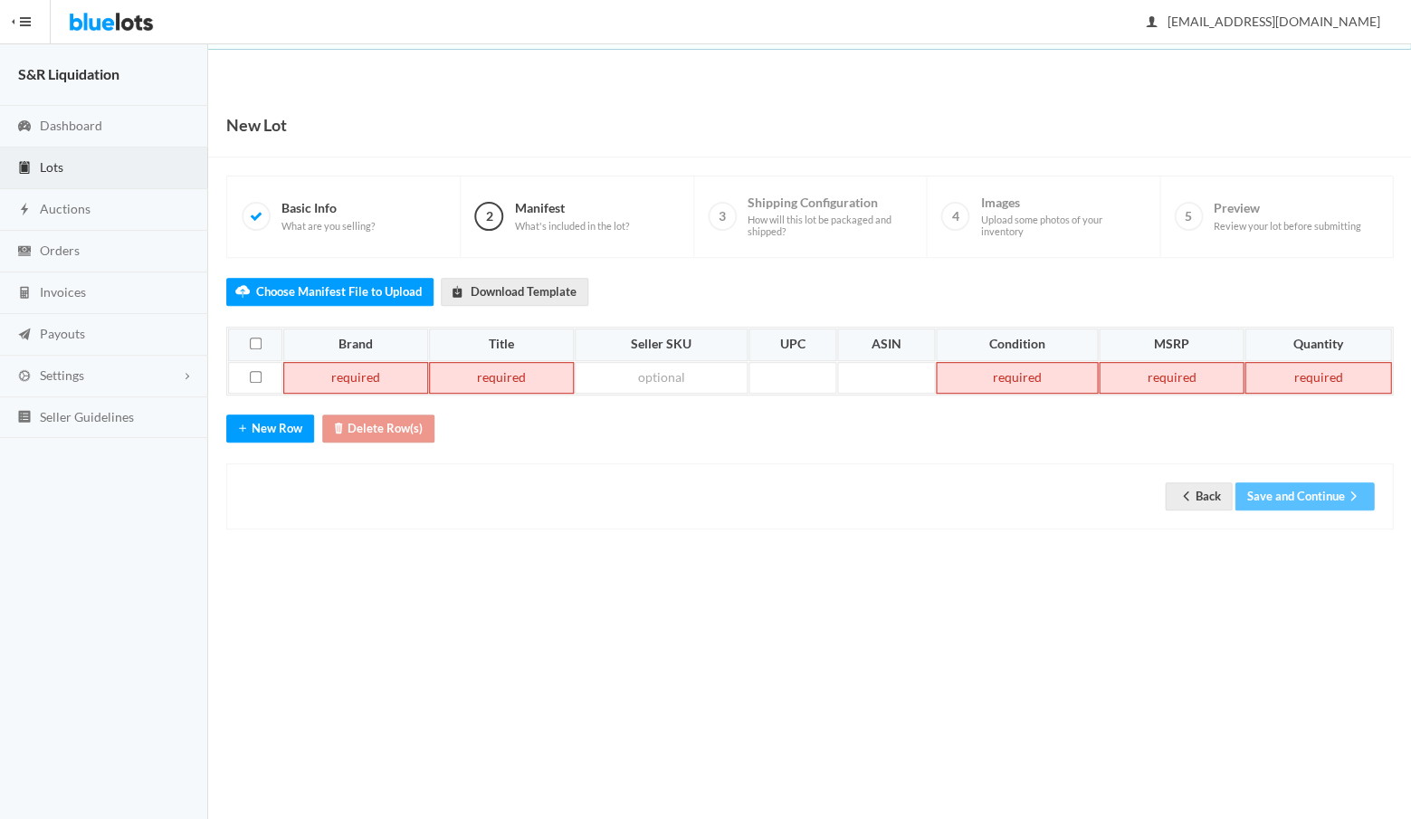
click at [383, 376] on td at bounding box center [355, 378] width 145 height 33
paste td
click at [491, 362] on td at bounding box center [519, 378] width 141 height 33
paste td
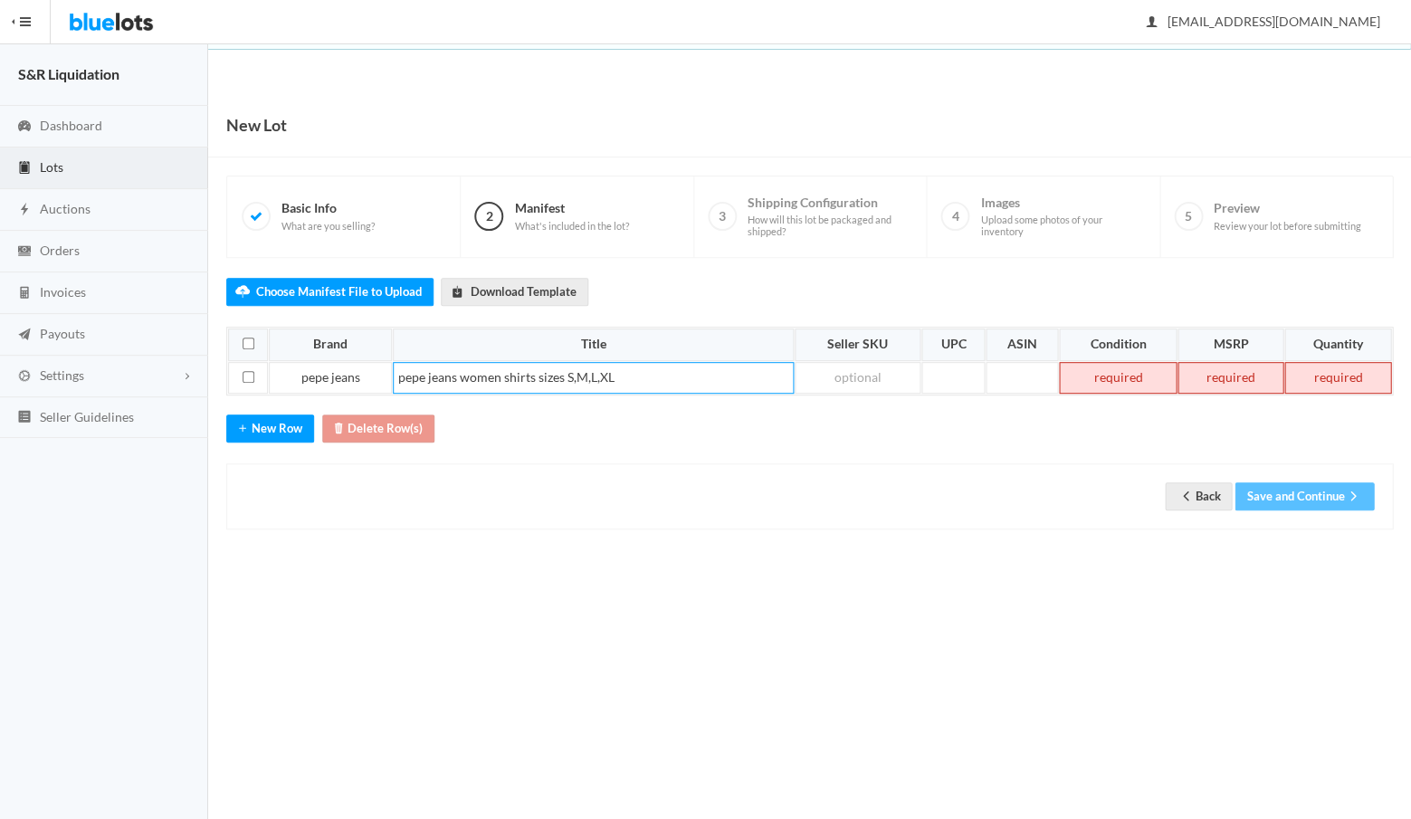
click at [1124, 371] on td at bounding box center [1118, 378] width 119 height 33
click at [1240, 369] on td at bounding box center [1229, 378] width 105 height 33
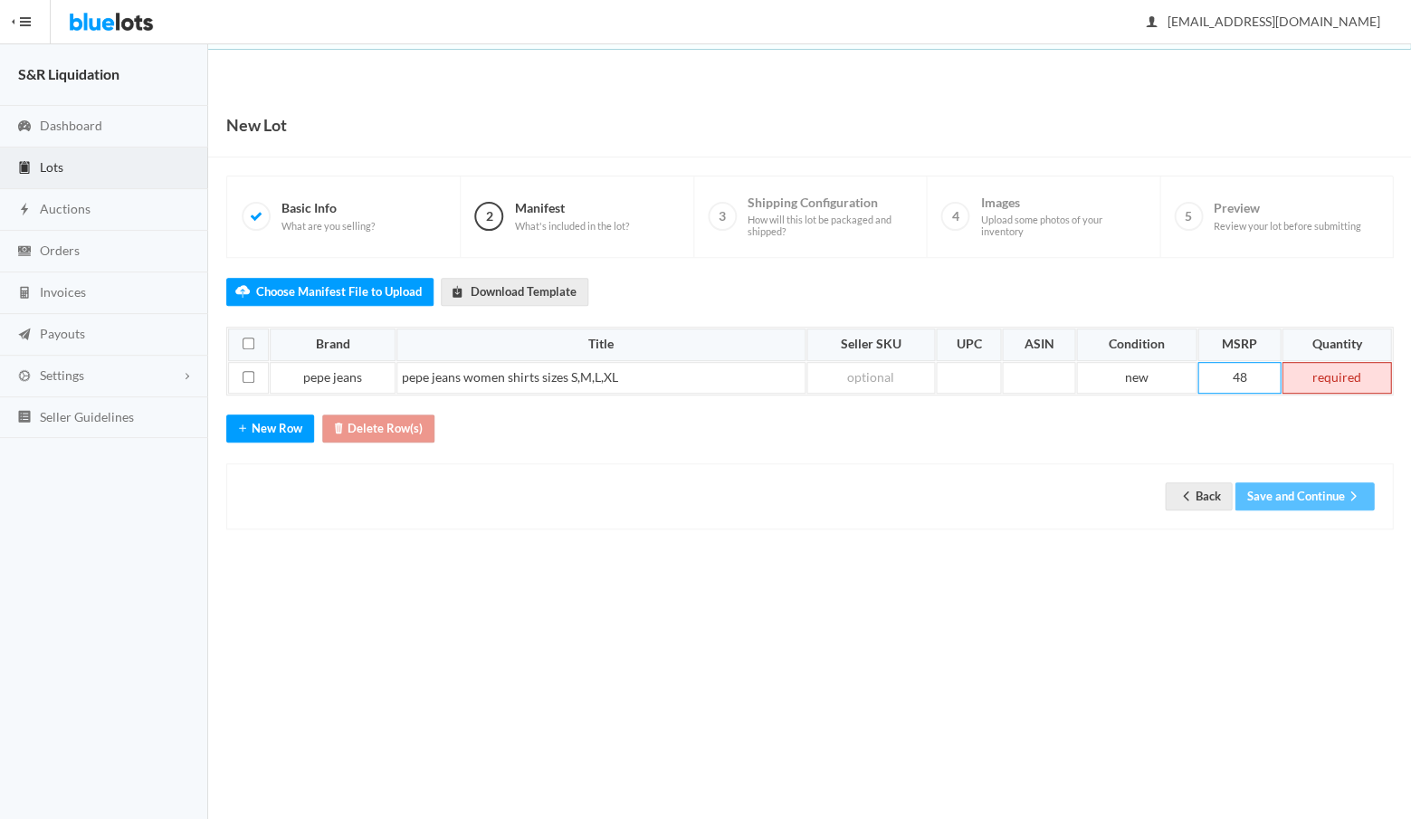
click at [1328, 368] on td at bounding box center [1337, 378] width 110 height 33
click at [1295, 493] on button "Save and Continue" at bounding box center [1303, 496] width 139 height 28
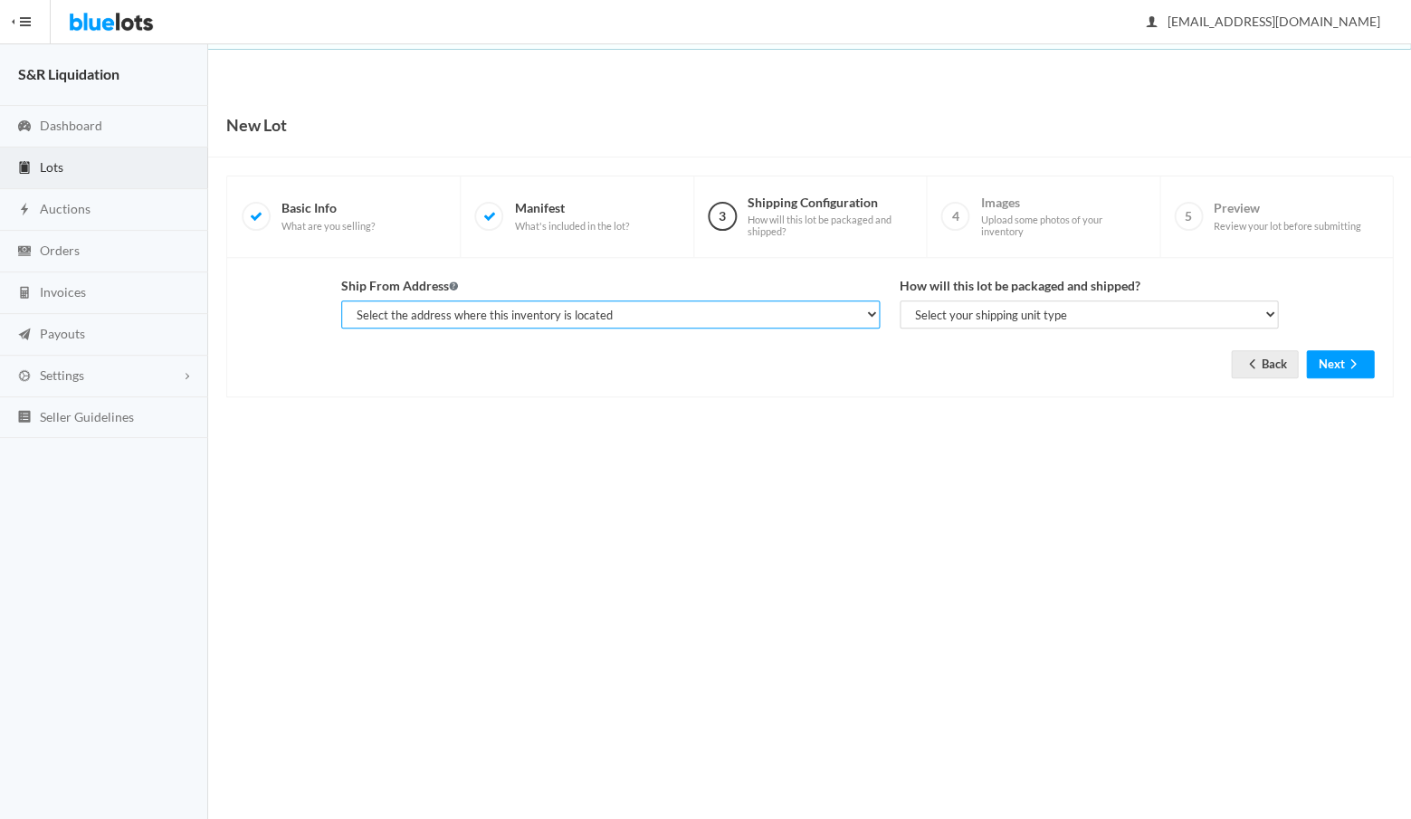
select select "14233"
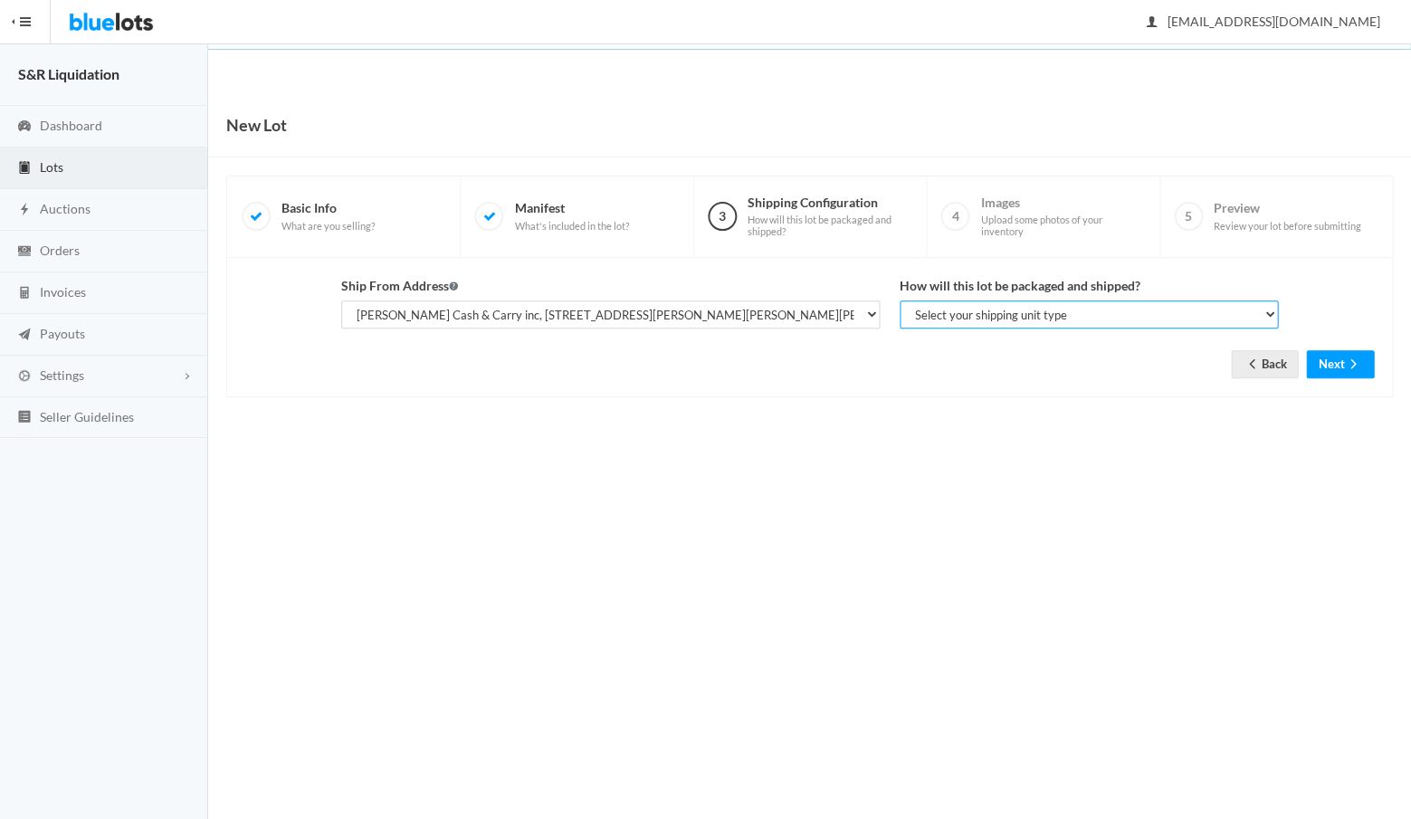
select select "parcel"
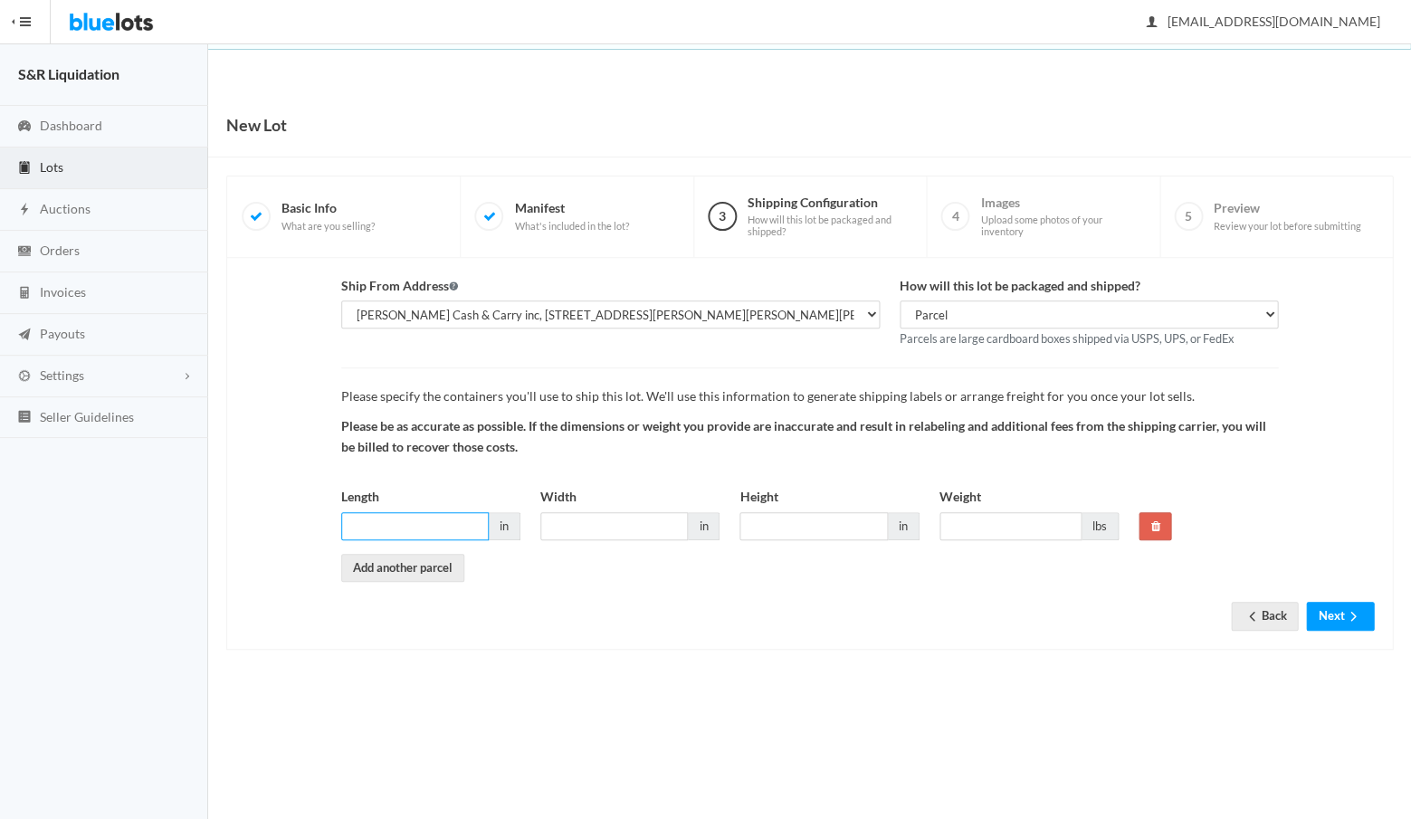
click at [438, 516] on input "Length" at bounding box center [415, 526] width 148 height 28
type input "18"
click at [567, 512] on input "Width" at bounding box center [614, 526] width 148 height 28
type input "18"
click at [759, 519] on input "Height" at bounding box center [813, 526] width 148 height 28
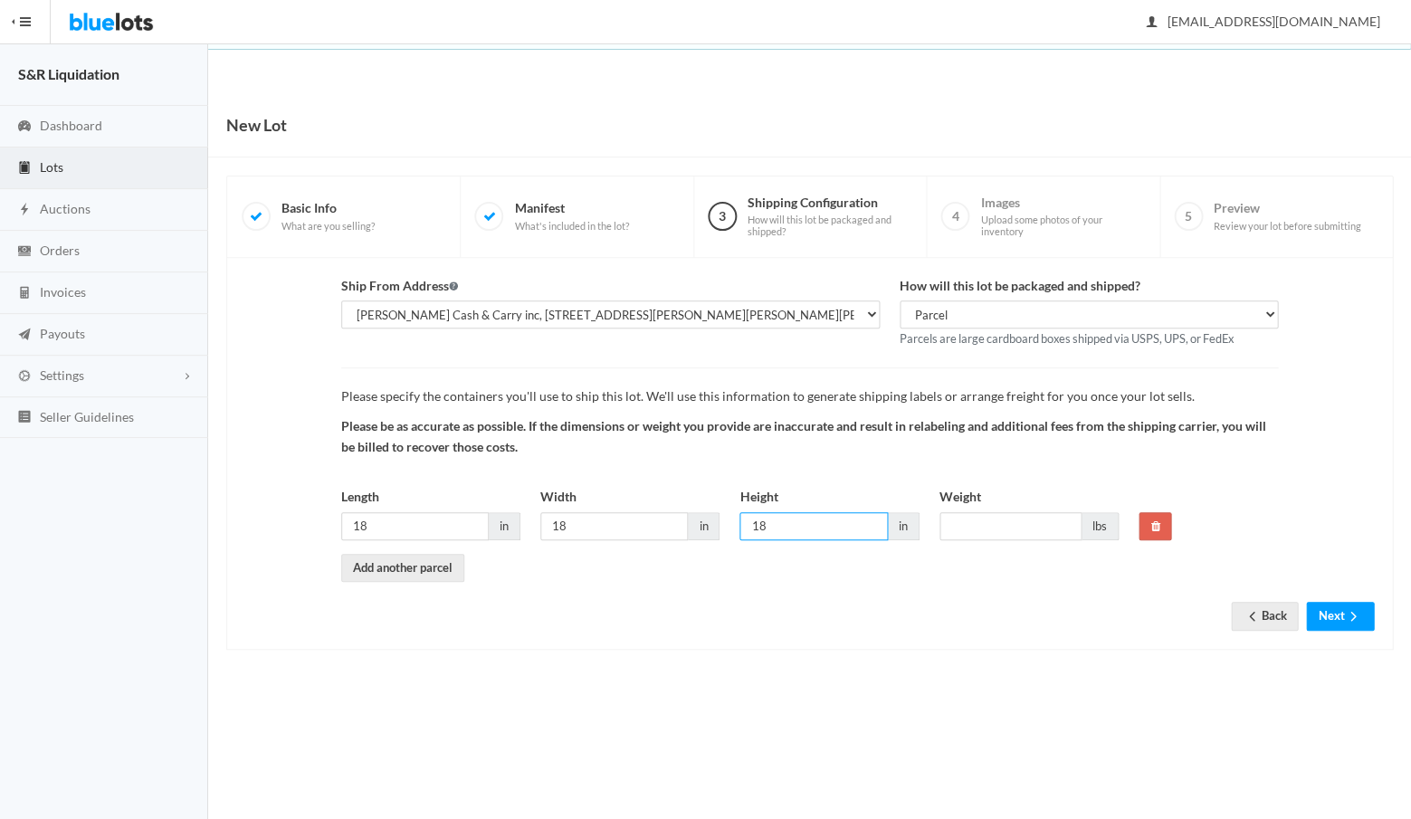
type input "18"
click at [963, 519] on input "Weight" at bounding box center [1010, 526] width 142 height 28
type input "35"
click at [1321, 604] on button "Next" at bounding box center [1340, 616] width 68 height 28
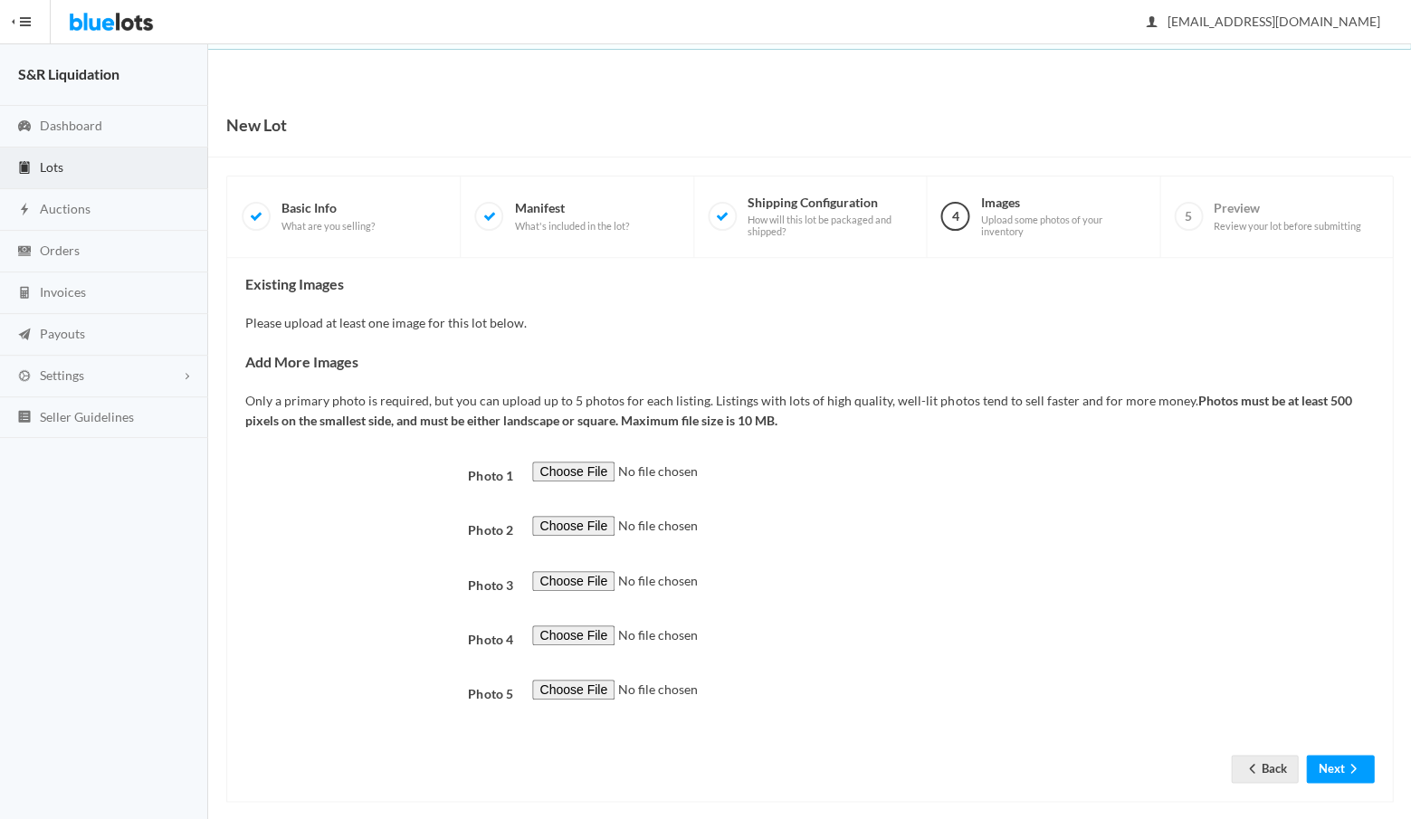
click at [573, 465] on input "file" at bounding box center [655, 472] width 246 height 21
type input "C:\fakepath\396DD60F-4A83-42A7-9BDE-572BC044F906.JPG"
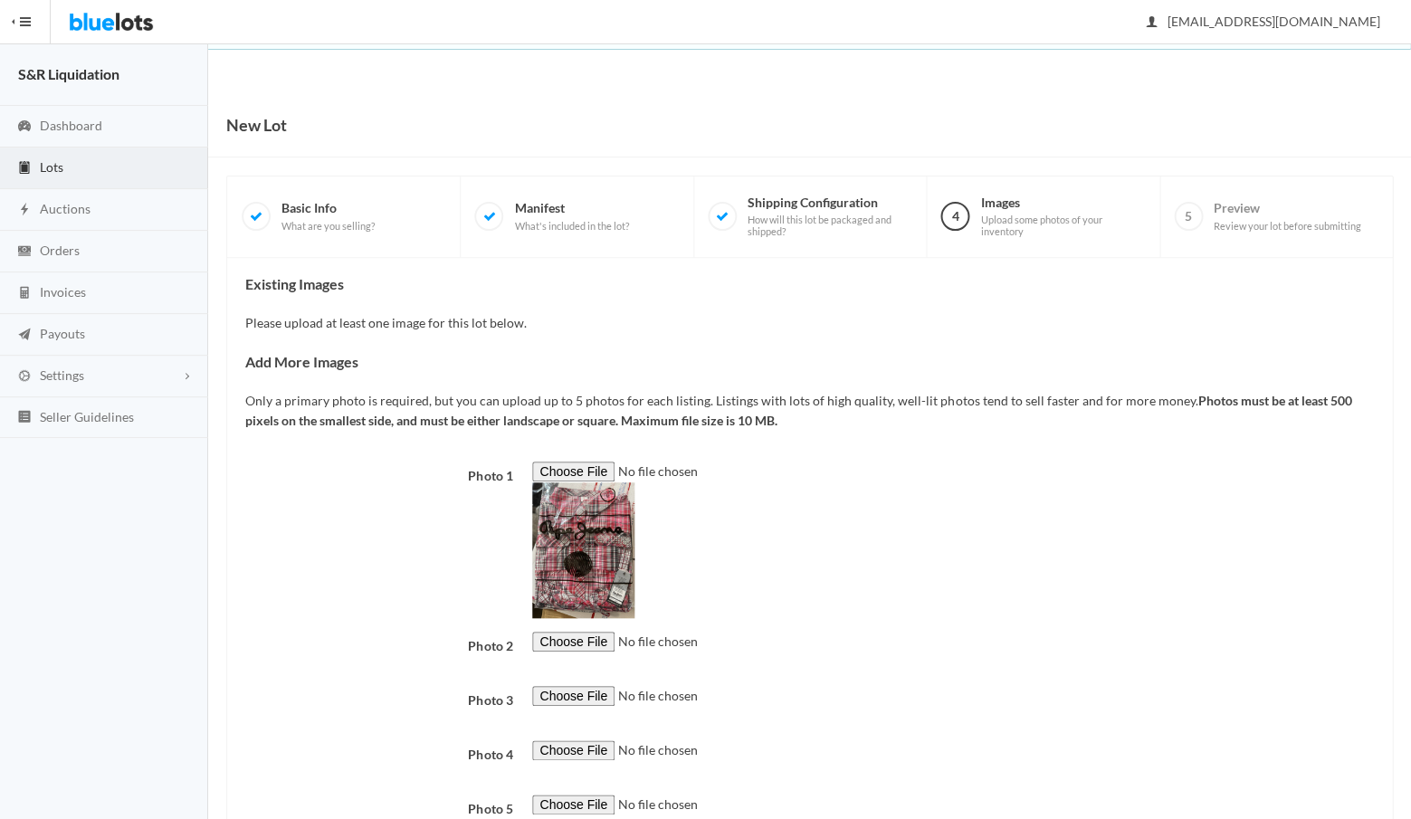
click at [583, 633] on input "file" at bounding box center [655, 642] width 246 height 21
type input "C:\fakepath\c21c6810-d1a6-49e0-8d3c-89d24208b548.JPG"
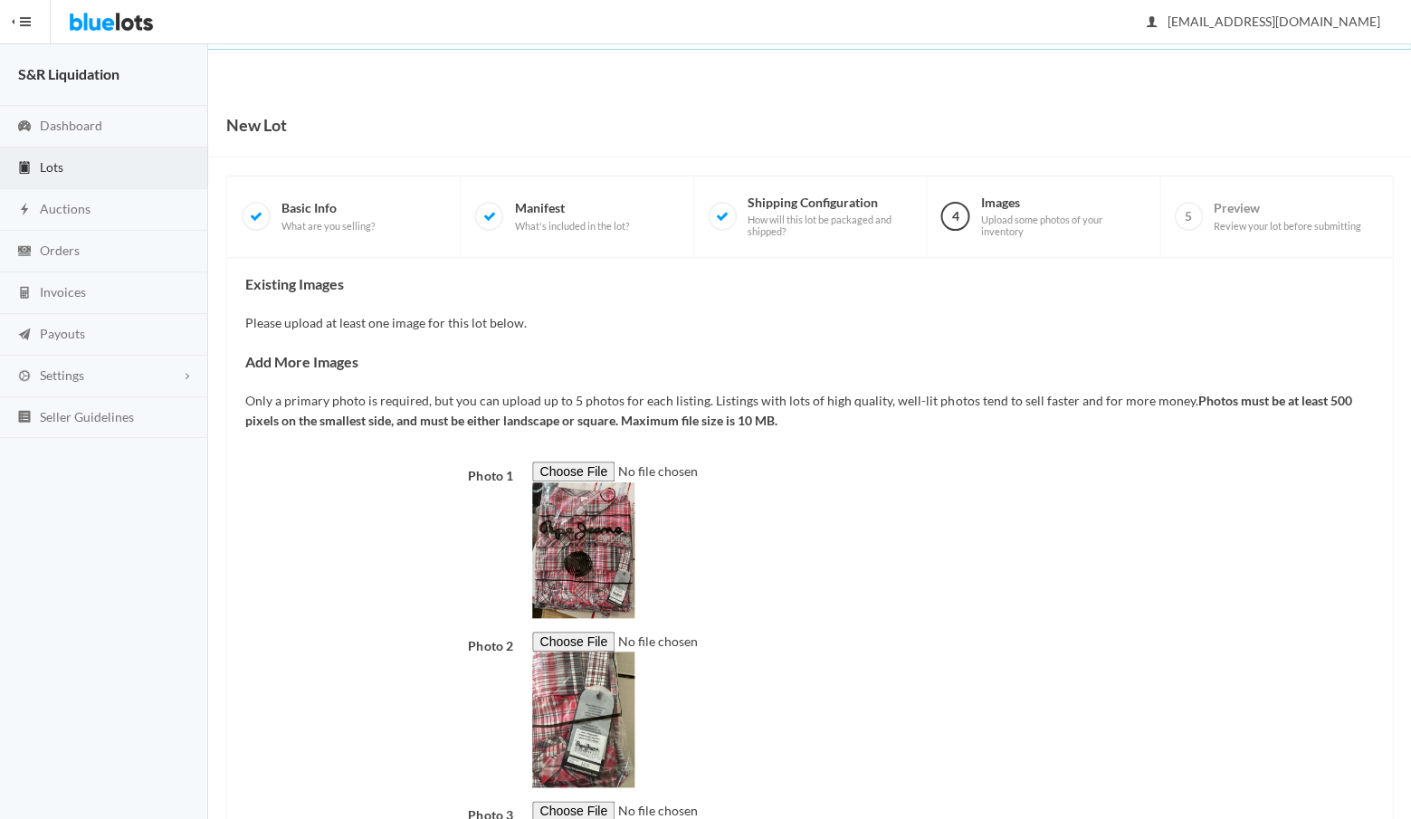
click at [576, 805] on input "file" at bounding box center [655, 811] width 246 height 21
type input "C:\fakepath\AB1204FB-2FDD-4B1A-83AB-11198457F528.JPG"
click at [996, 704] on div at bounding box center [953, 710] width 862 height 157
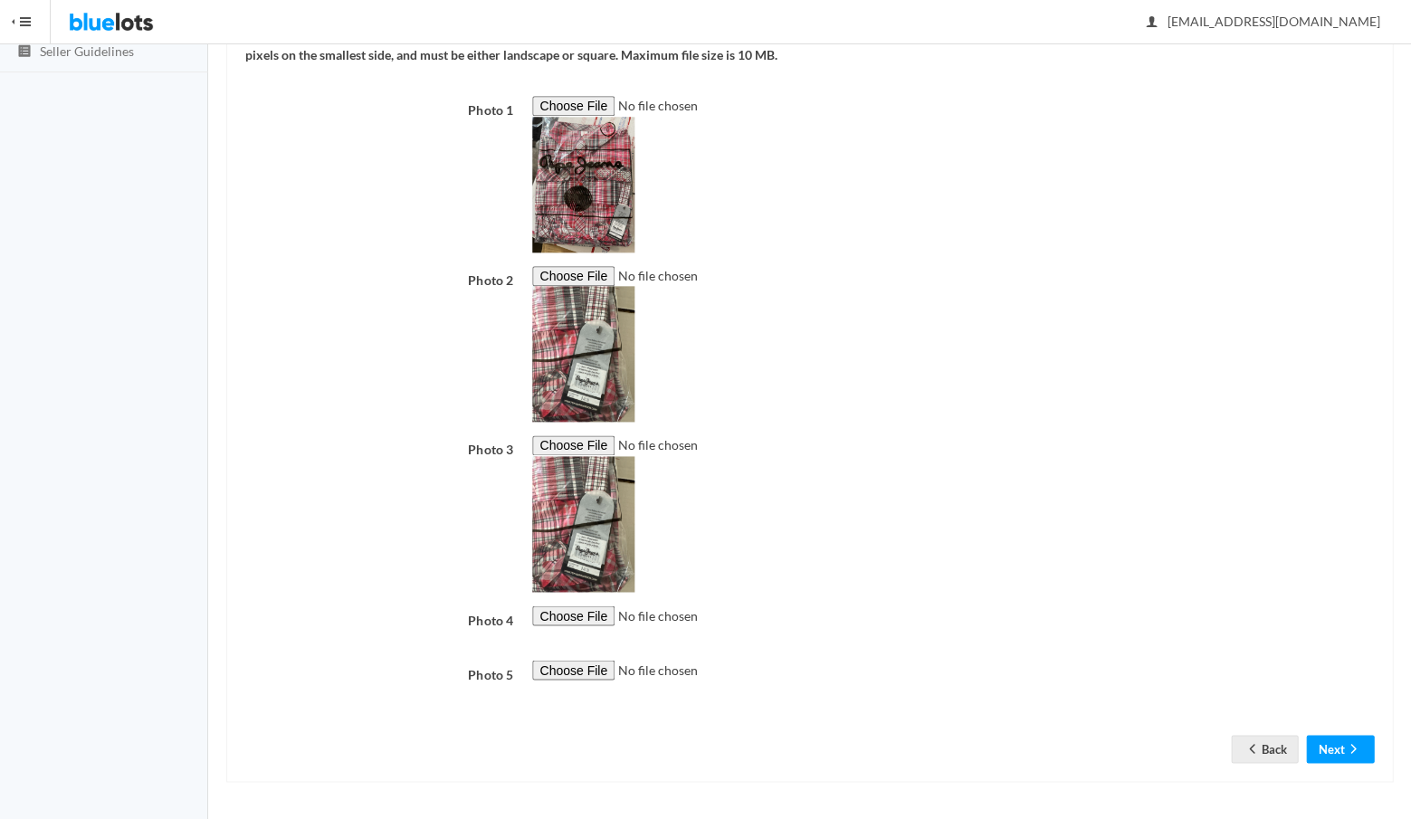
scroll to position [591, 0]
click at [1329, 741] on button "Next" at bounding box center [1340, 749] width 68 height 28
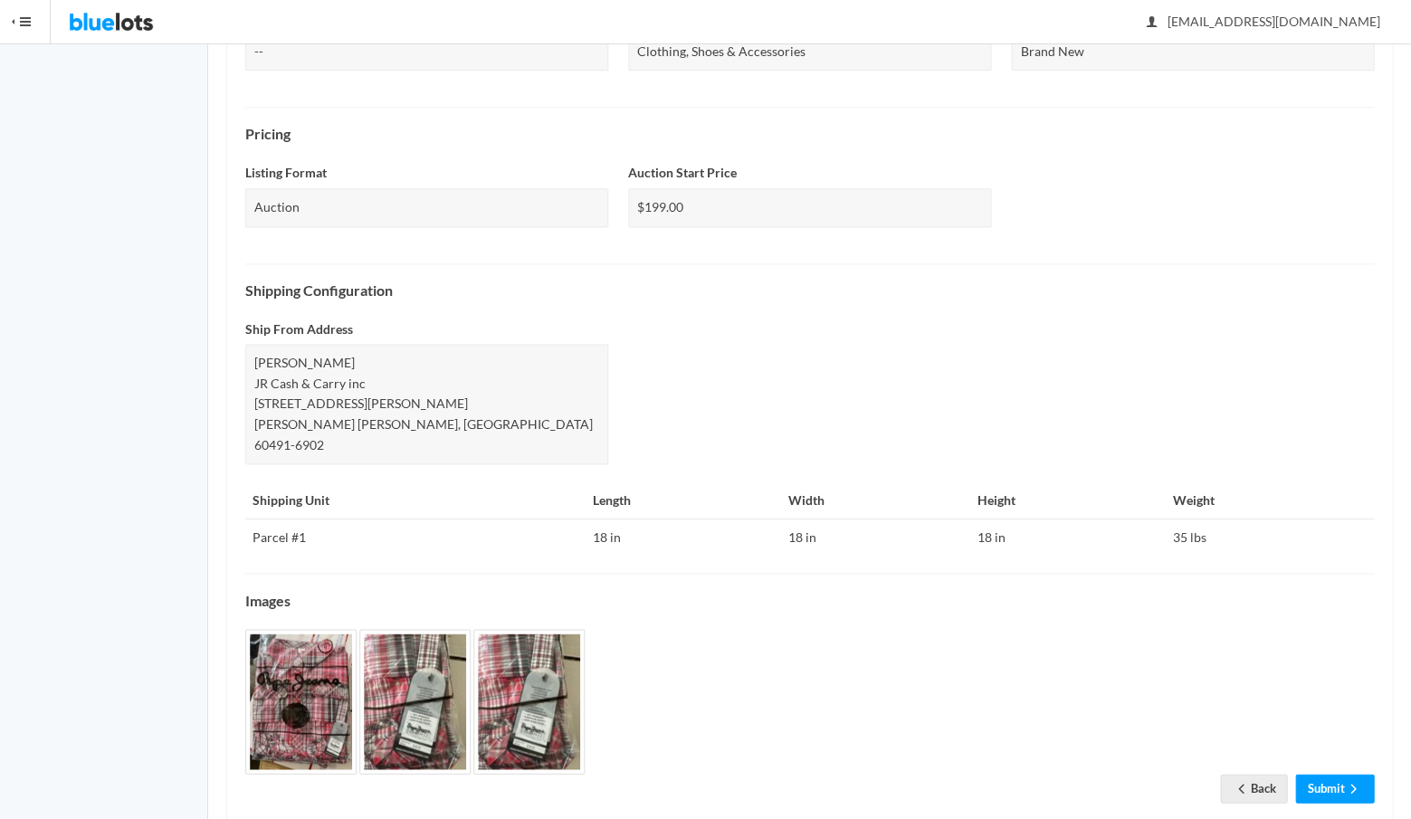
scroll to position [497, 0]
click at [1324, 776] on link "Submit" at bounding box center [1334, 790] width 79 height 28
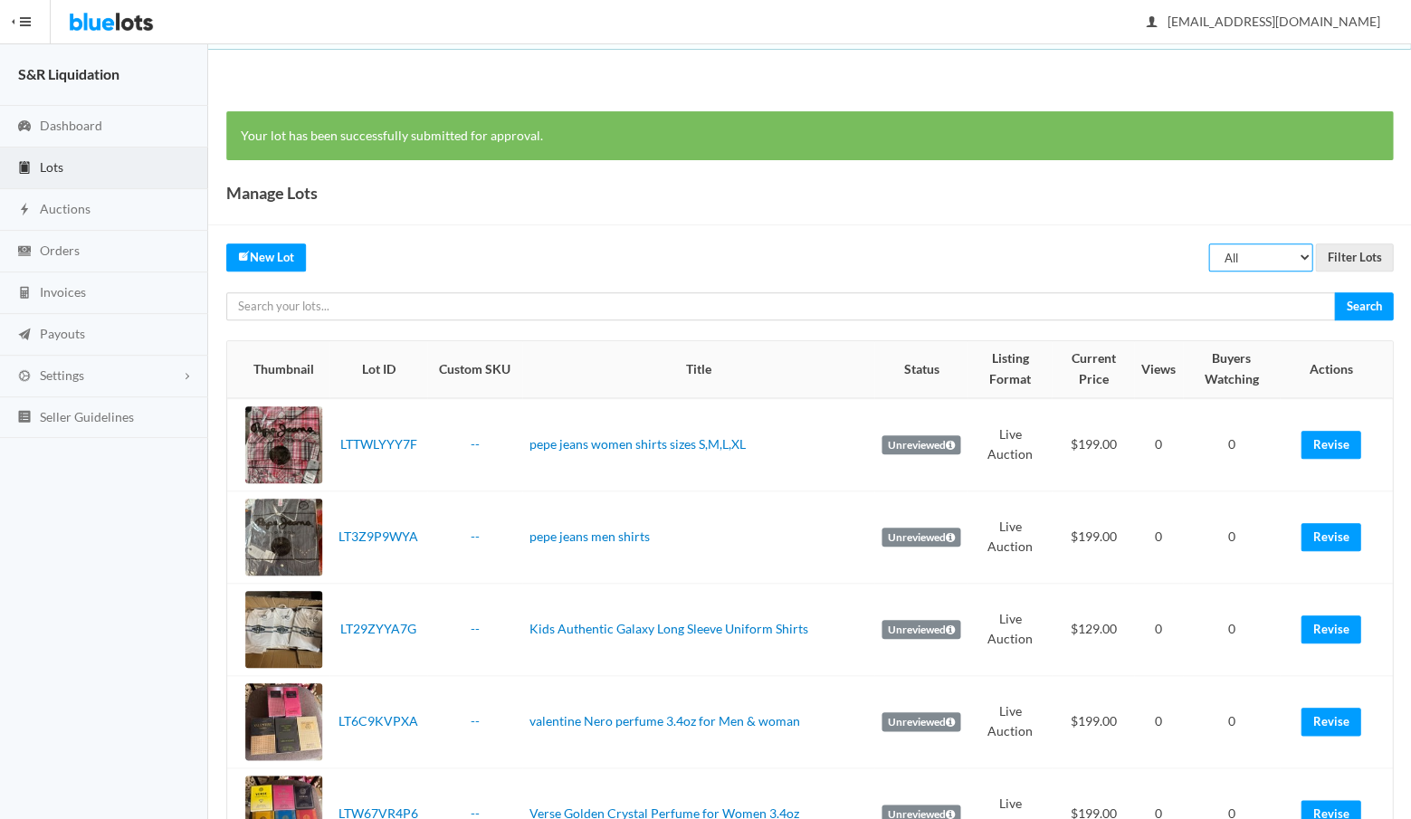
select select "unreviewed"
click at [1353, 253] on input "Filter Lots" at bounding box center [1354, 257] width 78 height 28
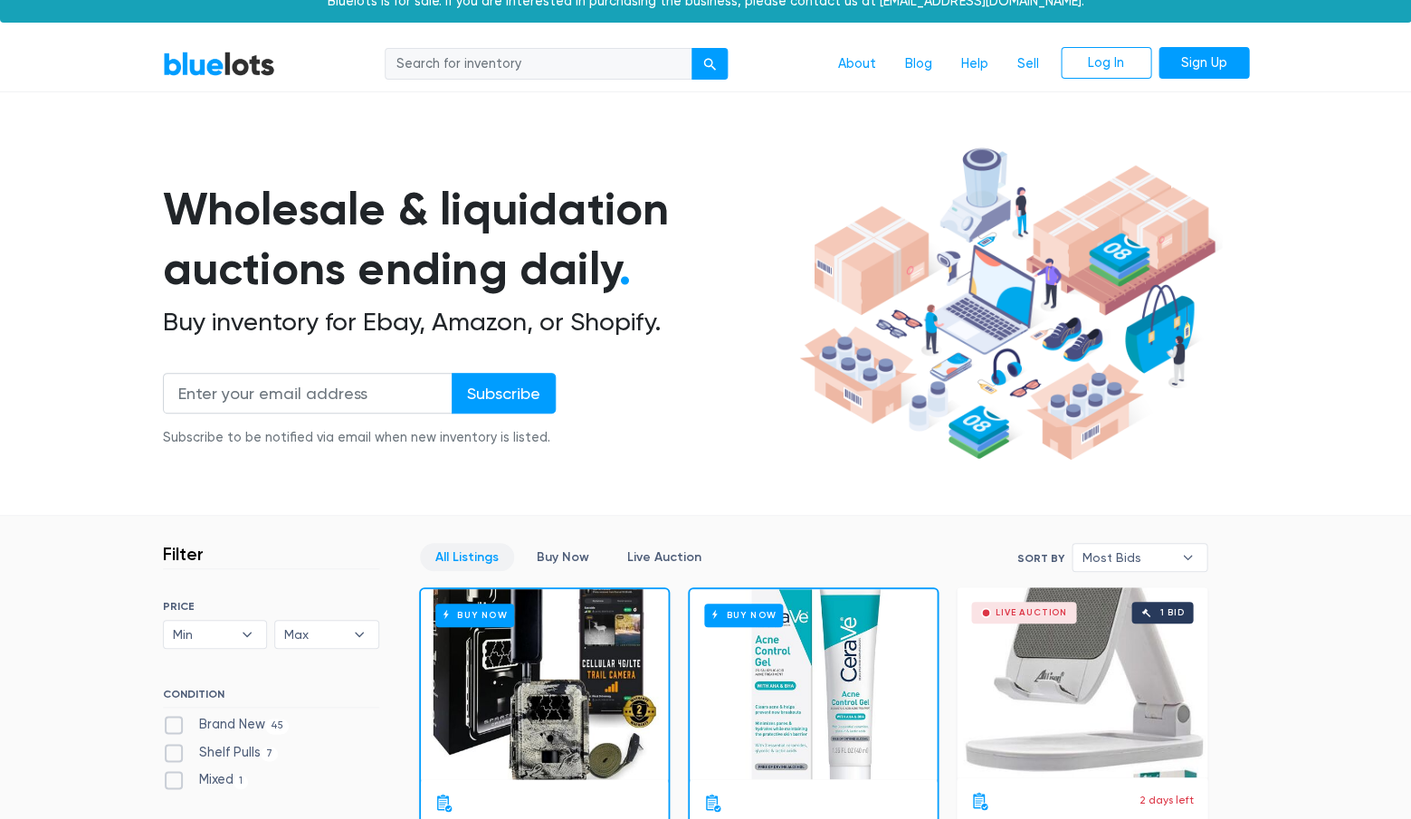
scroll to position [-2, 0]
